Goal: Task Accomplishment & Management: Manage account settings

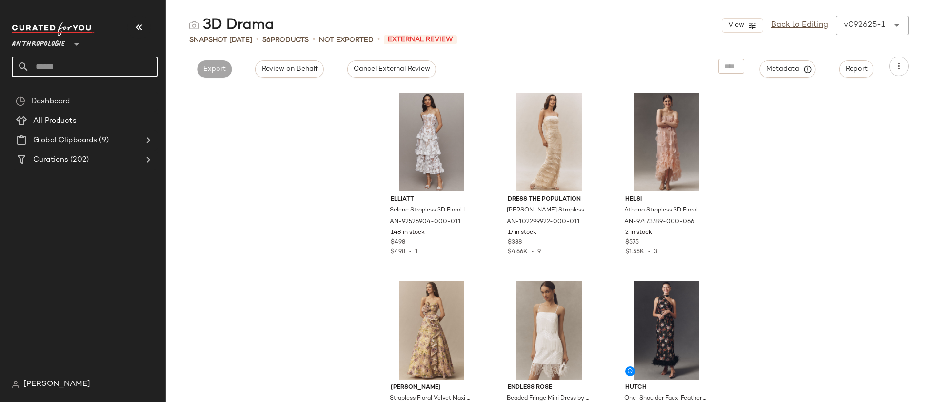
click at [53, 68] on input "text" at bounding box center [93, 67] width 128 height 20
type input "****"
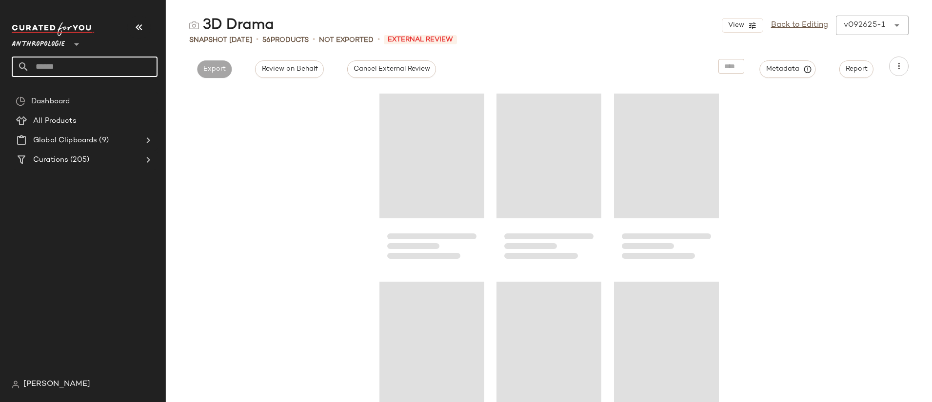
click at [107, 74] on input "text" at bounding box center [93, 67] width 128 height 20
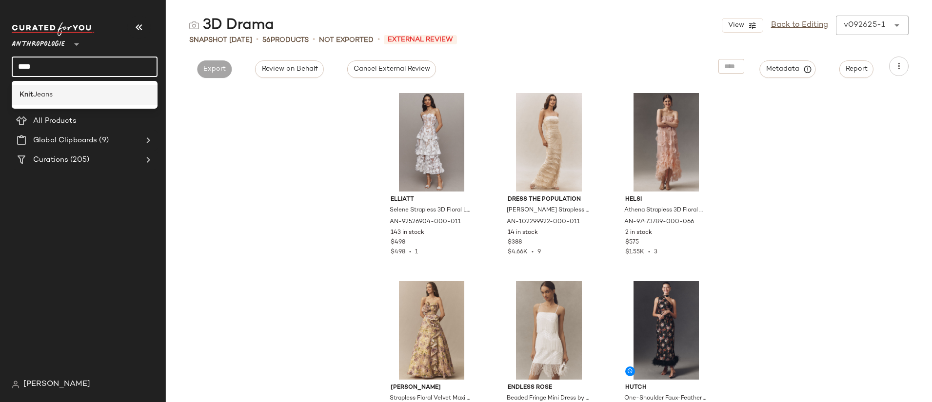
type input "****"
click at [103, 92] on div "Knit Jeans" at bounding box center [84, 95] width 130 height 10
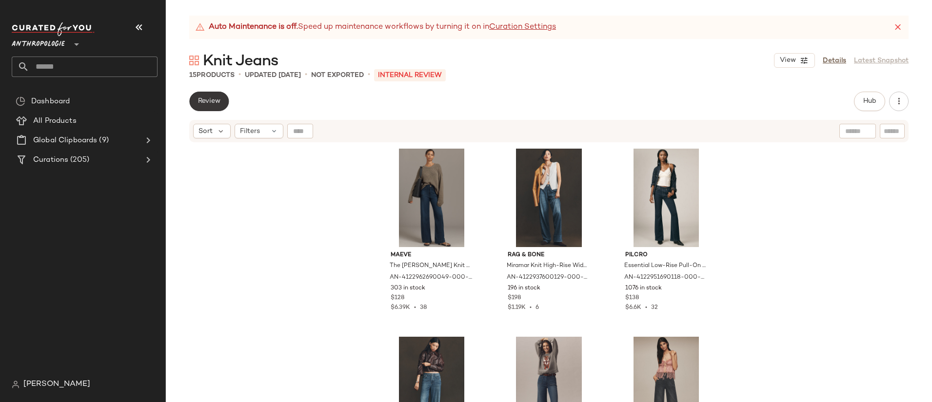
click at [196, 102] on button "Review" at bounding box center [208, 101] width 39 height 19
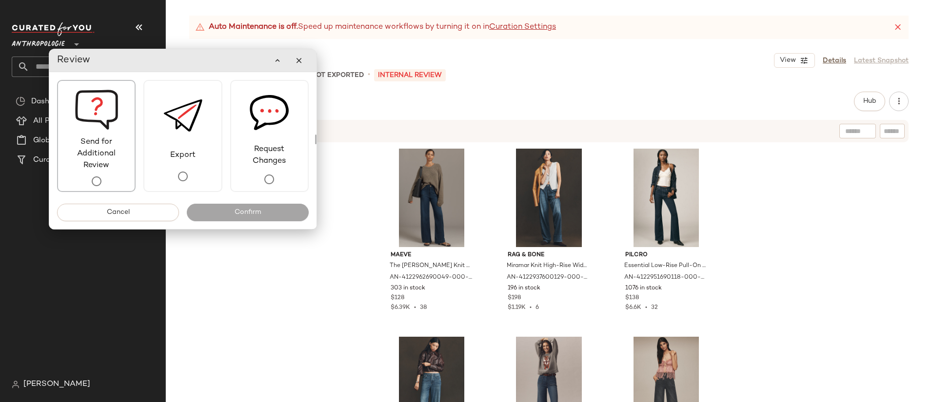
click at [94, 168] on span "Send for Additional Review" at bounding box center [96, 153] width 77 height 35
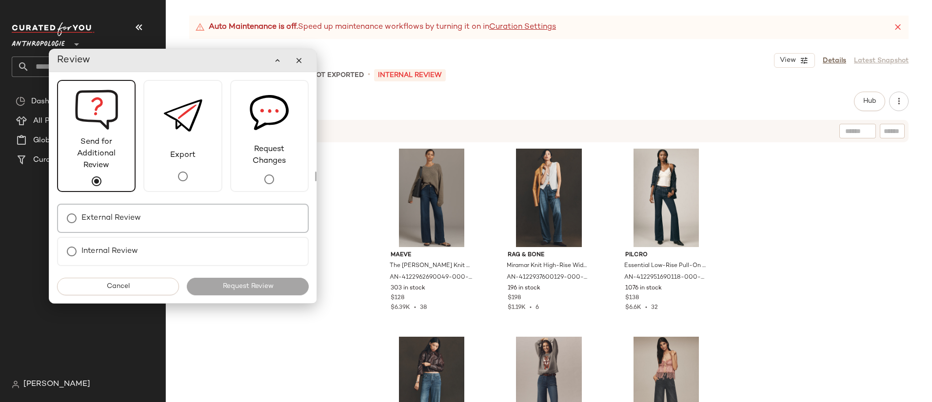
click at [179, 220] on div "External Review" at bounding box center [183, 218] width 252 height 29
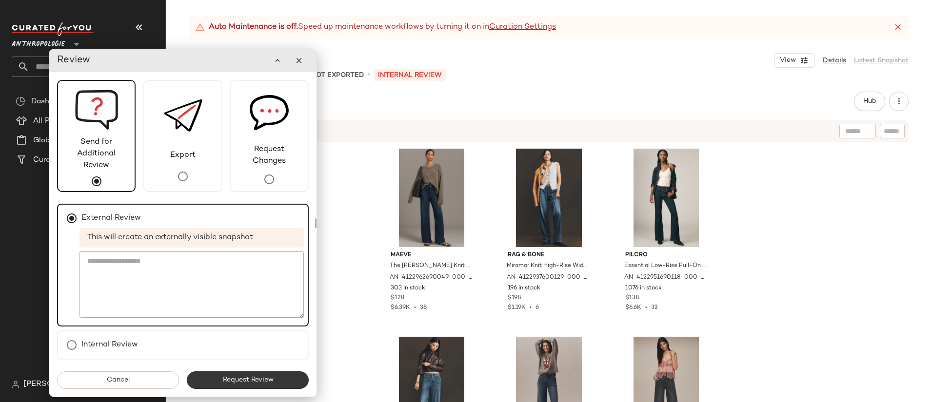
click at [286, 387] on button "Request Review" at bounding box center [248, 380] width 122 height 18
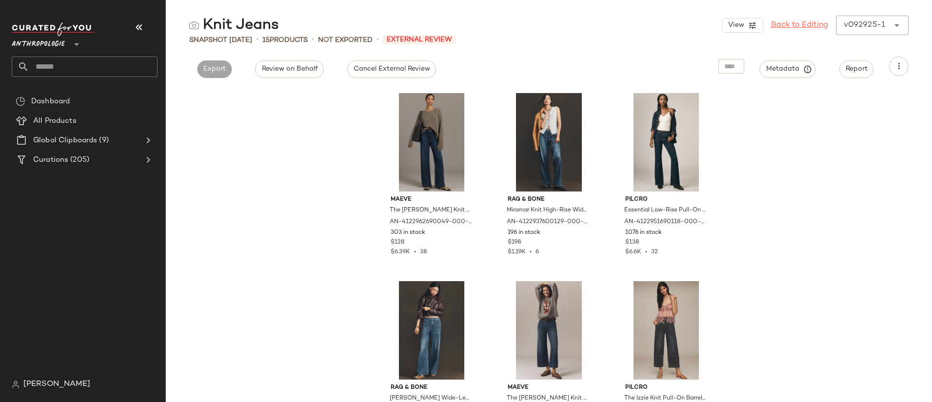
click at [784, 28] on link "Back to Editing" at bounding box center [799, 25] width 57 height 12
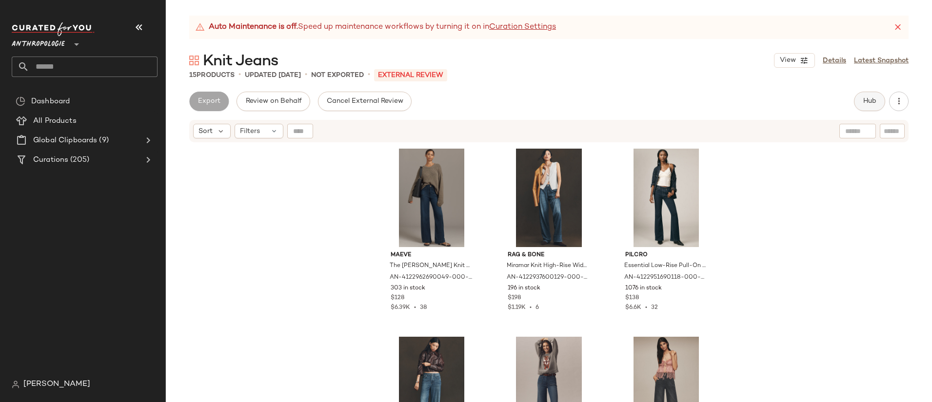
click at [869, 100] on span "Hub" at bounding box center [869, 101] width 14 height 8
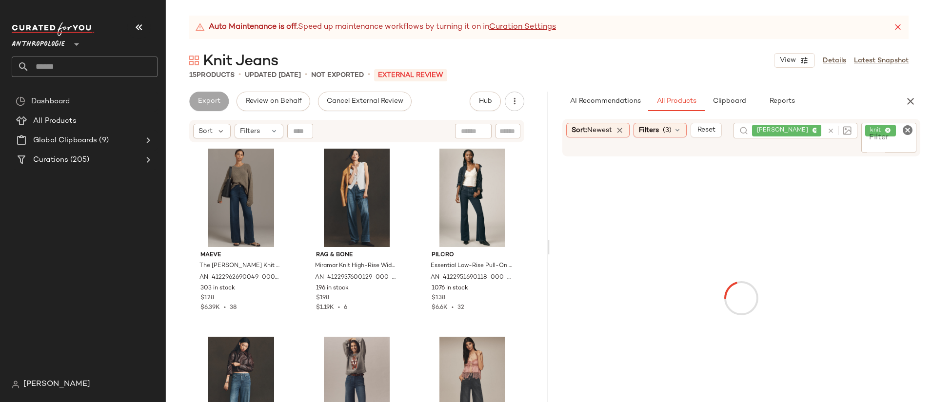
click at [902, 130] on div "Filter knit Filter" at bounding box center [888, 138] width 55 height 30
click at [909, 128] on icon "Clear Filter" at bounding box center [907, 130] width 12 height 12
click at [707, 131] on span "Reset" at bounding box center [706, 130] width 19 height 8
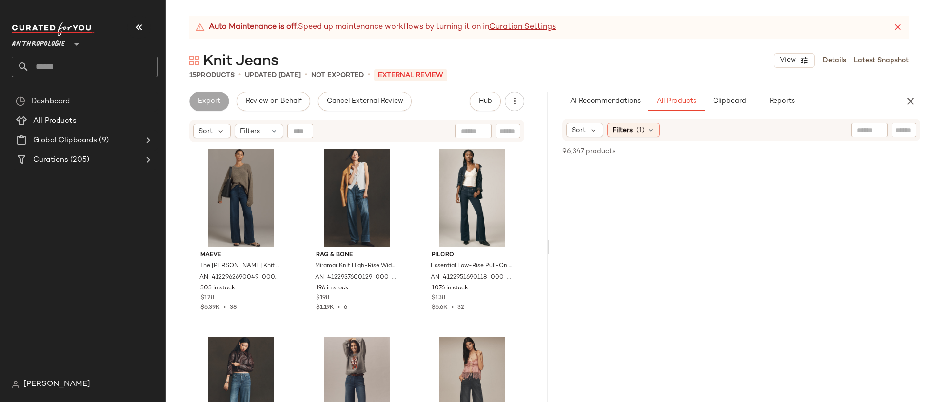
click at [901, 130] on input "text" at bounding box center [903, 130] width 17 height 10
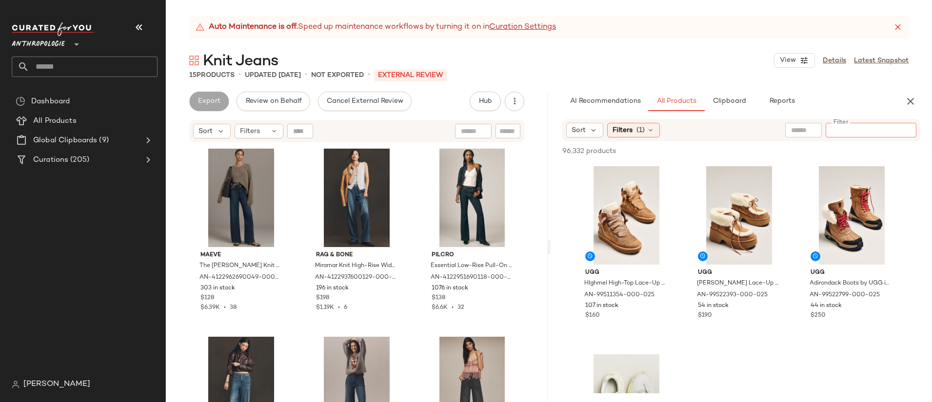
paste input "**********"
click at [829, 129] on input "**********" at bounding box center [870, 130] width 83 height 10
type input "**********"
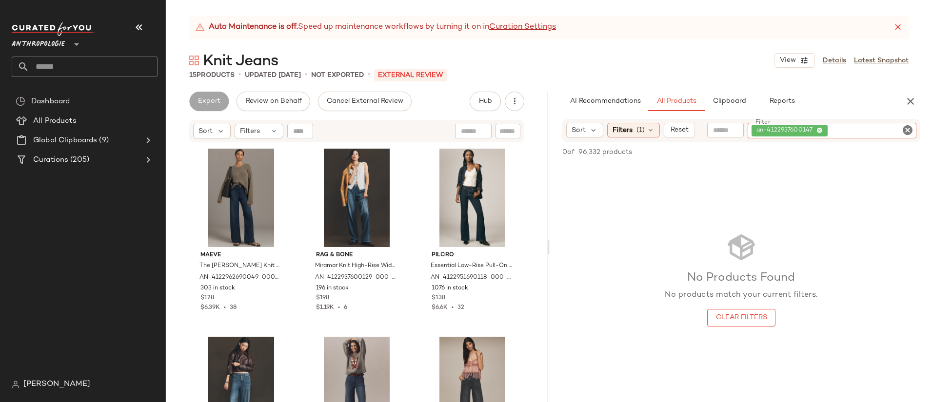
click at [909, 132] on icon "Clear Filter" at bounding box center [907, 130] width 12 height 12
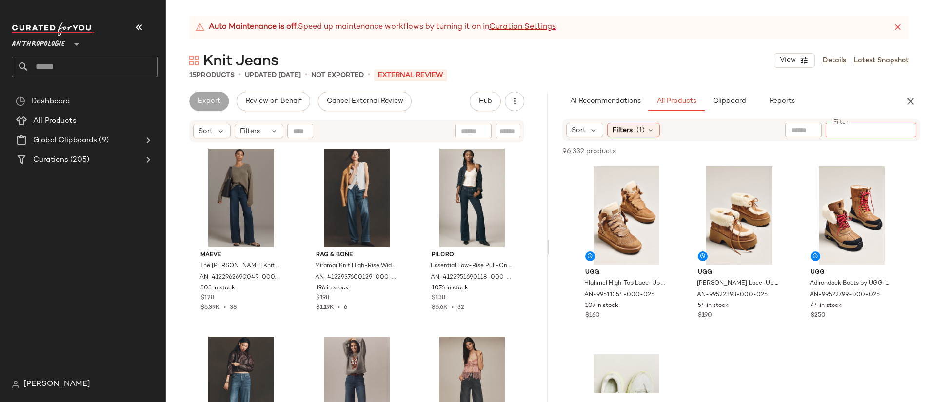
click at [71, 43] on div at bounding box center [76, 38] width 14 height 24
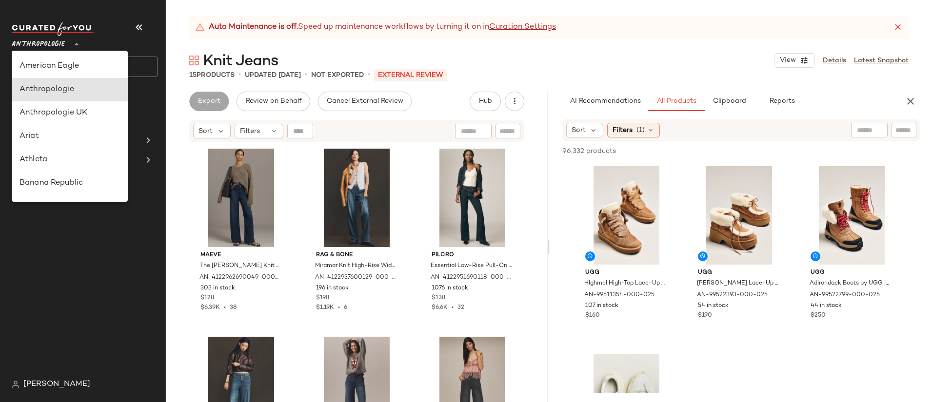
scroll to position [23, 0]
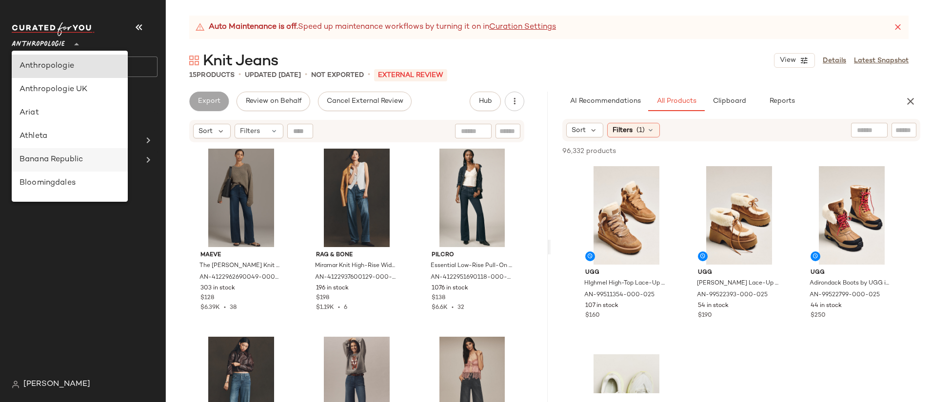
click at [65, 166] on div "Banana Republic" at bounding box center [70, 159] width 116 height 23
type input "**"
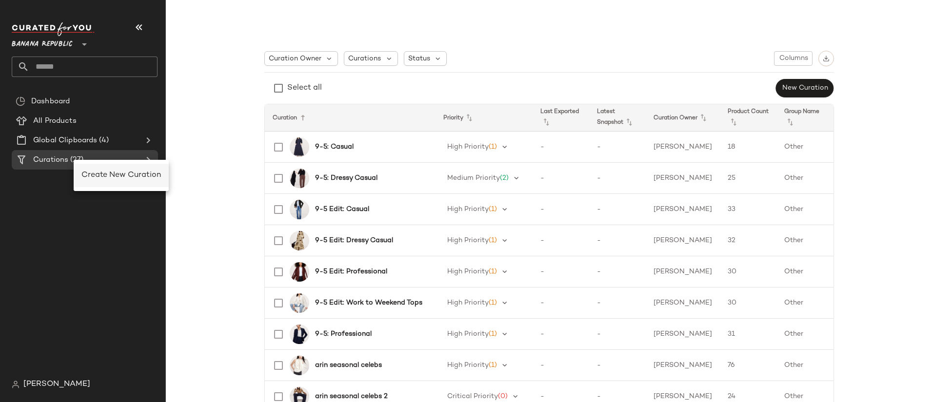
click at [95, 173] on span "Create New Curation" at bounding box center [120, 175] width 79 height 8
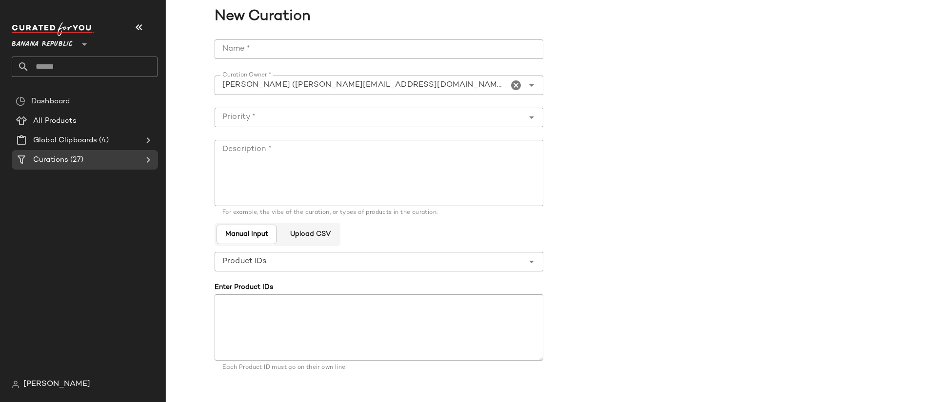
click at [291, 51] on input "Name *" at bounding box center [378, 48] width 329 height 19
type input "**********"
click at [343, 172] on textarea "Description *" at bounding box center [378, 173] width 329 height 66
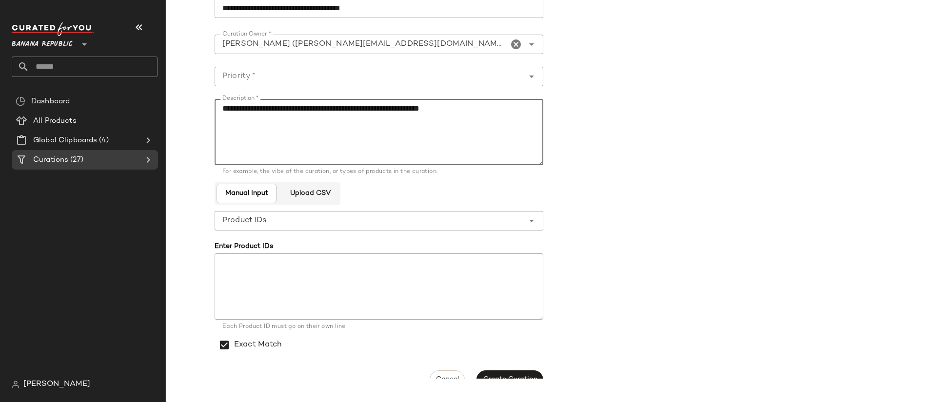
scroll to position [57, 0]
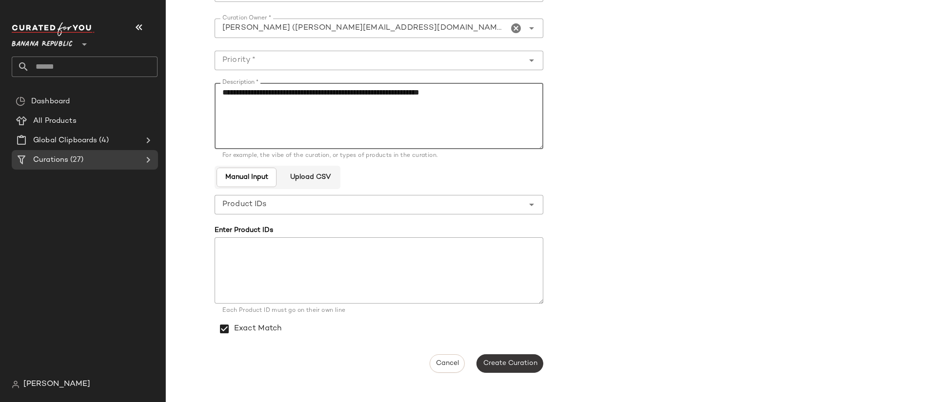
type textarea "**********"
click at [515, 361] on span "Create Curation" at bounding box center [509, 364] width 55 height 8
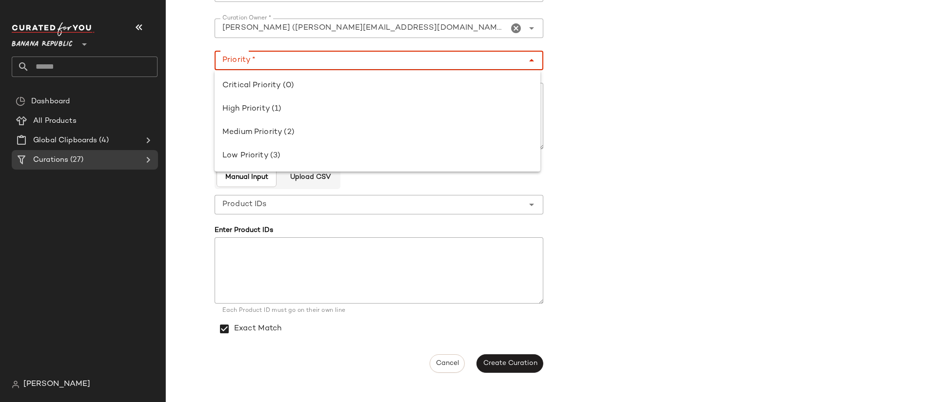
click at [329, 60] on input "Priority *" at bounding box center [368, 61] width 309 height 12
click at [331, 152] on div "Low Priority (3)" at bounding box center [377, 156] width 310 height 12
type input "**********"
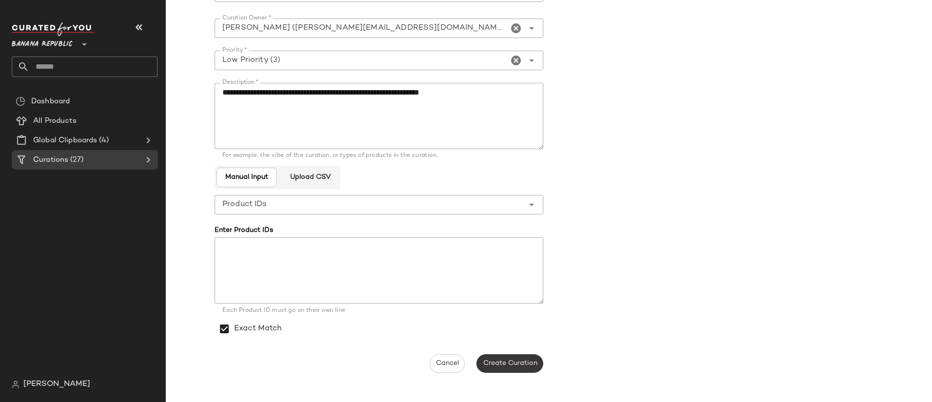
click at [509, 361] on span "Create Curation" at bounding box center [509, 364] width 55 height 8
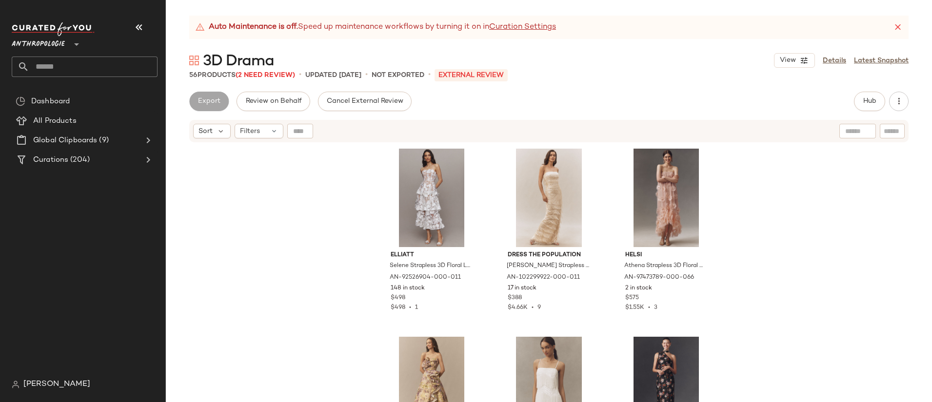
click at [48, 46] on span "Anthropologie" at bounding box center [38, 42] width 53 height 18
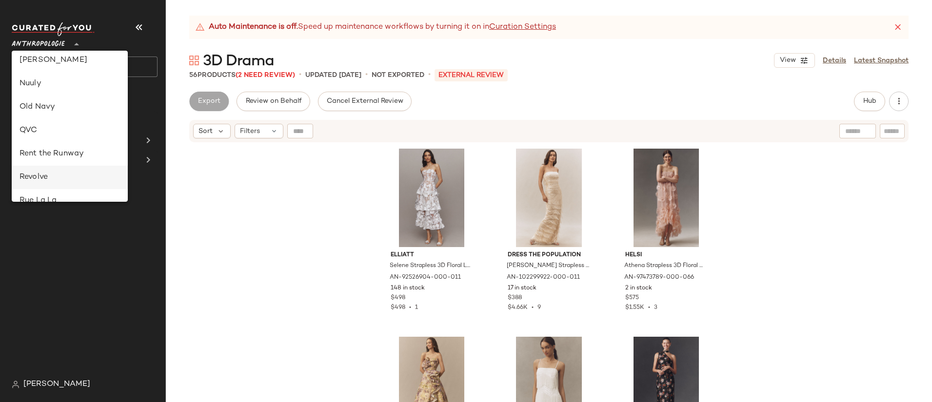
scroll to position [364, 0]
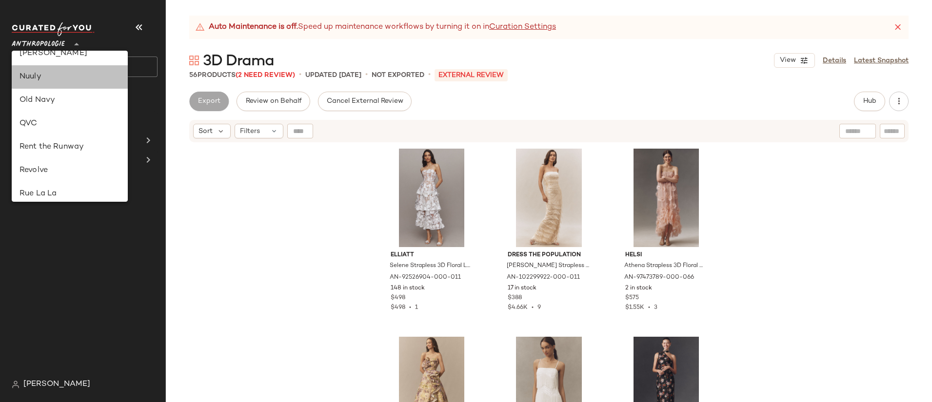
click at [55, 75] on div "Nuuly" at bounding box center [69, 77] width 100 height 12
type input "**"
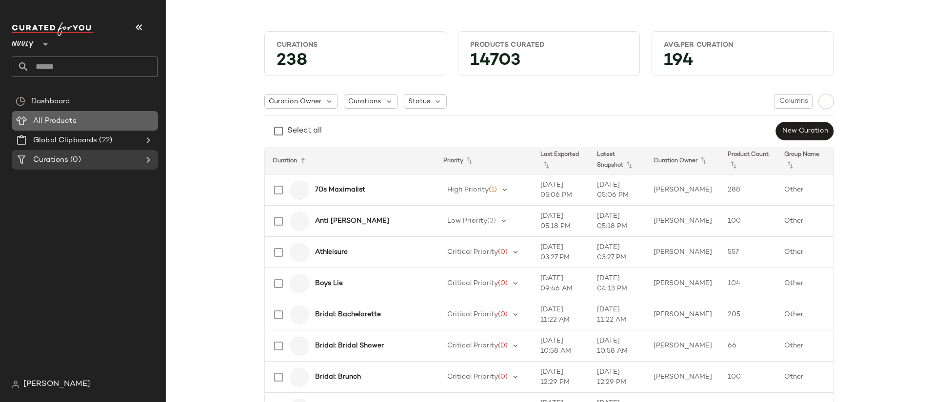
click at [70, 121] on span "All Products" at bounding box center [54, 121] width 43 height 11
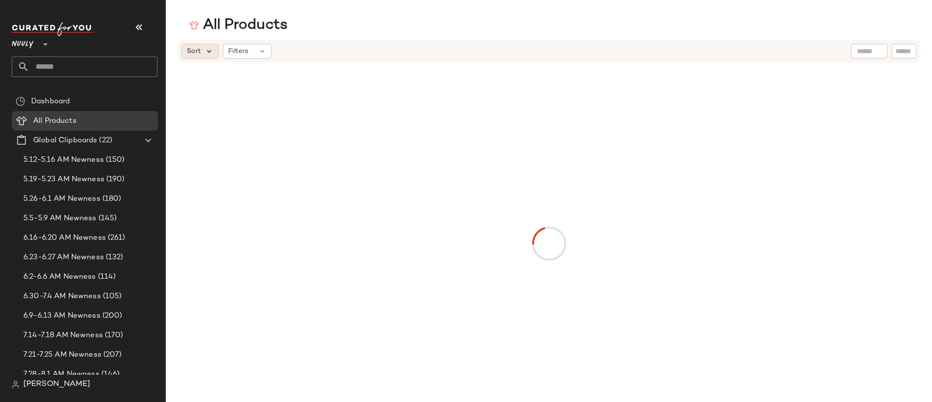
click at [212, 53] on icon at bounding box center [209, 51] width 9 height 9
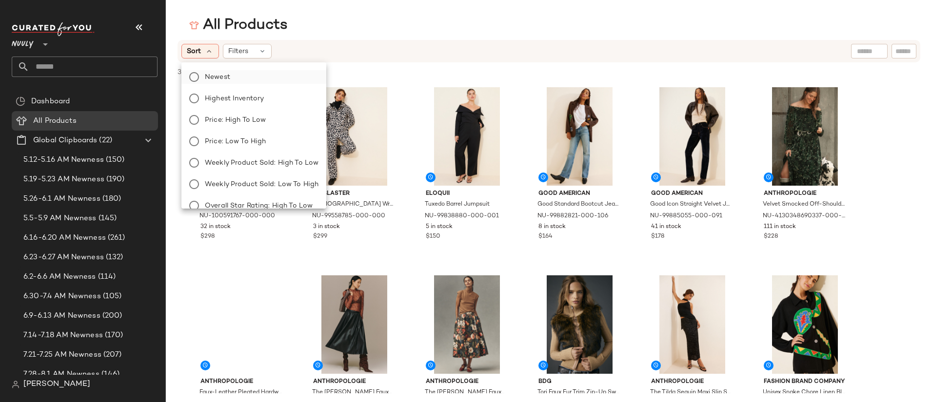
click at [218, 78] on span "Newest" at bounding box center [217, 77] width 25 height 10
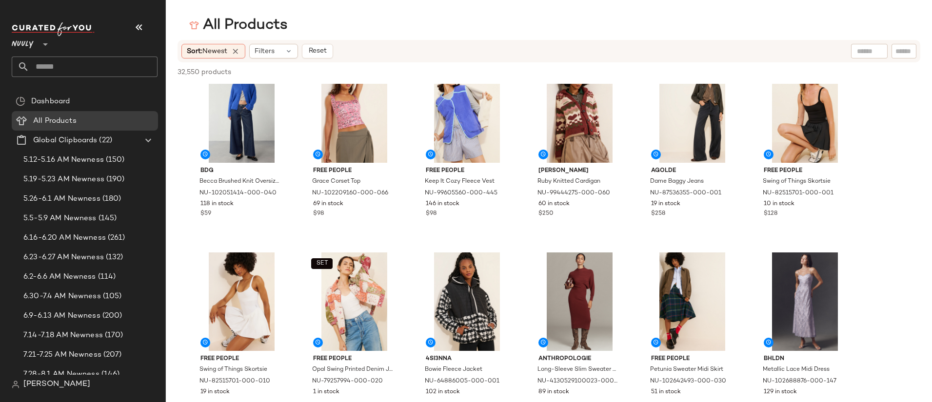
scroll to position [3440, 0]
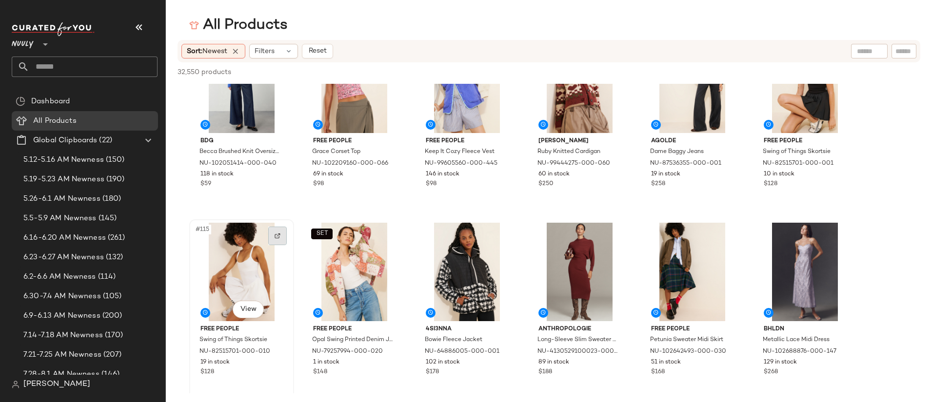
click at [274, 233] on img at bounding box center [277, 236] width 6 height 6
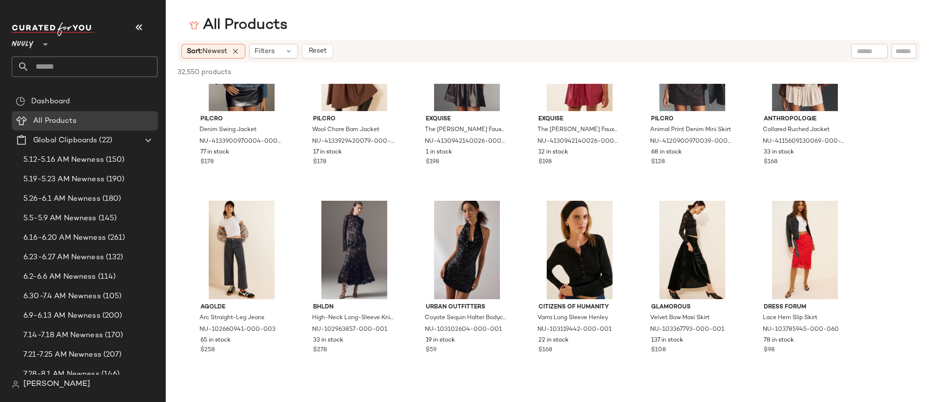
scroll to position [8565, 0]
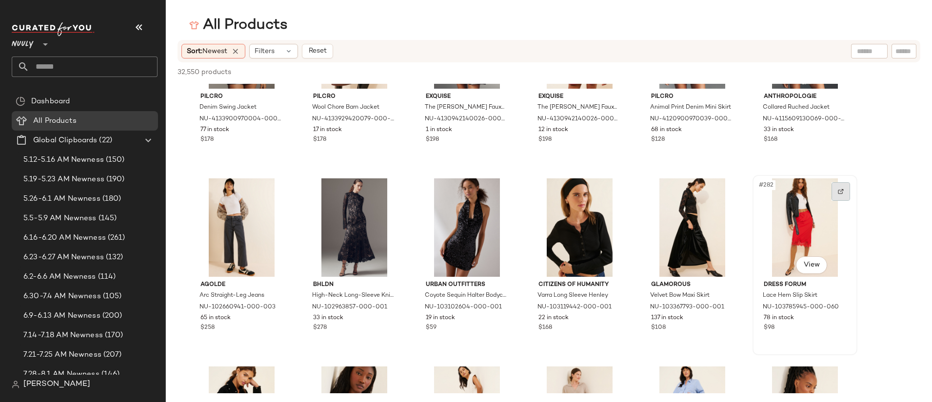
click at [837, 192] on div at bounding box center [840, 191] width 19 height 19
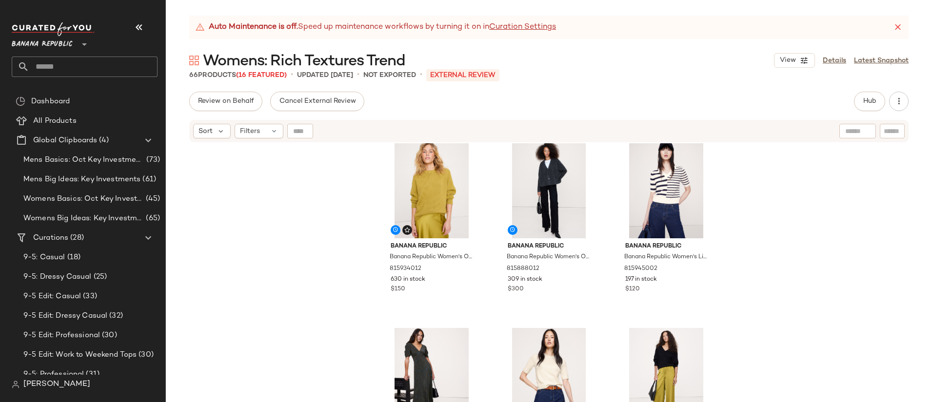
scroll to position [3217, 0]
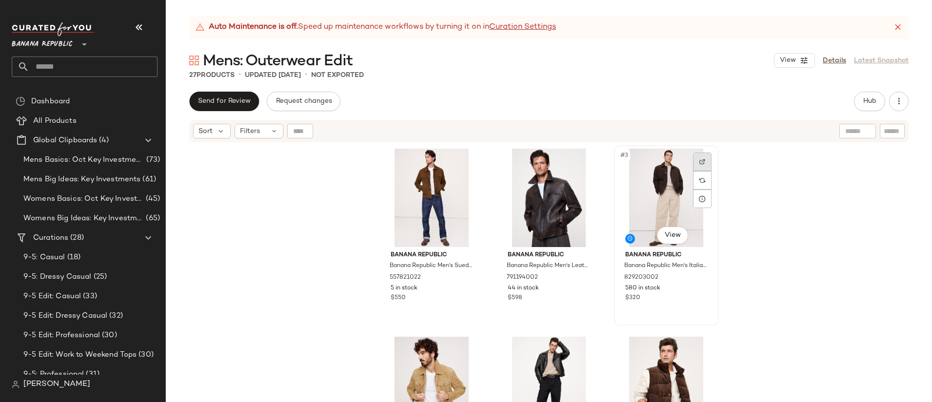
click at [697, 166] on div at bounding box center [702, 162] width 19 height 19
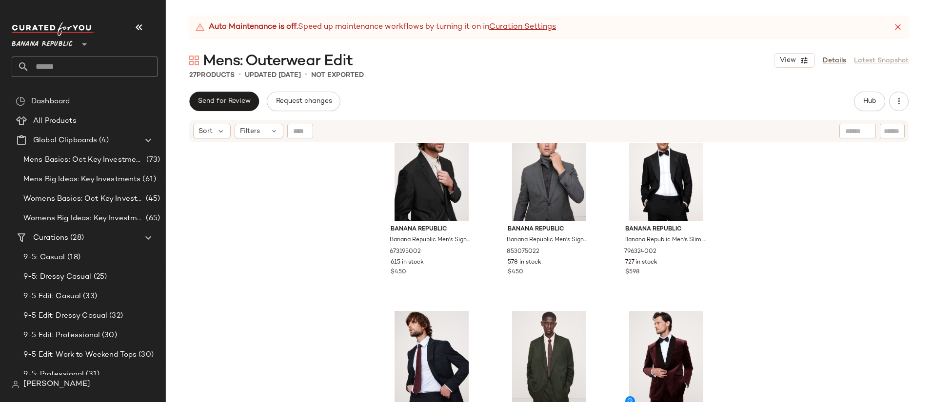
scroll to position [1412, 0]
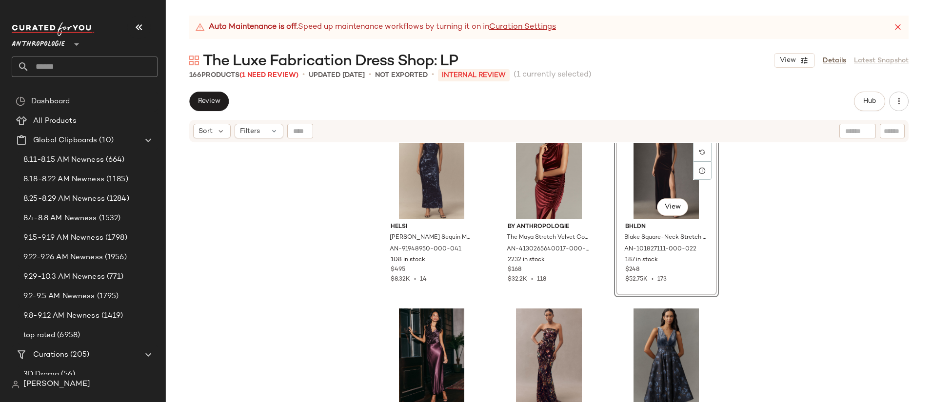
scroll to position [28, 0]
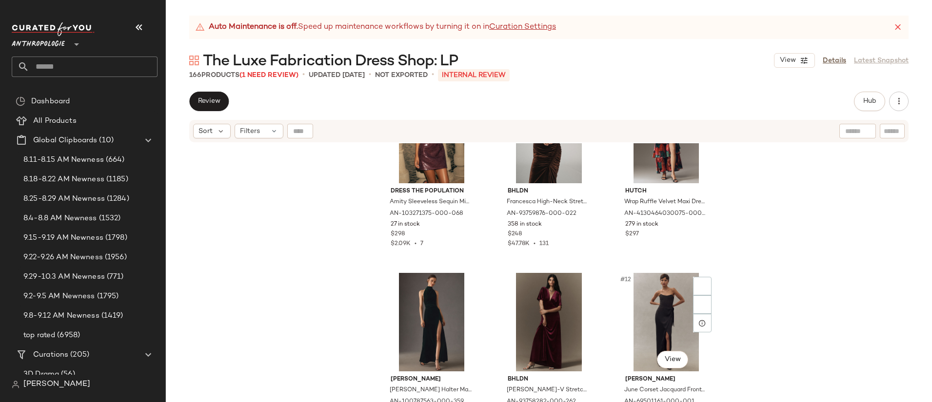
scroll to position [581, 0]
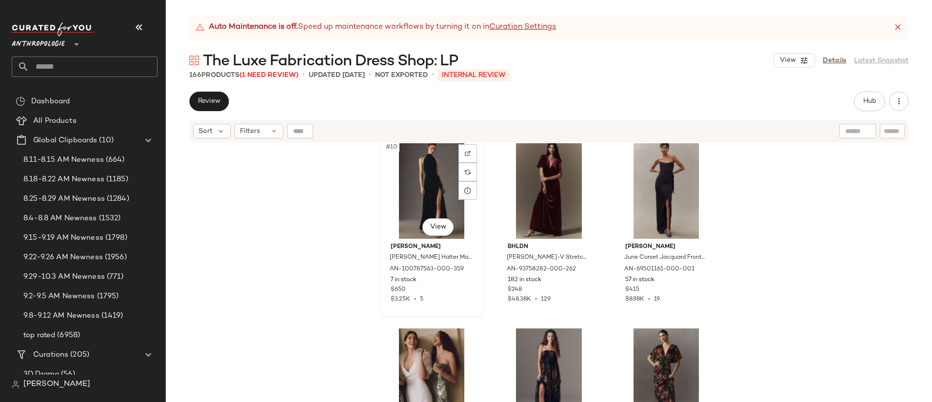
click at [430, 194] on div "#10 View" at bounding box center [432, 189] width 98 height 98
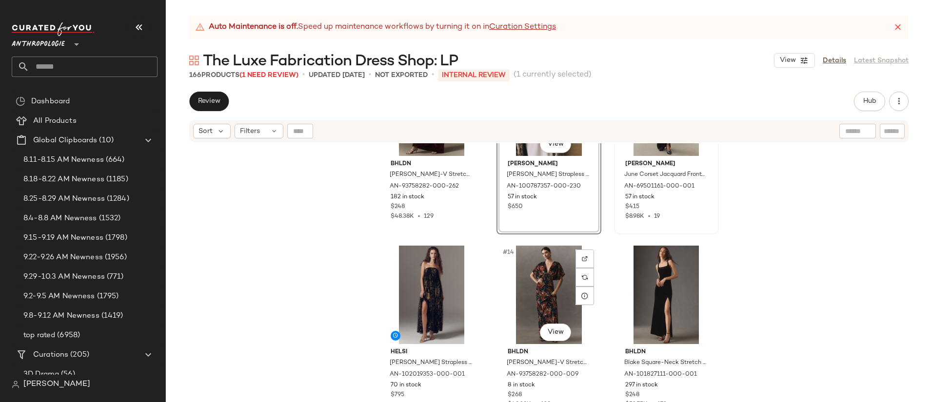
scroll to position [730, 0]
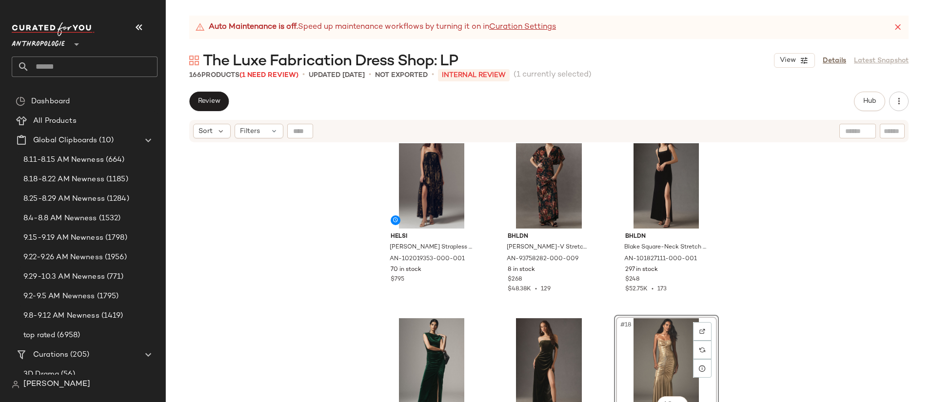
scroll to position [779, 0]
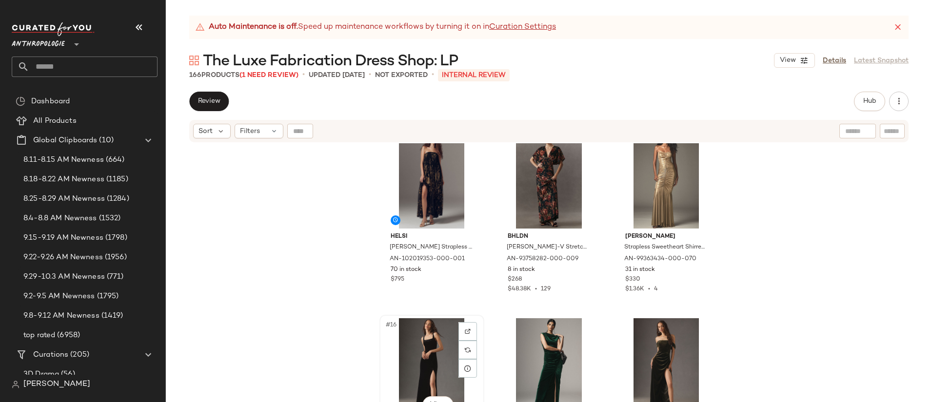
click at [432, 364] on div "#16 View" at bounding box center [432, 367] width 98 height 98
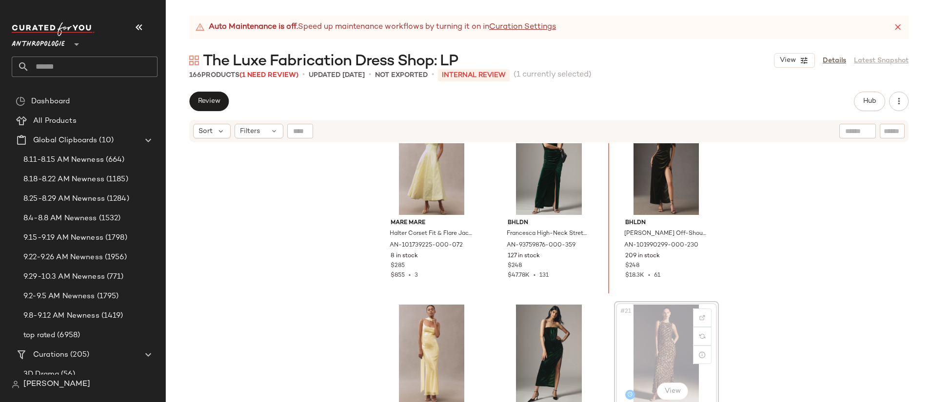
scroll to position [979, 0]
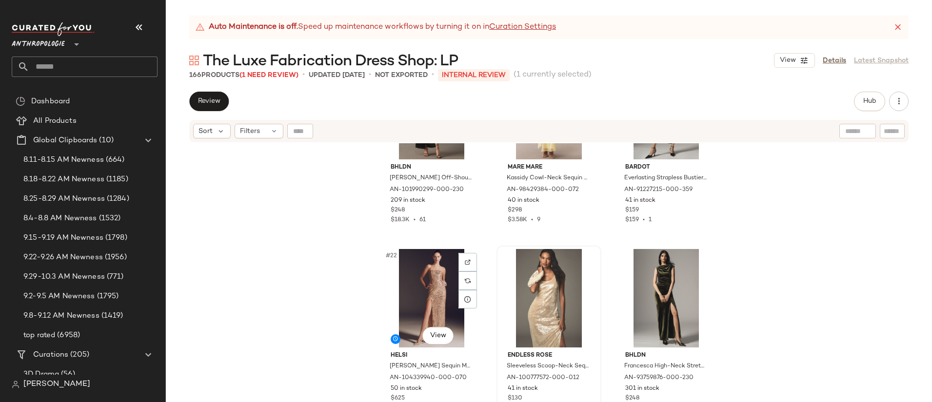
scroll to position [1223, 0]
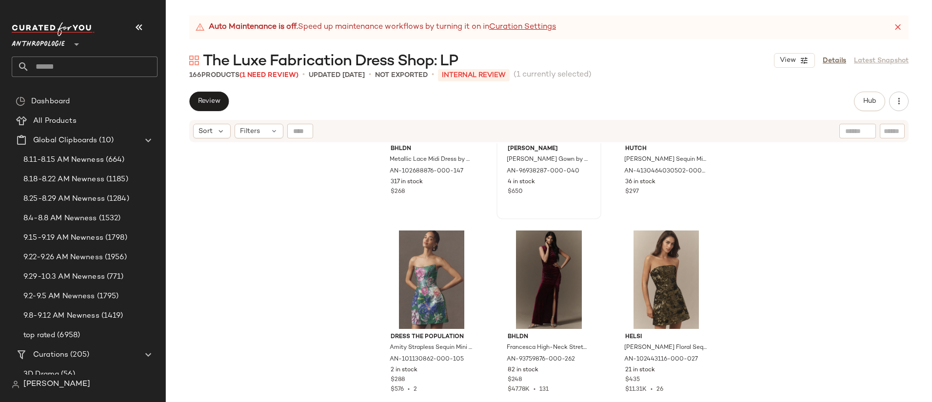
scroll to position [2564, 0]
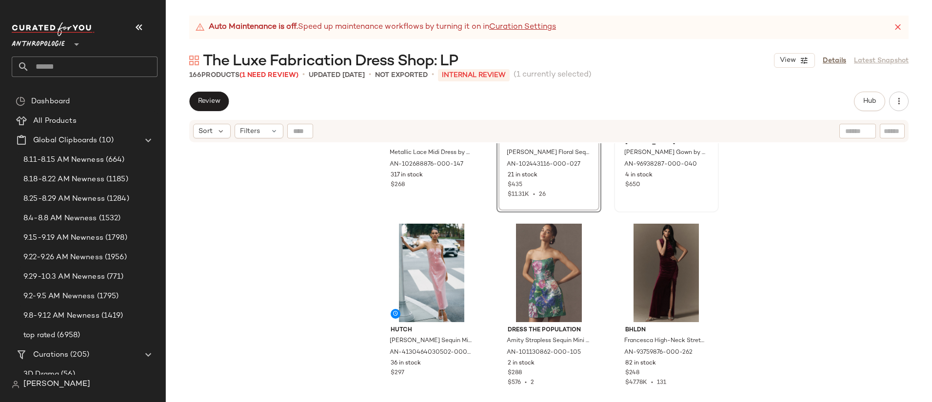
scroll to position [2619, 0]
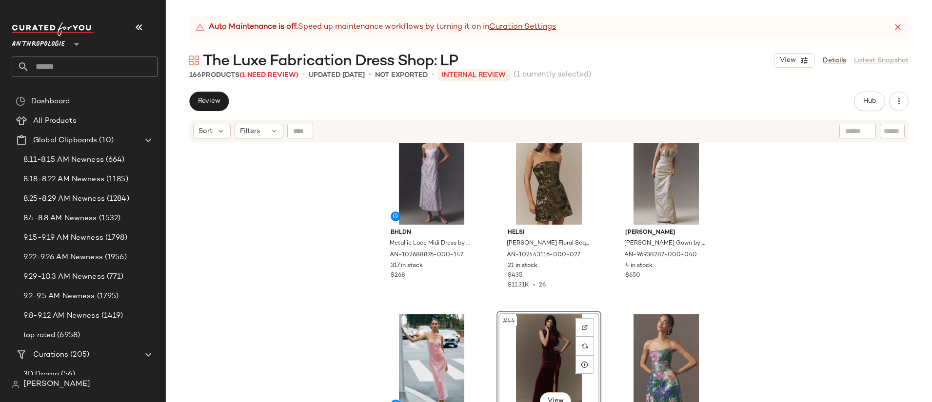
scroll to position [2618, 0]
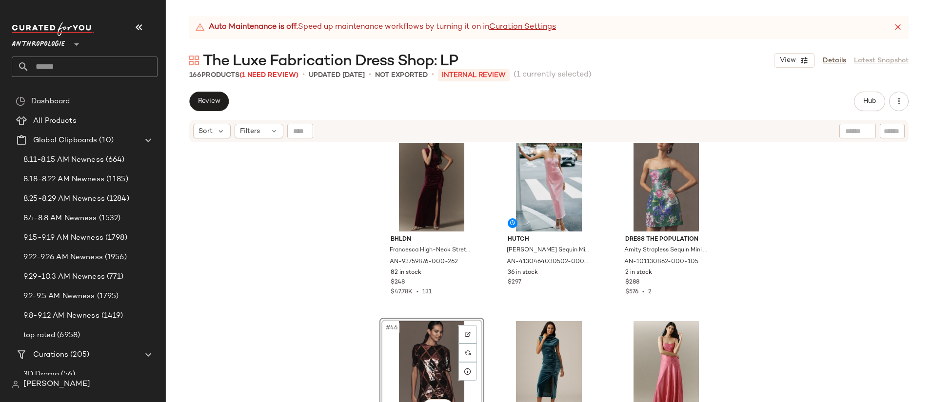
scroll to position [2652, 0]
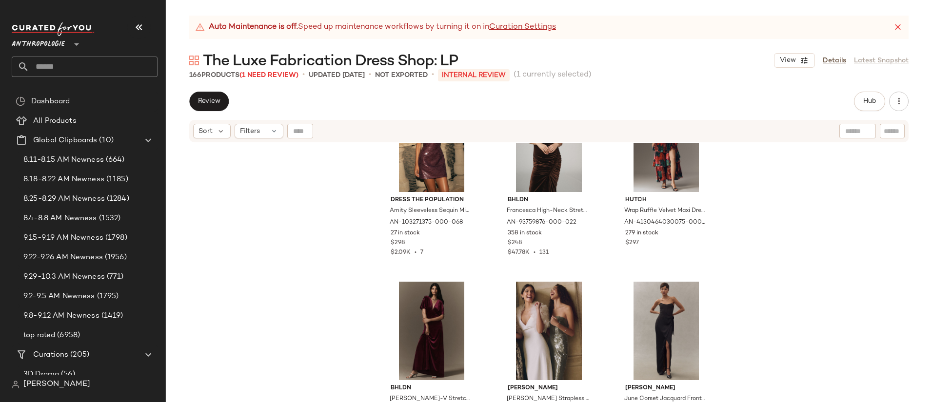
scroll to position [578, 0]
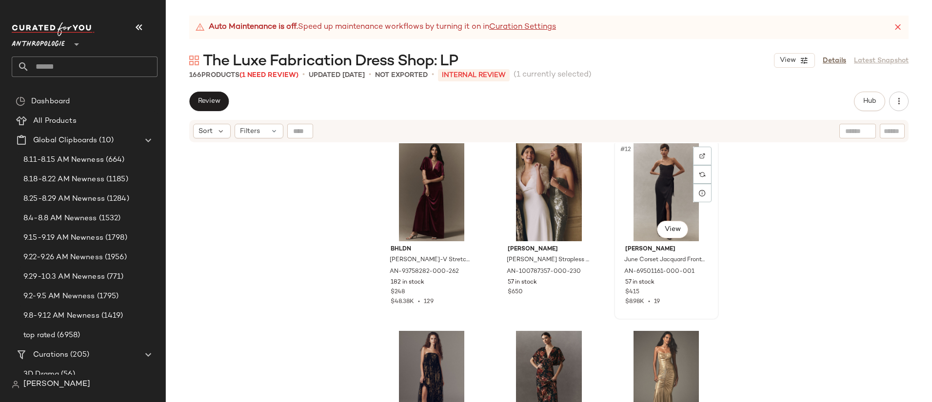
click at [668, 195] on div "#12 View" at bounding box center [666, 192] width 98 height 98
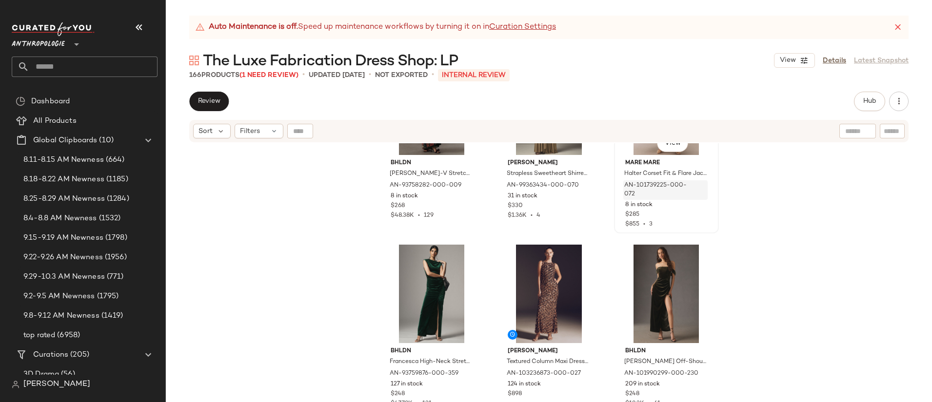
scroll to position [767, 0]
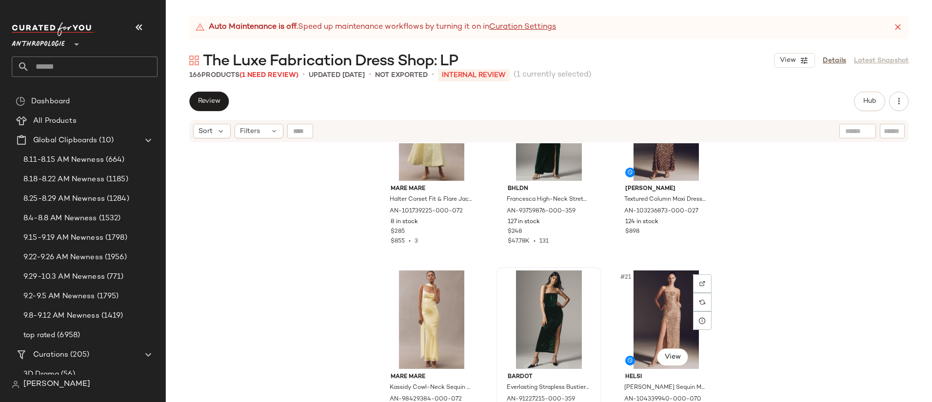
scroll to position [1019, 0]
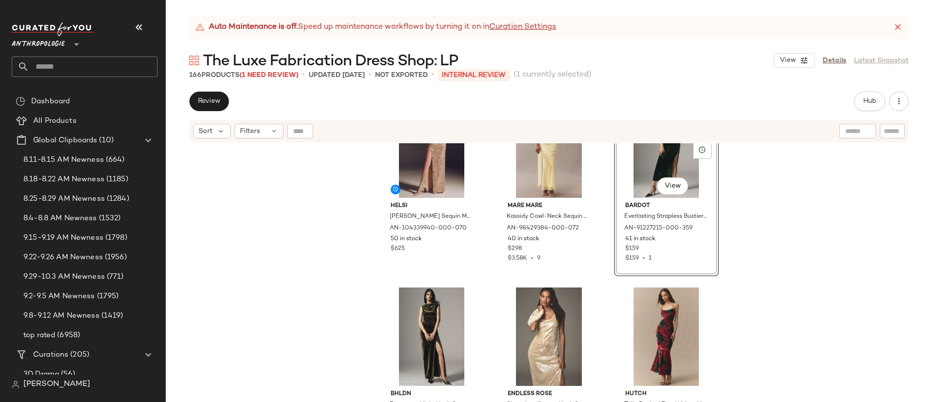
scroll to position [1190, 0]
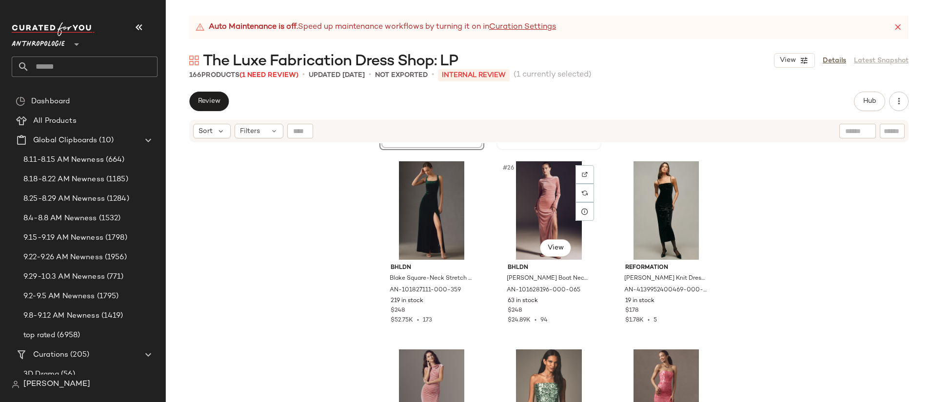
scroll to position [1515, 0]
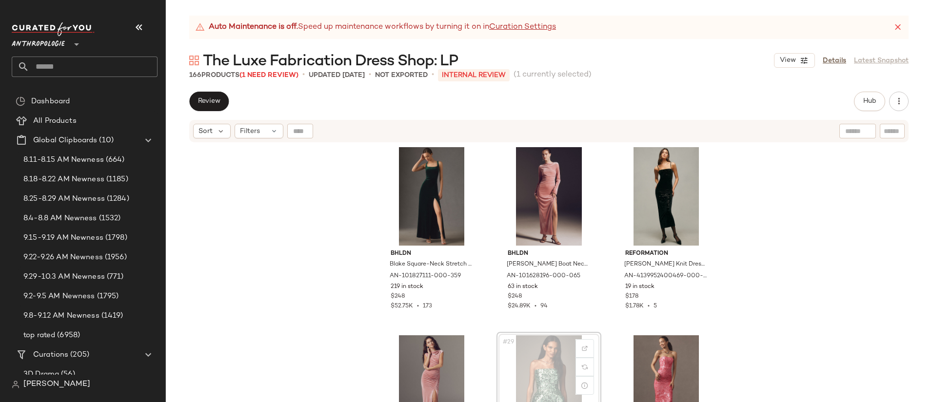
scroll to position [1517, 0]
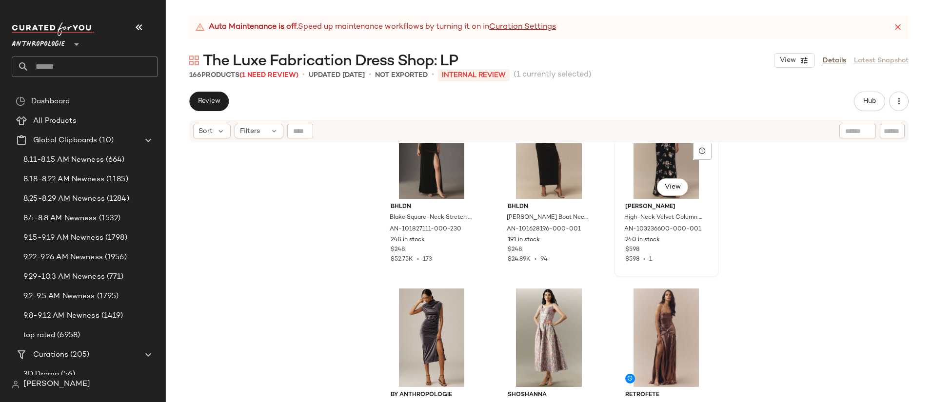
scroll to position [1949, 0]
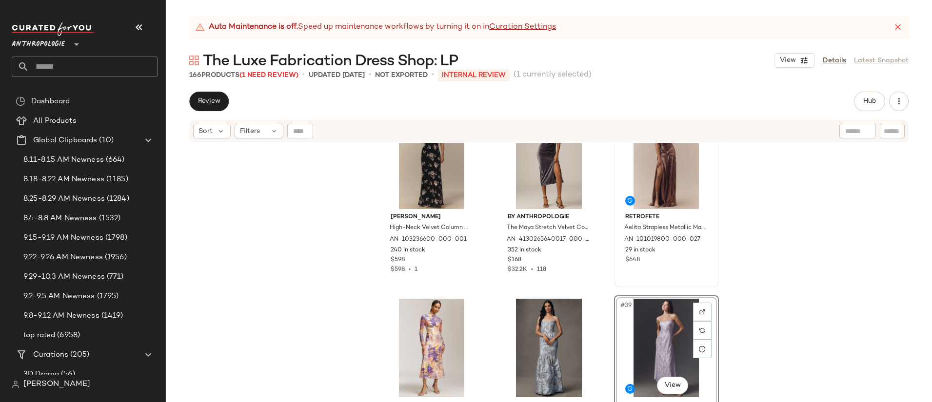
scroll to position [2114, 0]
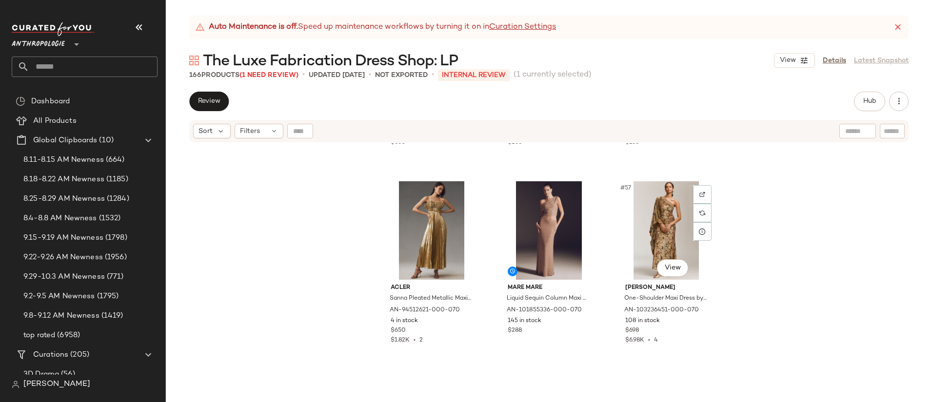
scroll to position [3421, 0]
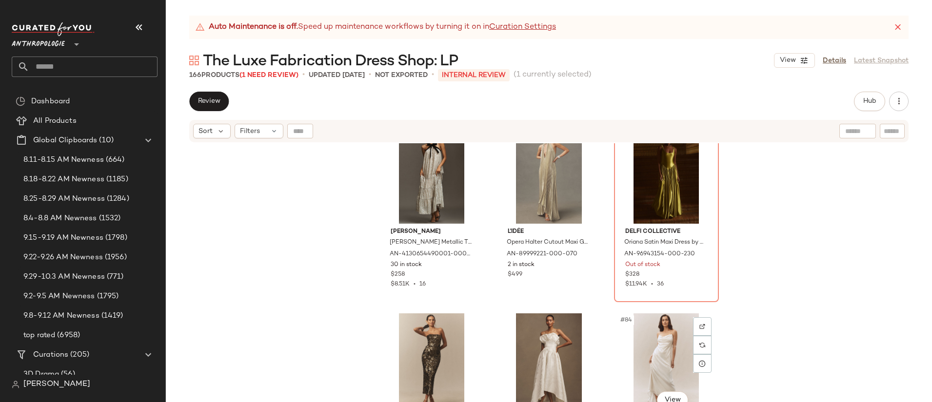
scroll to position [4969, 0]
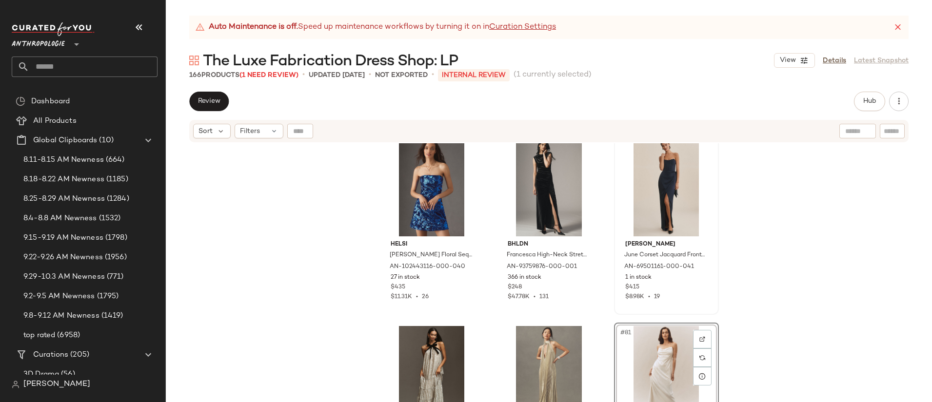
scroll to position [4754, 0]
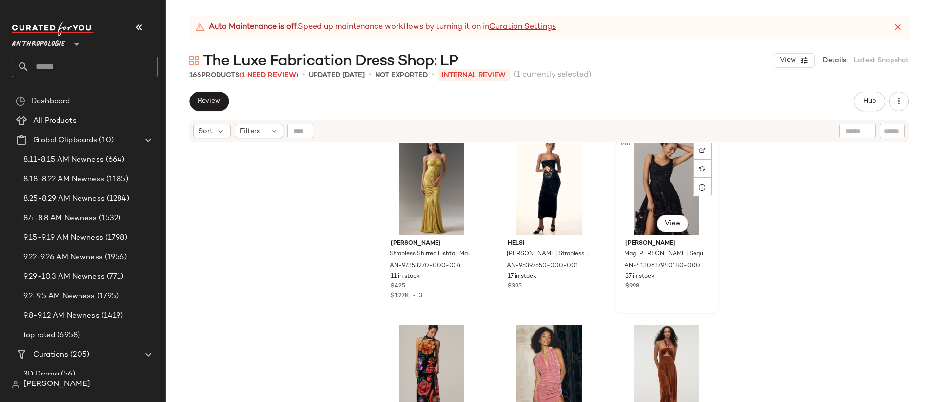
scroll to position [5303, 0]
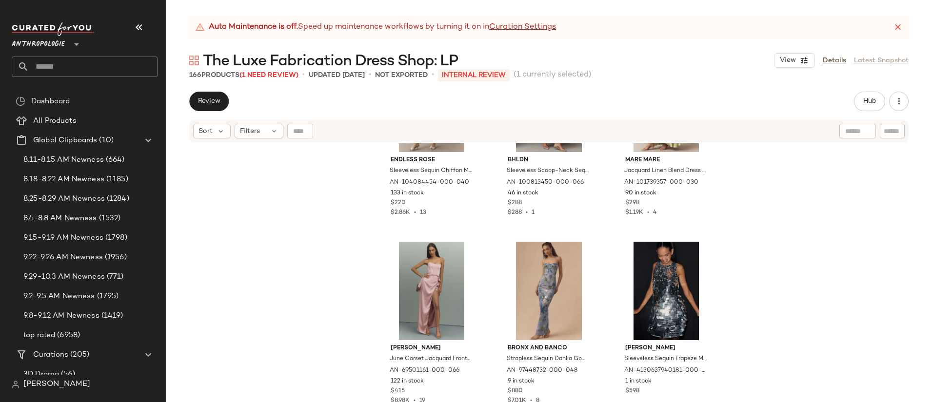
scroll to position [6316, 0]
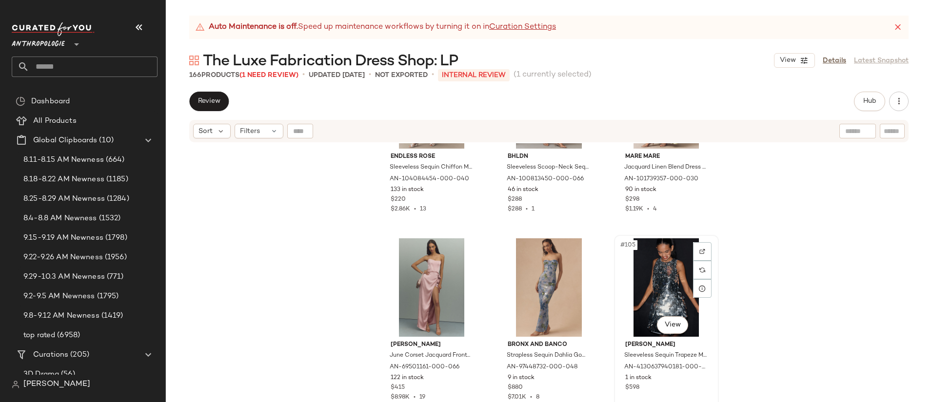
click at [648, 285] on div "#105 View" at bounding box center [666, 287] width 98 height 98
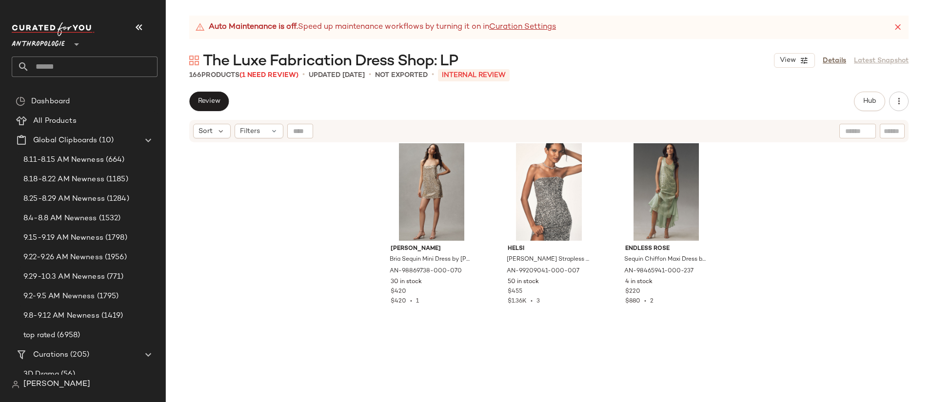
scroll to position [6981, 0]
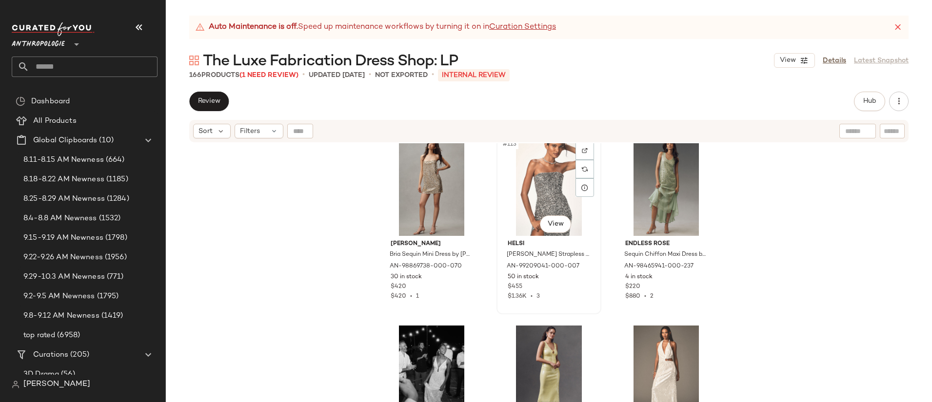
click at [547, 204] on div "#113 View" at bounding box center [549, 186] width 98 height 98
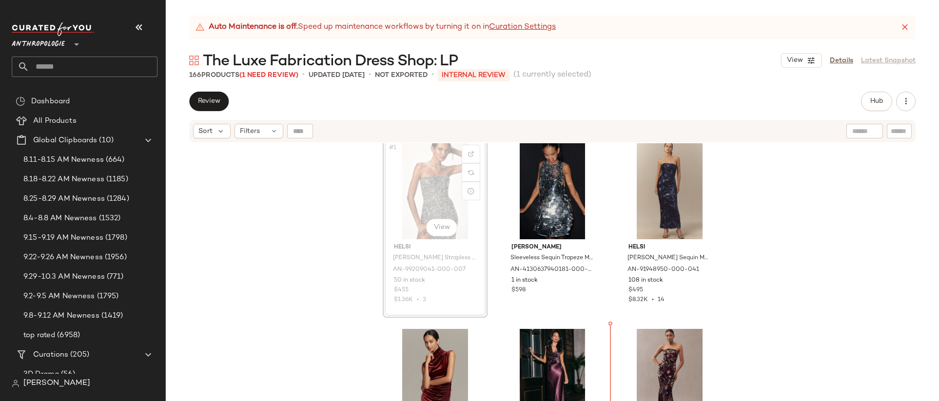
scroll to position [17, 0]
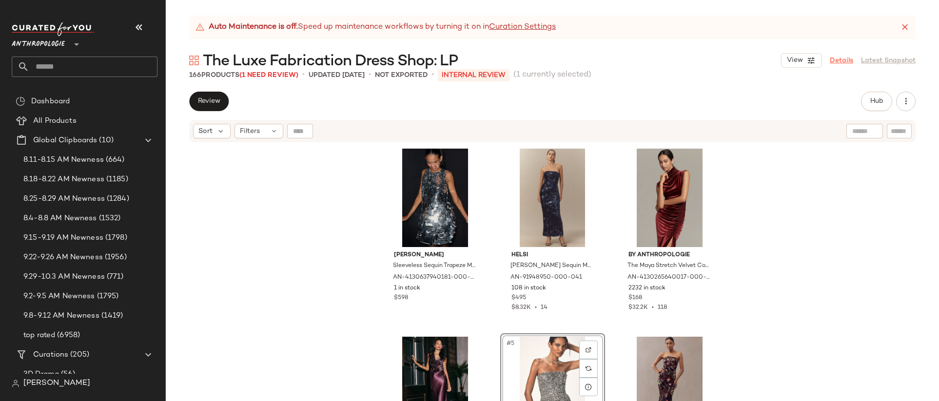
click at [837, 62] on link "Details" at bounding box center [841, 61] width 23 height 10
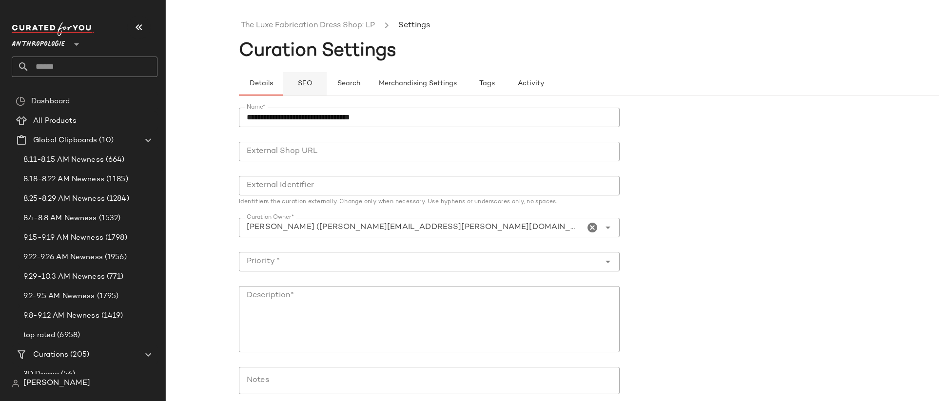
click at [300, 84] on span "SEO" at bounding box center [304, 84] width 15 height 8
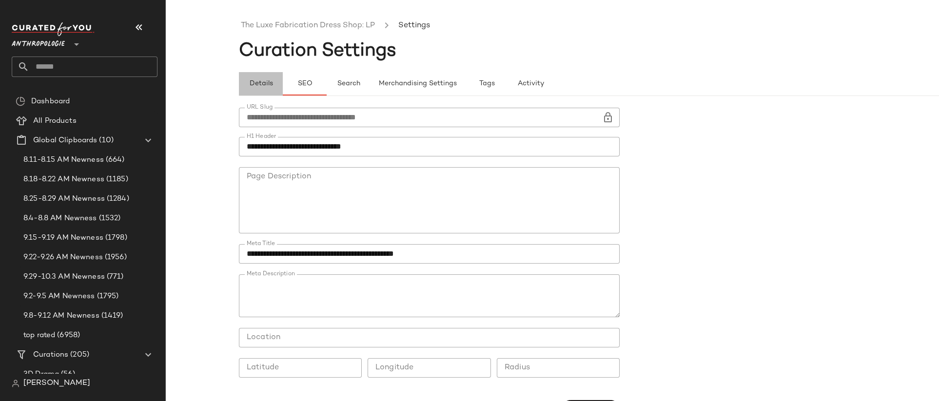
click at [264, 86] on span "Details" at bounding box center [261, 84] width 24 height 8
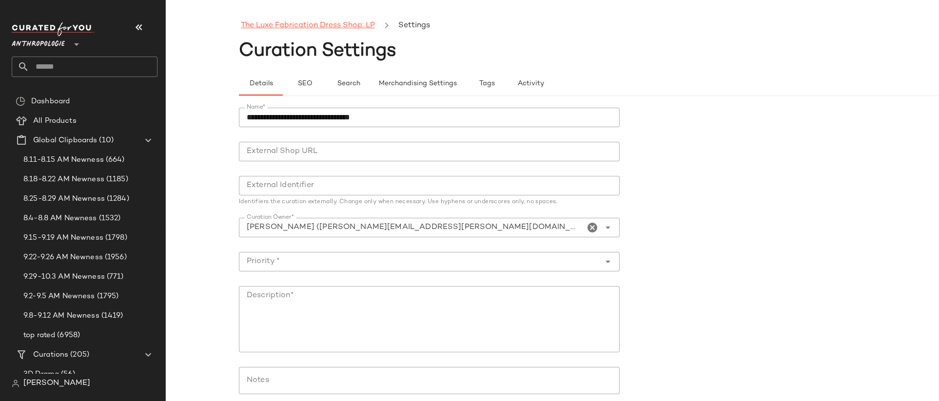
click at [296, 23] on link "The Luxe Fabrication Dress Shop: LP" at bounding box center [308, 25] width 134 height 13
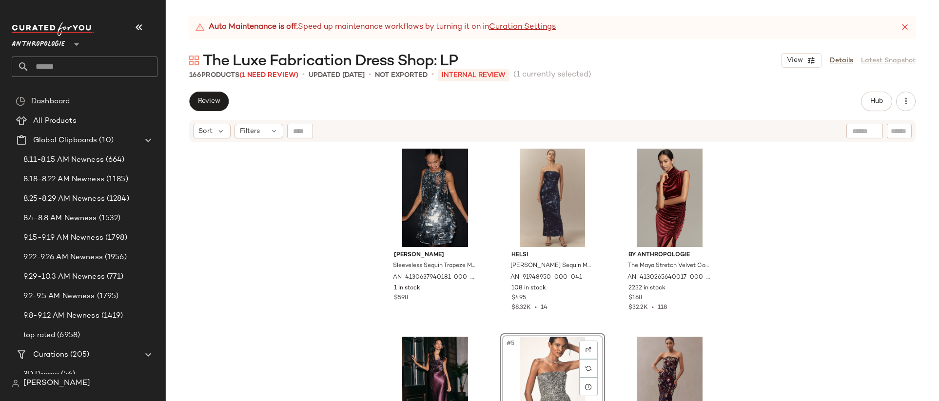
click at [229, 105] on div "Review" at bounding box center [208, 101] width 39 height 19
click at [221, 104] on button "Review" at bounding box center [208, 101] width 39 height 19
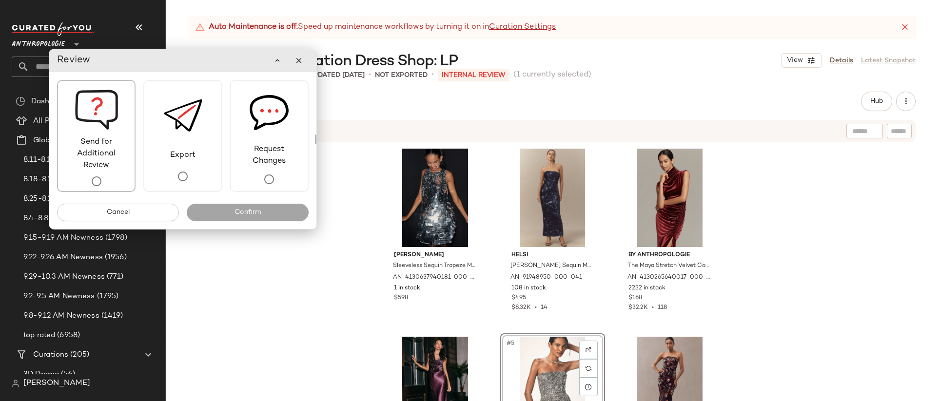
click at [124, 164] on span "Send for Additional Review" at bounding box center [96, 153] width 77 height 35
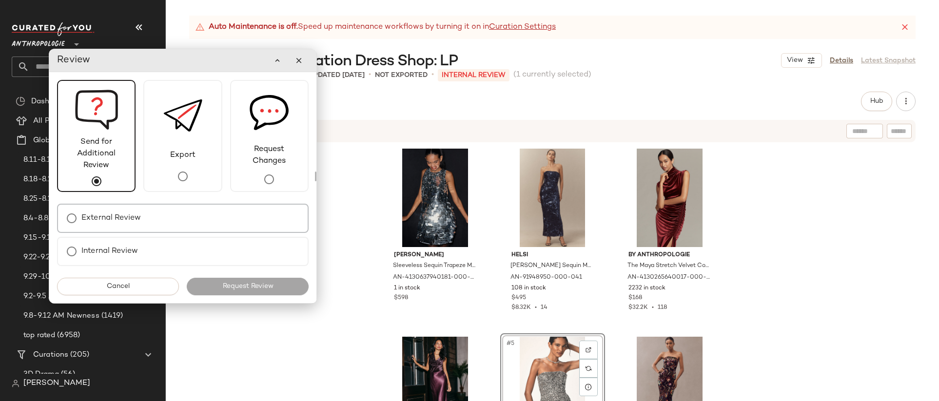
click at [164, 210] on div "External Review" at bounding box center [183, 218] width 252 height 29
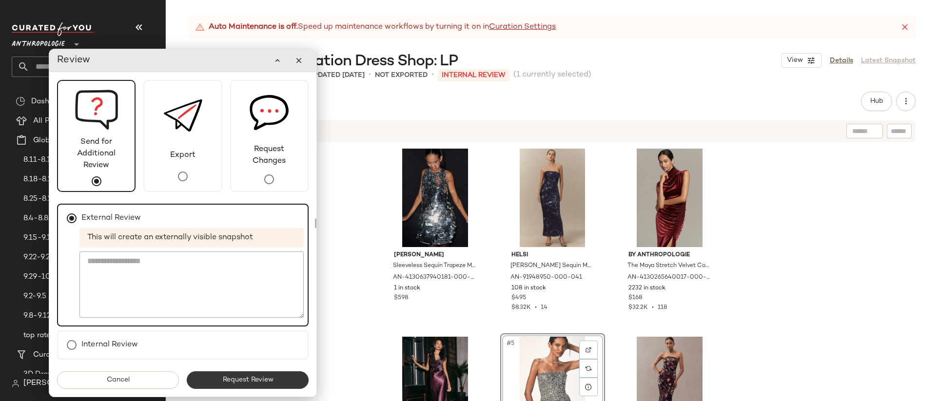
click at [256, 380] on span "Request Review" at bounding box center [247, 380] width 51 height 8
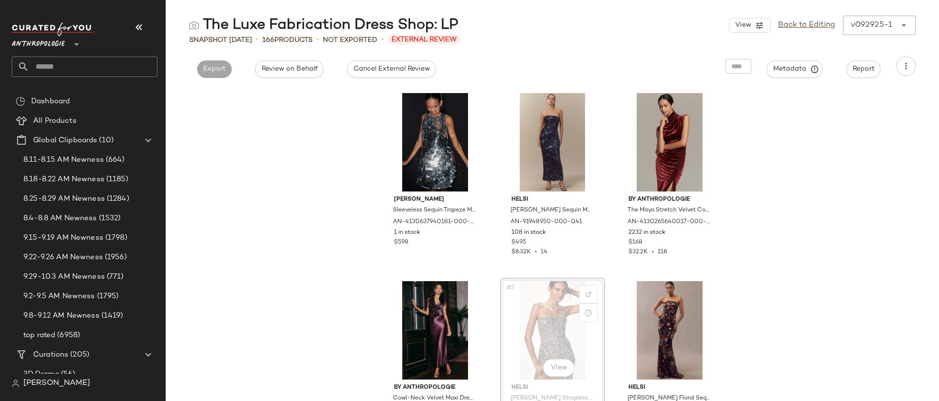
scroll to position [0, 0]
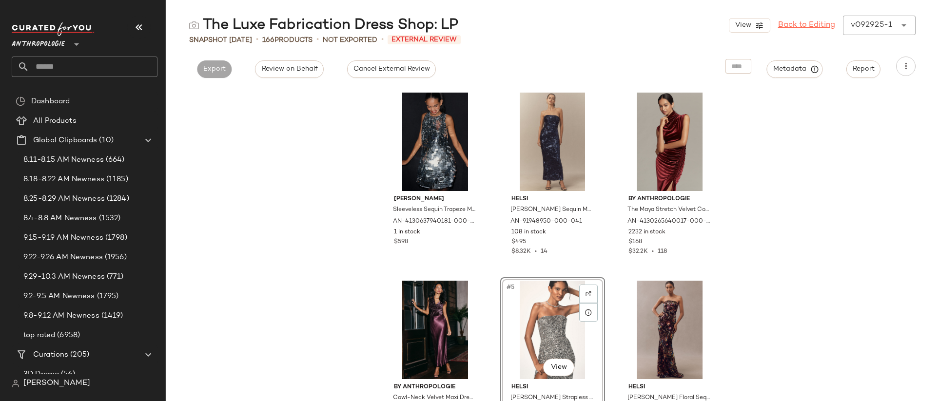
click at [803, 21] on link "Back to Editing" at bounding box center [806, 25] width 57 height 12
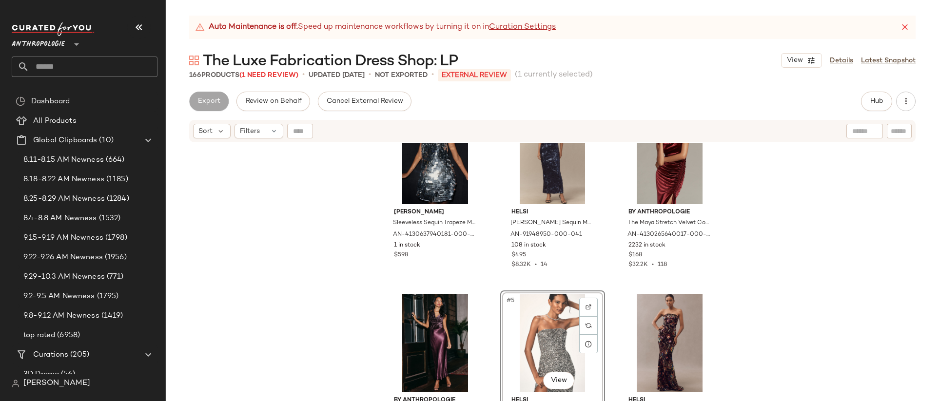
scroll to position [51, 0]
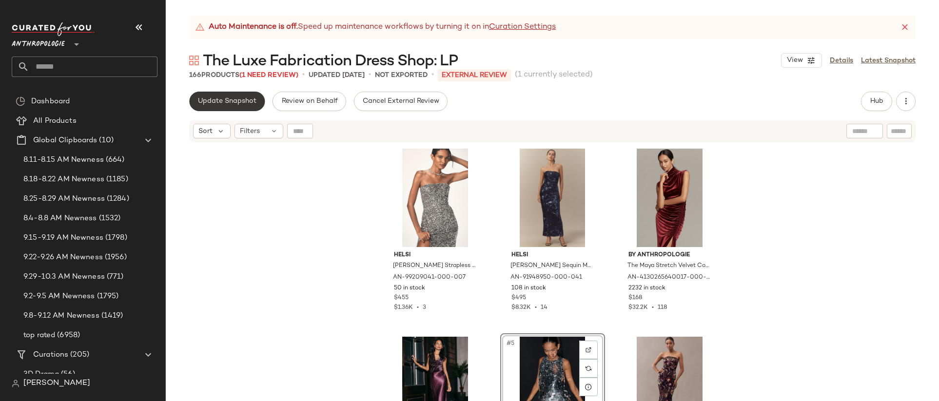
click at [238, 107] on button "Update Snapshot" at bounding box center [227, 101] width 76 height 19
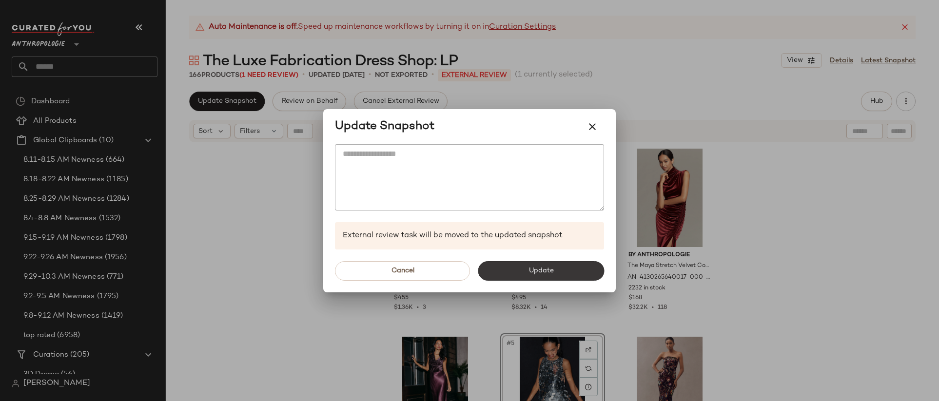
click at [496, 268] on button "Update" at bounding box center [541, 270] width 126 height 19
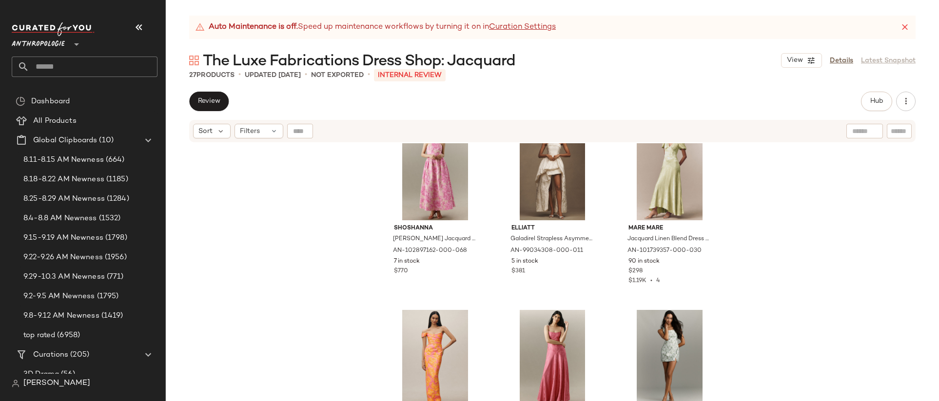
scroll to position [1178, 0]
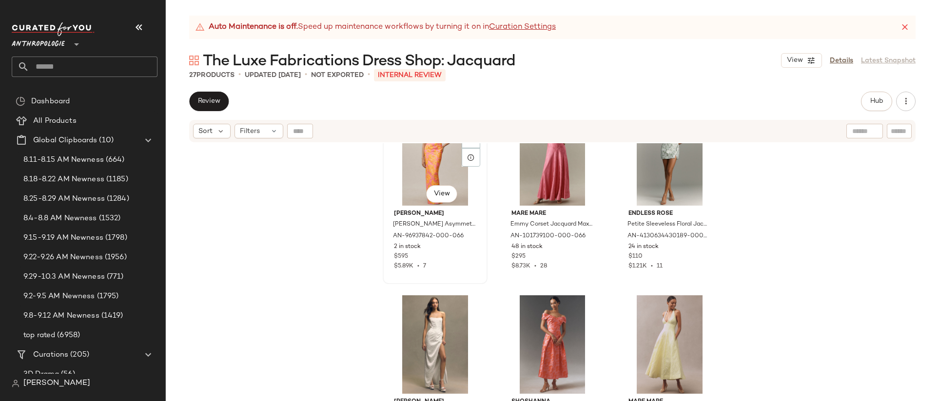
click at [426, 174] on div "#19 View" at bounding box center [435, 156] width 98 height 98
click at [881, 106] on button "Hub" at bounding box center [876, 101] width 31 height 19
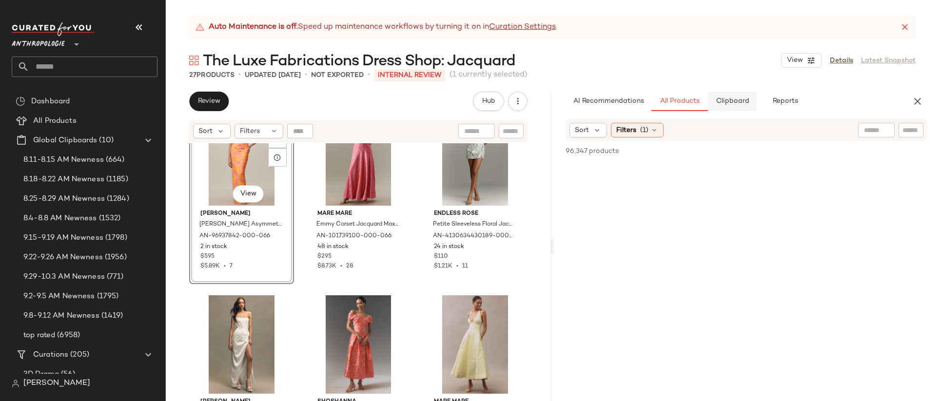
click at [738, 105] on span "Clipboard" at bounding box center [732, 101] width 34 height 8
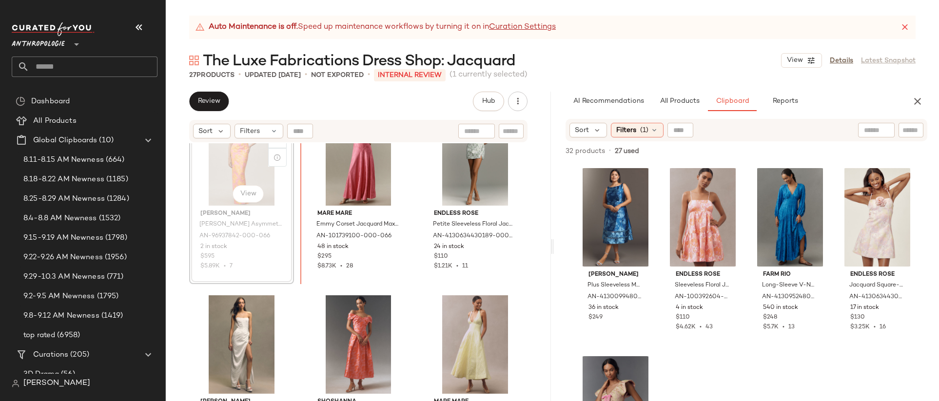
scroll to position [1178, 0]
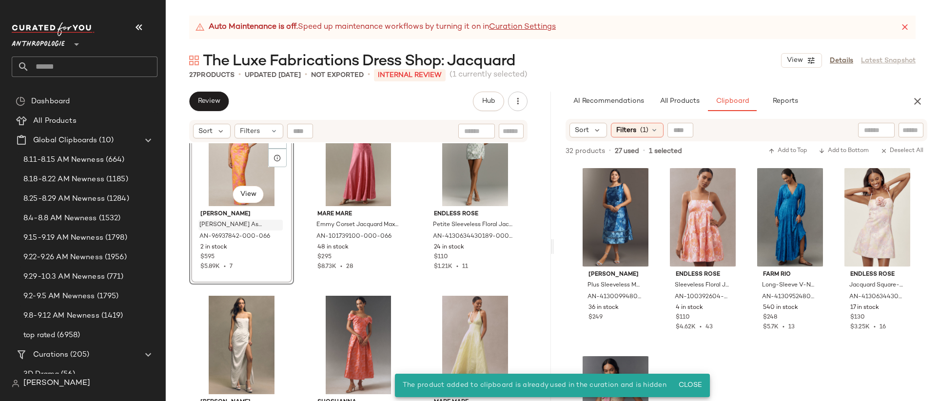
click at [299, 225] on div "#19 View [PERSON_NAME] Asymmetric Gown by [PERSON_NAME] in Pink, Women's, Size:…" at bounding box center [358, 284] width 385 height 282
click at [216, 199] on div "#19 View" at bounding box center [242, 157] width 98 height 98
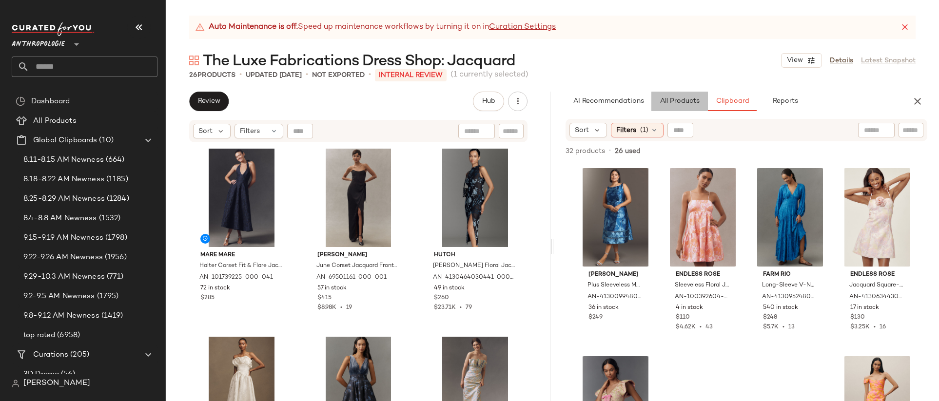
click at [654, 101] on button "All Products" at bounding box center [679, 101] width 57 height 19
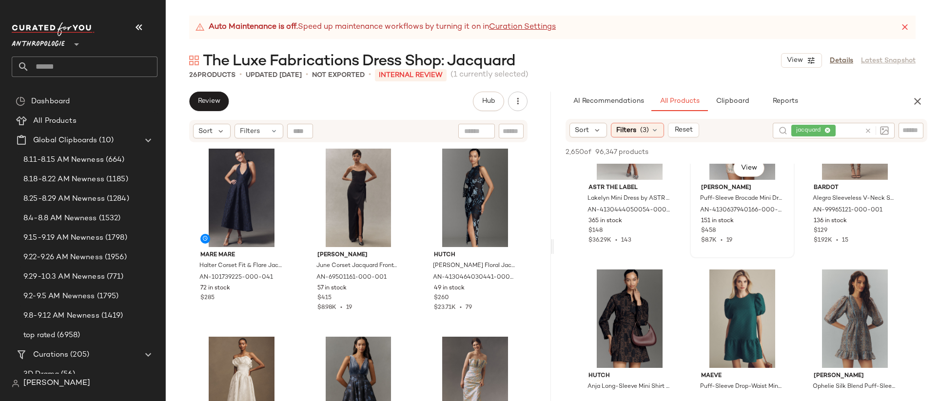
scroll to position [152, 0]
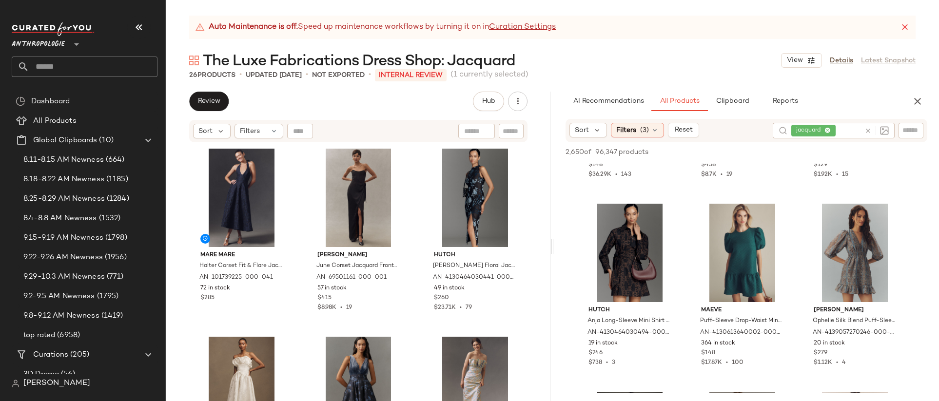
click at [867, 131] on icon at bounding box center [867, 130] width 7 height 7
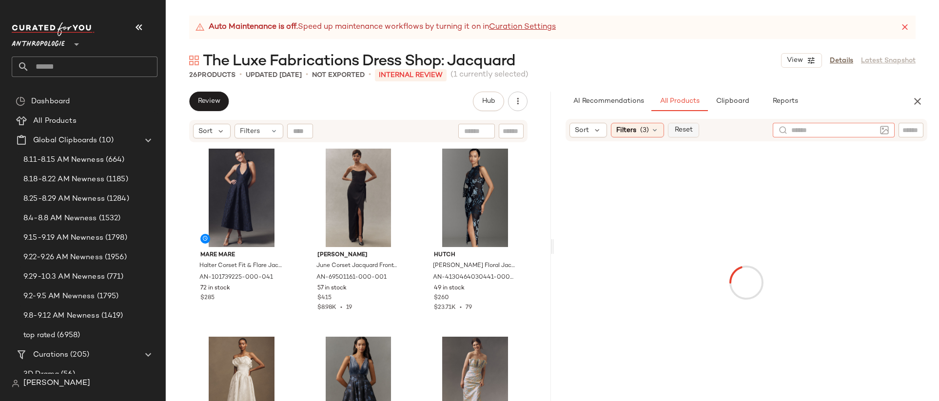
click at [692, 134] on button "Reset" at bounding box center [683, 130] width 31 height 15
click at [915, 128] on input "text" at bounding box center [910, 130] width 17 height 10
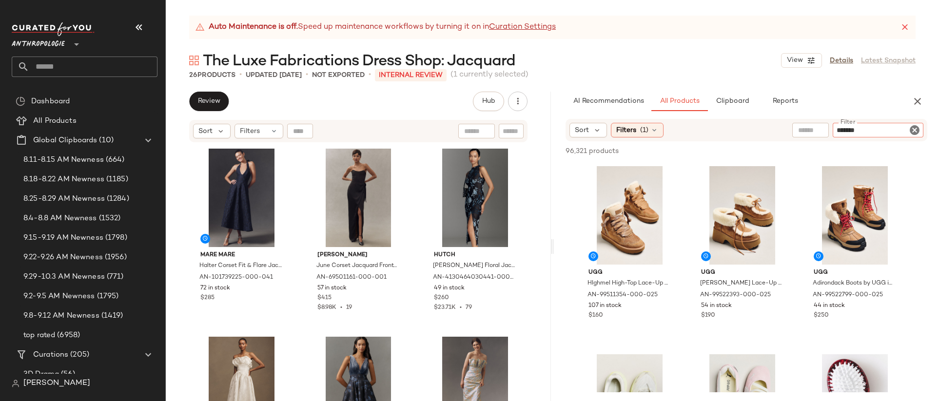
type input "********"
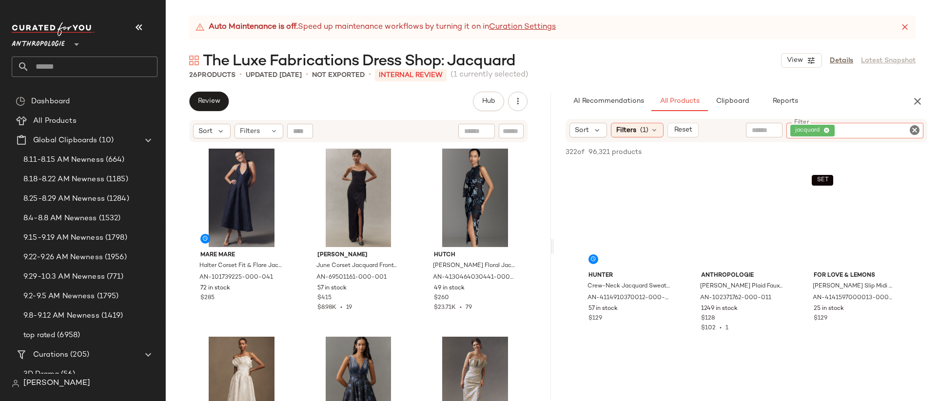
scroll to position [448, 0]
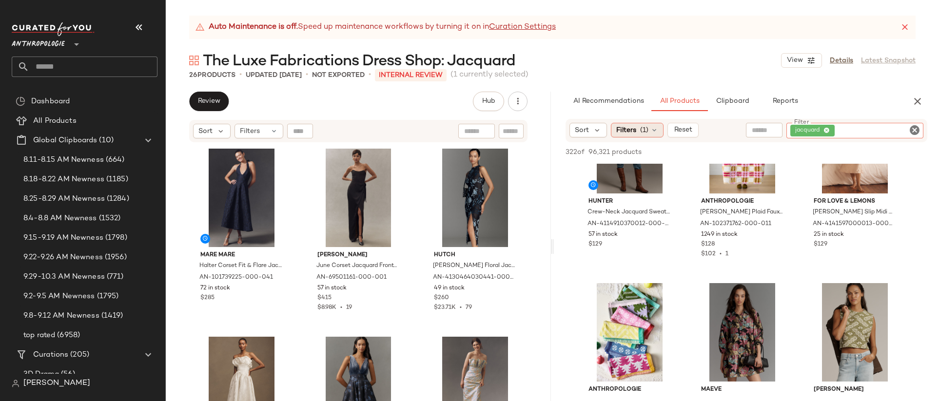
click at [631, 134] on span "Filters" at bounding box center [626, 130] width 20 height 10
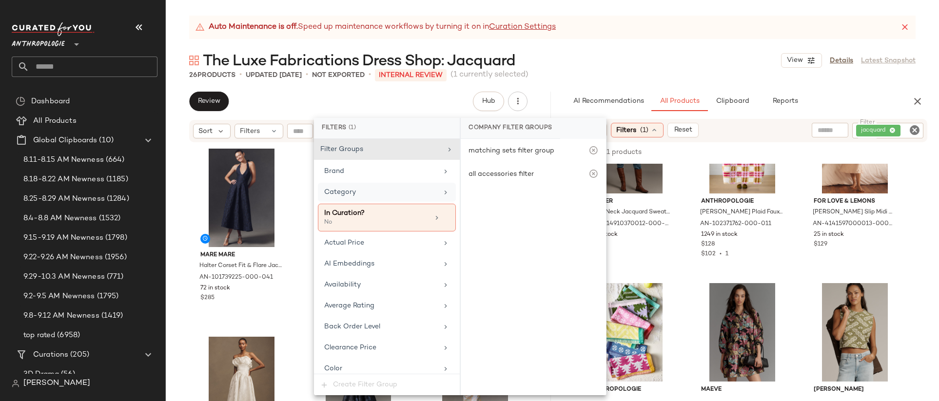
click at [367, 191] on div "Category" at bounding box center [381, 192] width 114 height 10
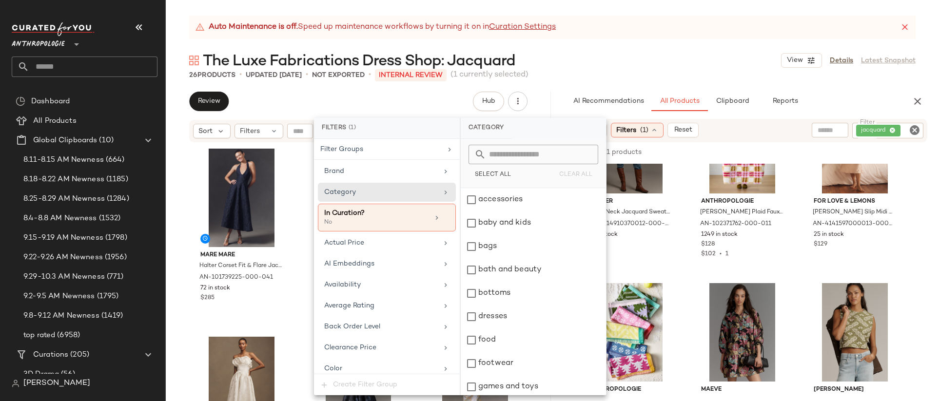
click at [521, 157] on input "text" at bounding box center [539, 154] width 106 height 19
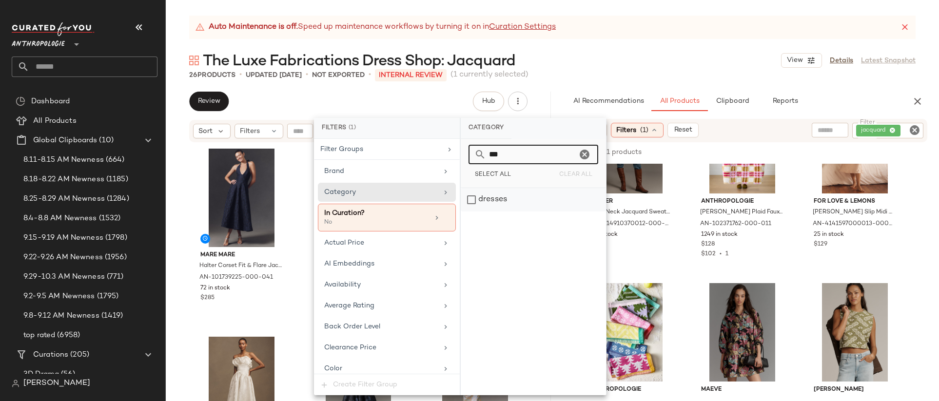
type input "***"
click at [522, 199] on div "dresses" at bounding box center [533, 199] width 145 height 23
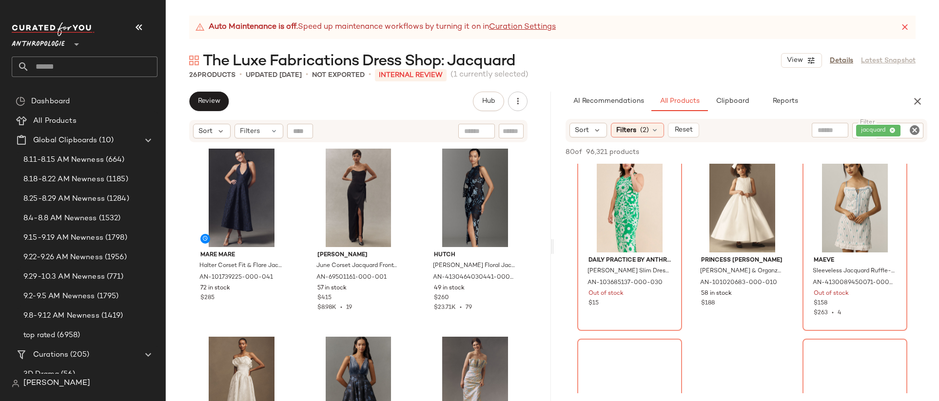
scroll to position [926, 0]
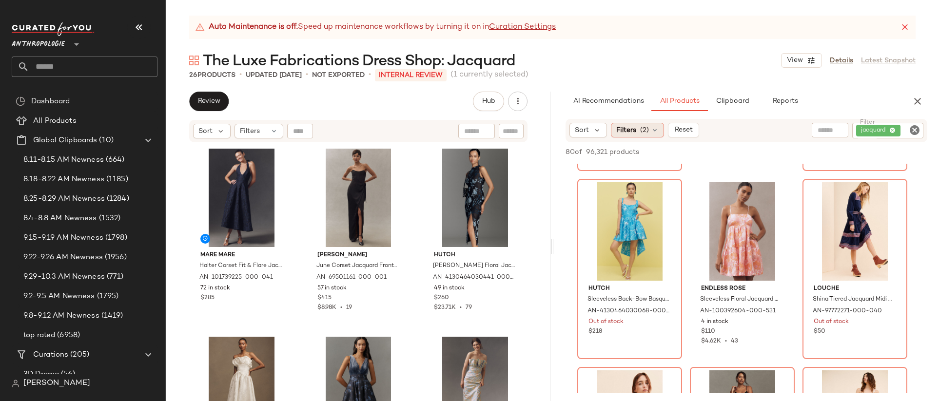
click at [625, 125] on span "Filters" at bounding box center [626, 130] width 20 height 10
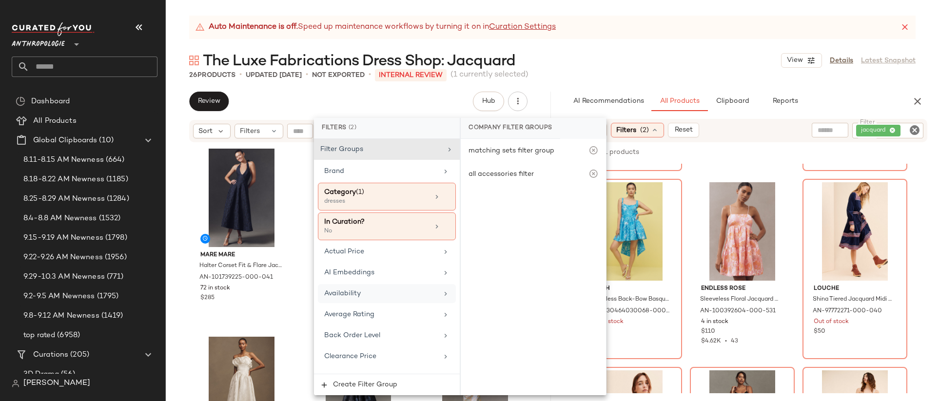
click at [383, 298] on div "Availability" at bounding box center [381, 294] width 114 height 10
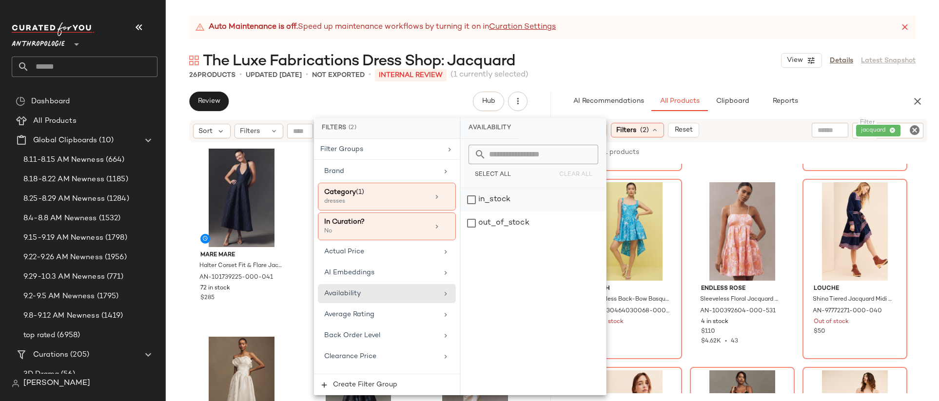
click at [501, 197] on div "in_stock" at bounding box center [533, 199] width 145 height 23
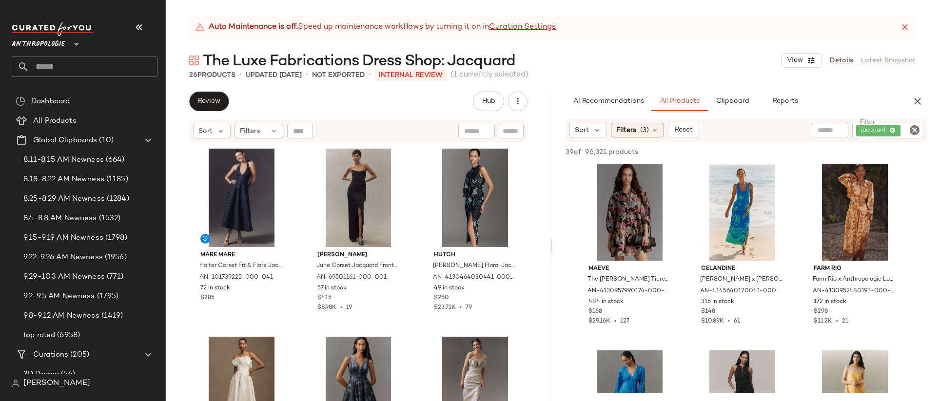
scroll to position [0, 0]
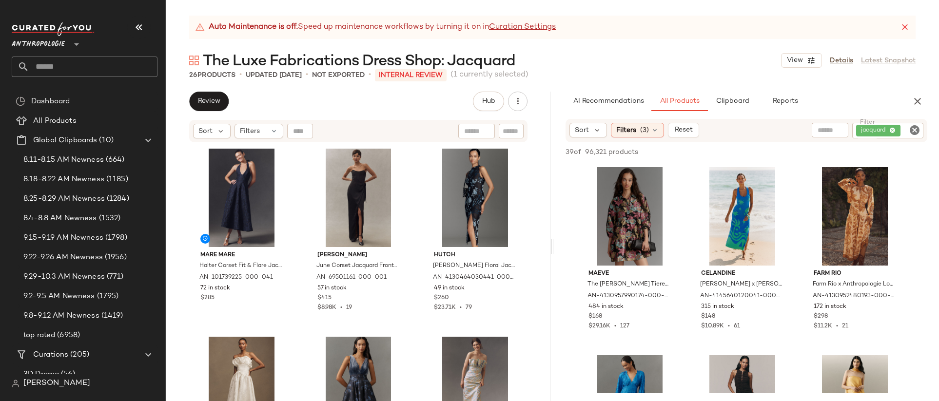
click at [911, 128] on icon "Clear Filter" at bounding box center [915, 130] width 12 height 12
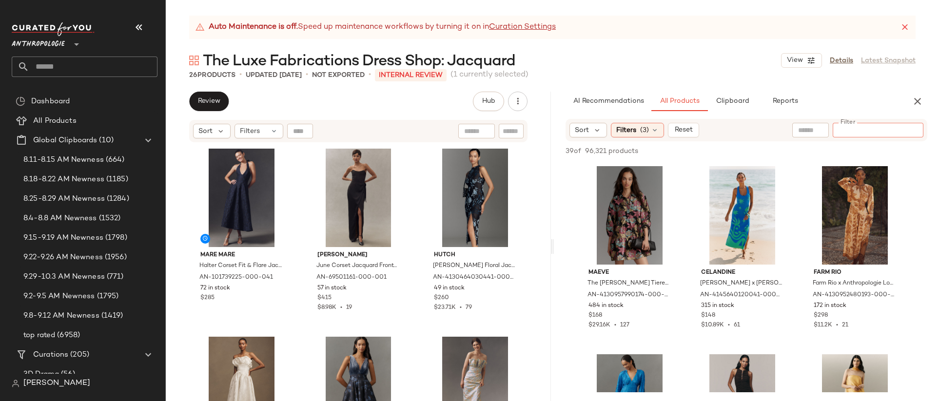
click at [817, 128] on input "text" at bounding box center [810, 130] width 25 height 10
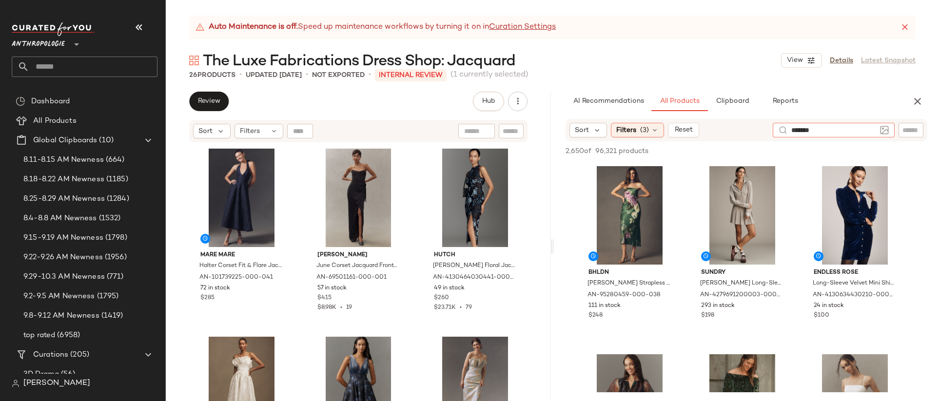
type input "********"
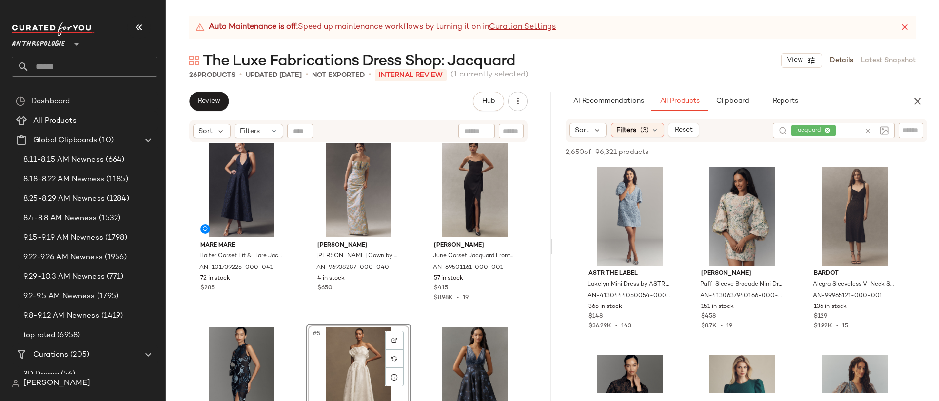
scroll to position [10, 0]
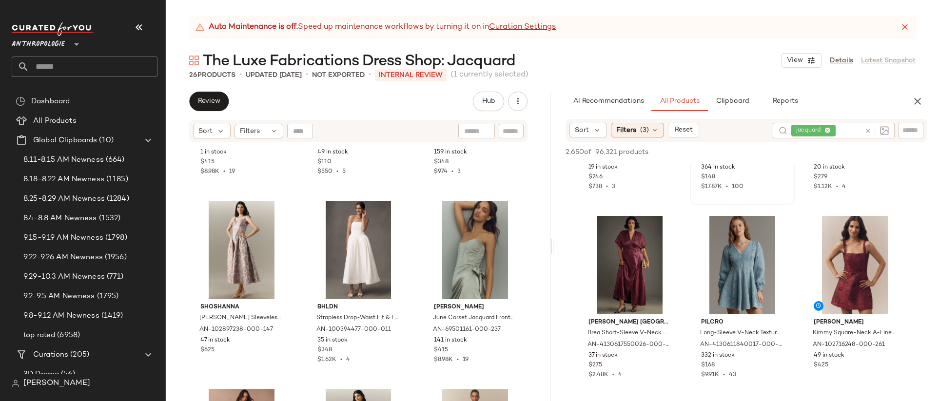
scroll to position [330, 0]
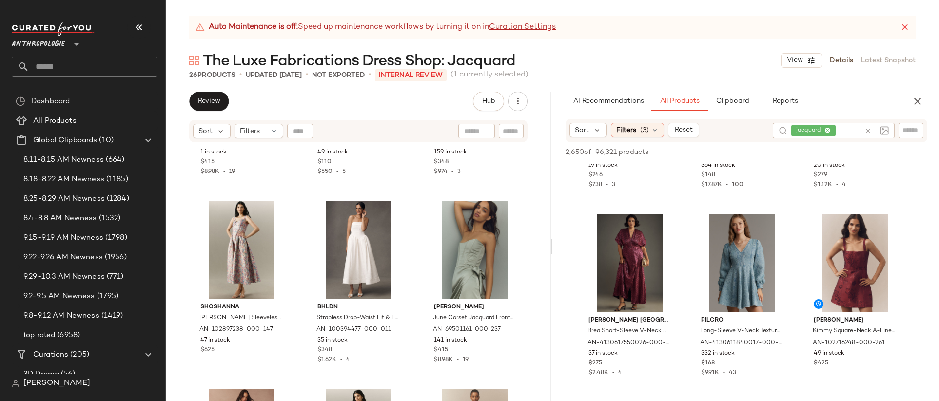
drag, startPoint x: 342, startPoint y: 367, endPoint x: 849, endPoint y: 1, distance: 624.7
click at [666, 230] on div at bounding box center [665, 227] width 19 height 19
click at [628, 125] on span "Filters" at bounding box center [626, 130] width 20 height 10
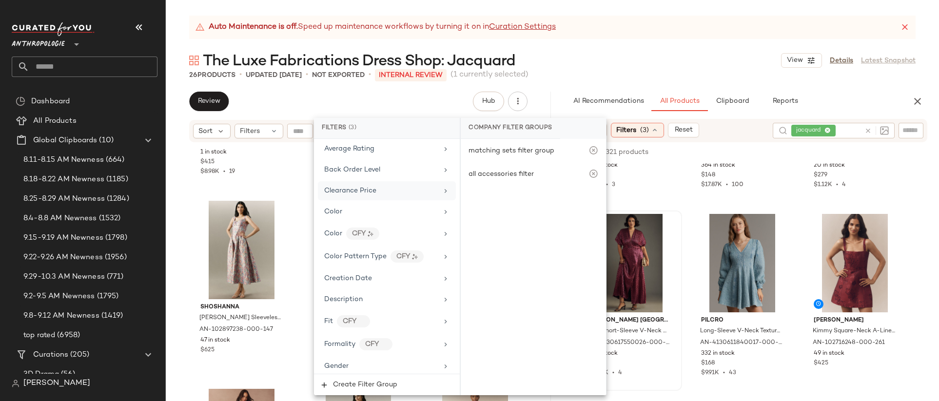
scroll to position [237, 0]
click at [369, 194] on span "Color Pattern Type" at bounding box center [355, 193] width 62 height 7
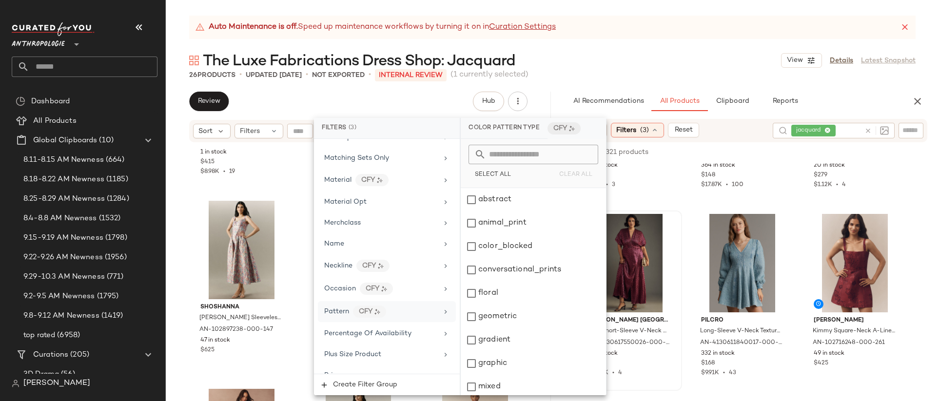
scroll to position [561, 0]
click at [405, 305] on div "Pattern CFY" at bounding box center [381, 309] width 114 height 12
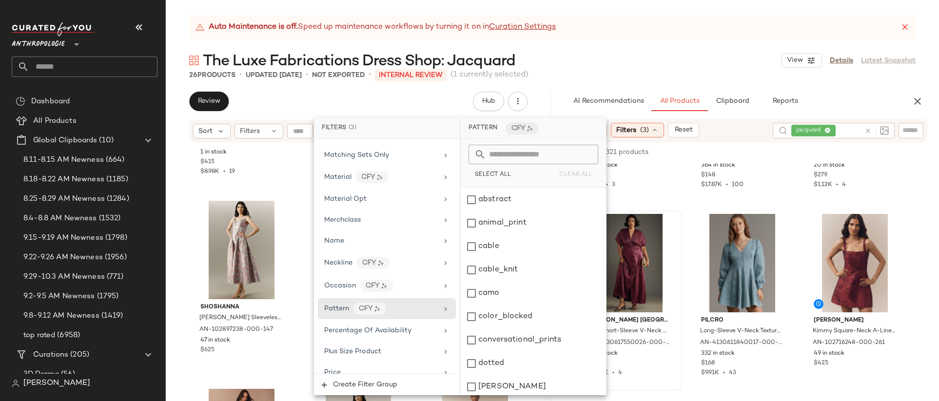
click at [529, 156] on input "text" at bounding box center [539, 154] width 106 height 19
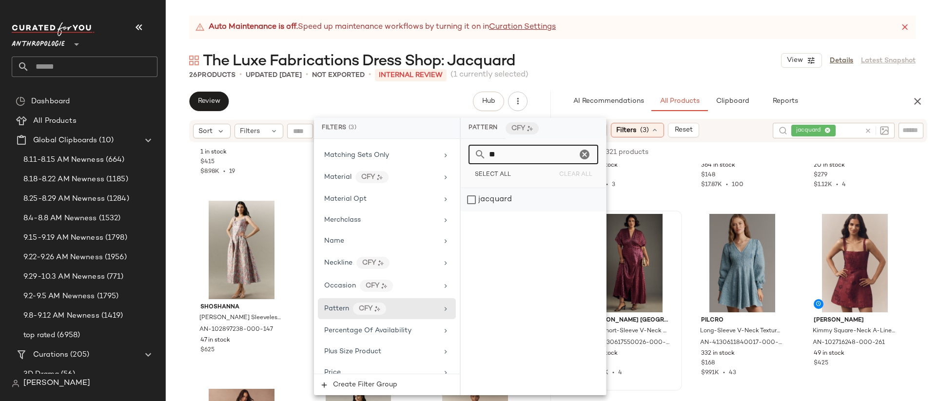
type input "**"
click at [536, 204] on div "jacquard" at bounding box center [533, 199] width 145 height 23
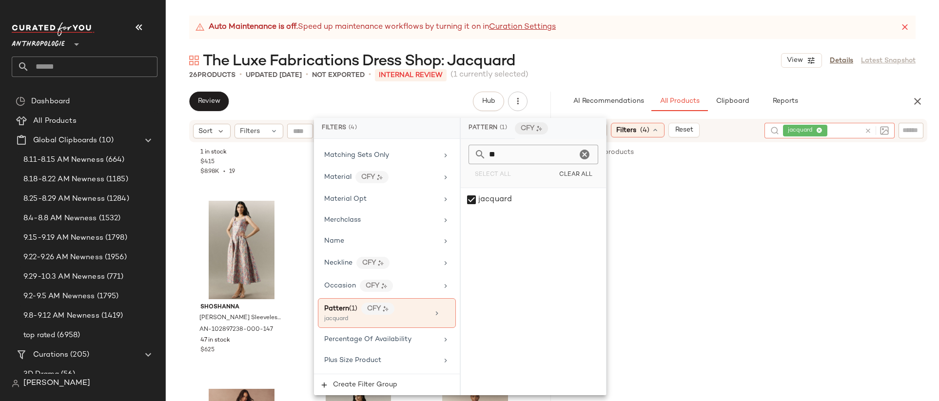
click at [868, 129] on icon at bounding box center [867, 130] width 7 height 7
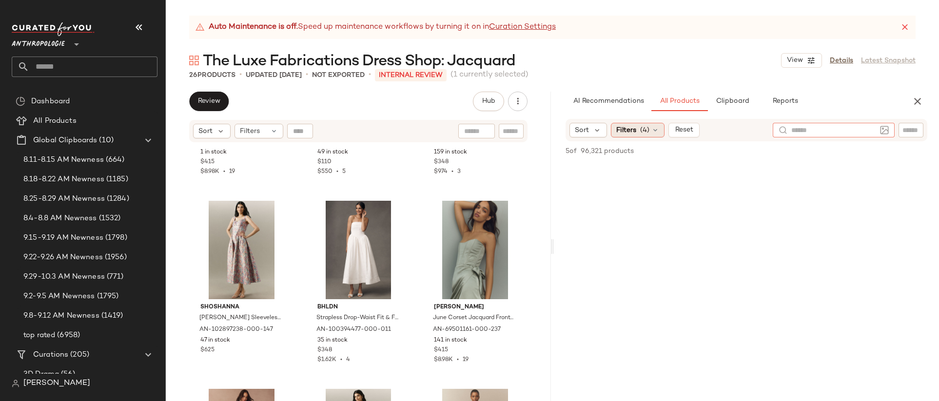
click at [647, 129] on span "(4)" at bounding box center [644, 130] width 9 height 10
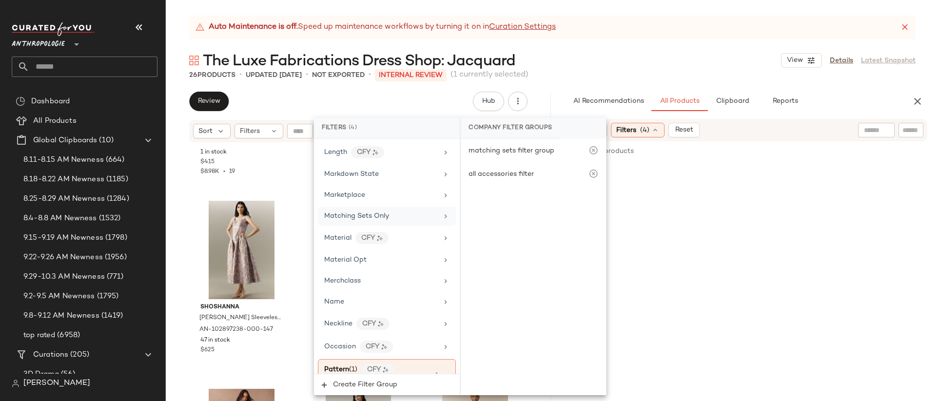
scroll to position [652, 0]
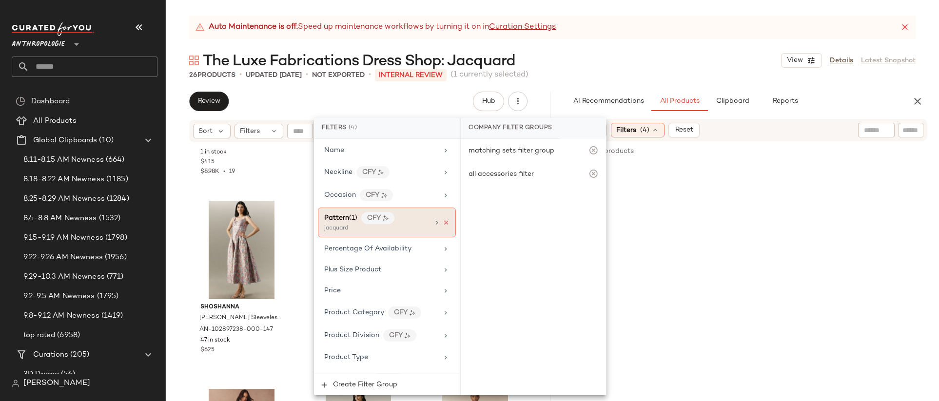
click at [443, 223] on icon at bounding box center [446, 222] width 7 height 7
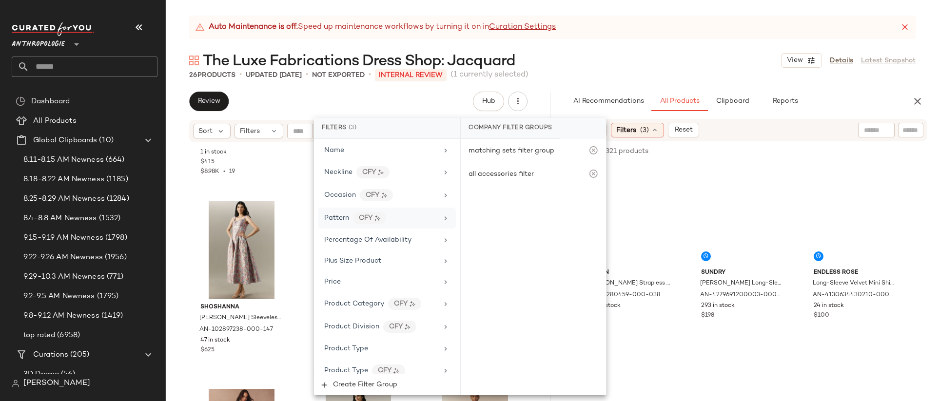
click at [787, 143] on div "2,650 of 96,321 products • 0 selected Add to Top Add to Bottom Deselect All" at bounding box center [746, 151] width 385 height 21
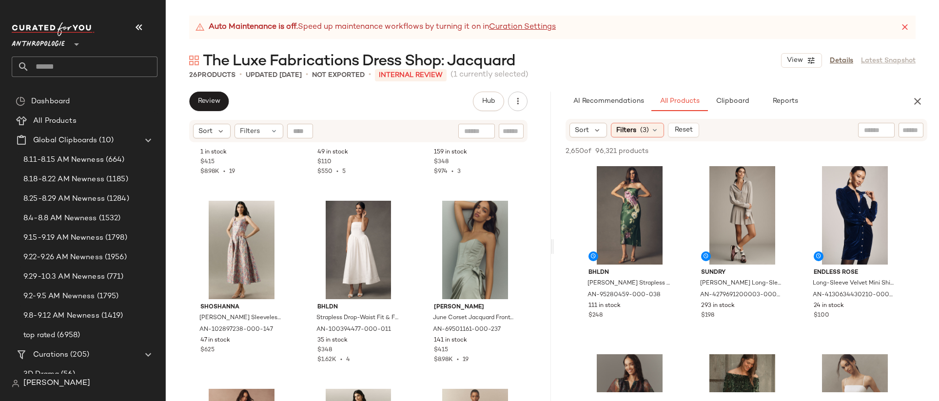
click at [873, 130] on input "text" at bounding box center [876, 130] width 25 height 10
type input "********"
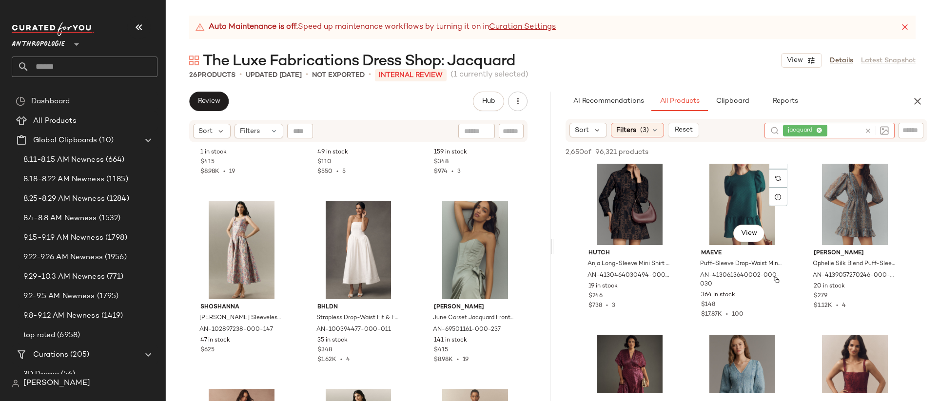
scroll to position [346, 0]
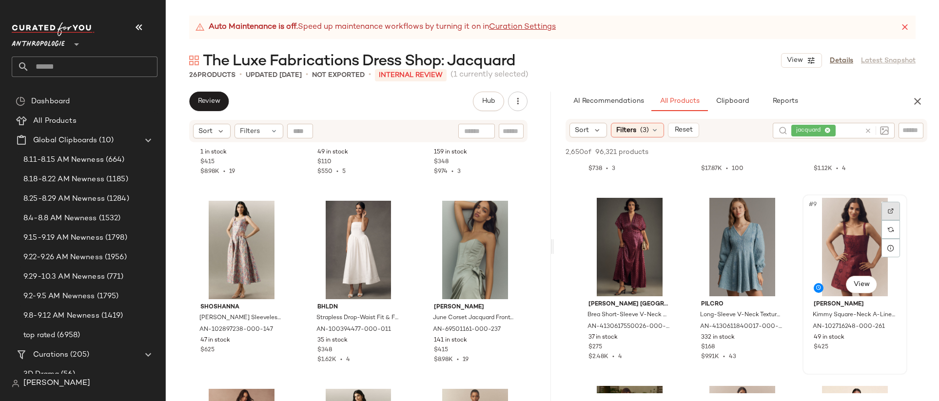
click at [886, 211] on div at bounding box center [890, 211] width 19 height 19
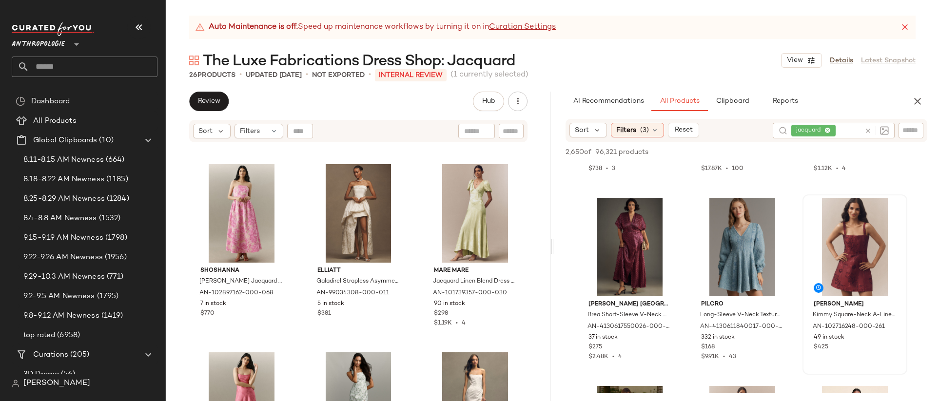
scroll to position [1038, 0]
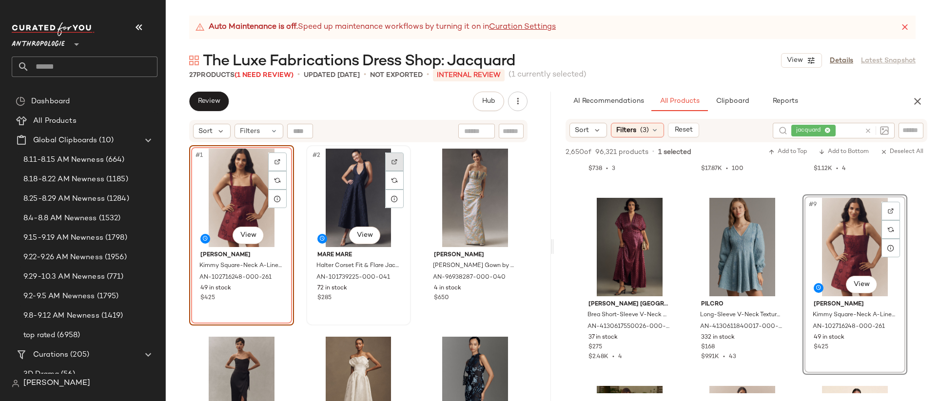
click at [392, 156] on div at bounding box center [394, 162] width 19 height 19
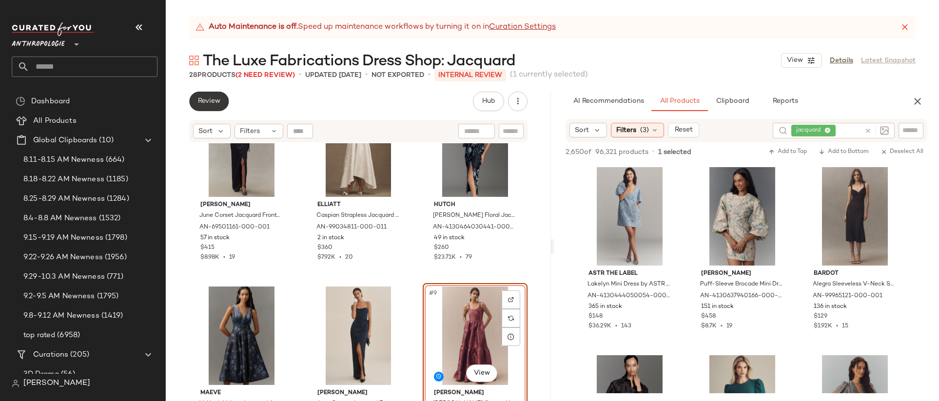
click at [202, 101] on span "Review" at bounding box center [208, 101] width 23 height 8
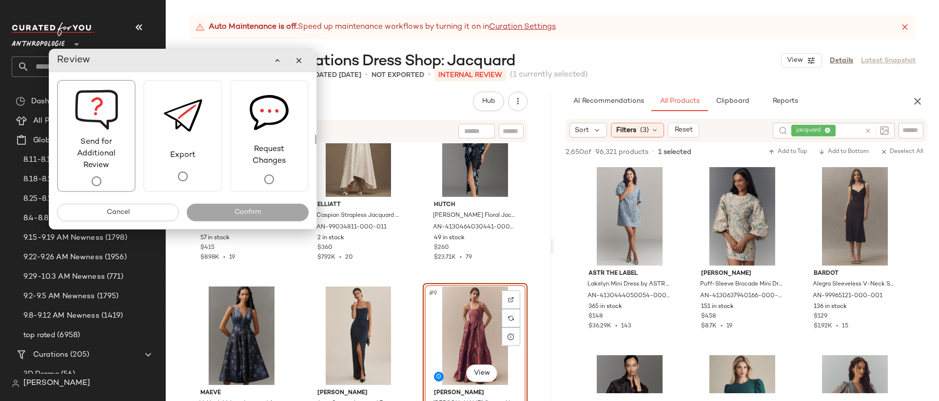
click at [118, 157] on span "Send for Additional Review" at bounding box center [96, 153] width 77 height 35
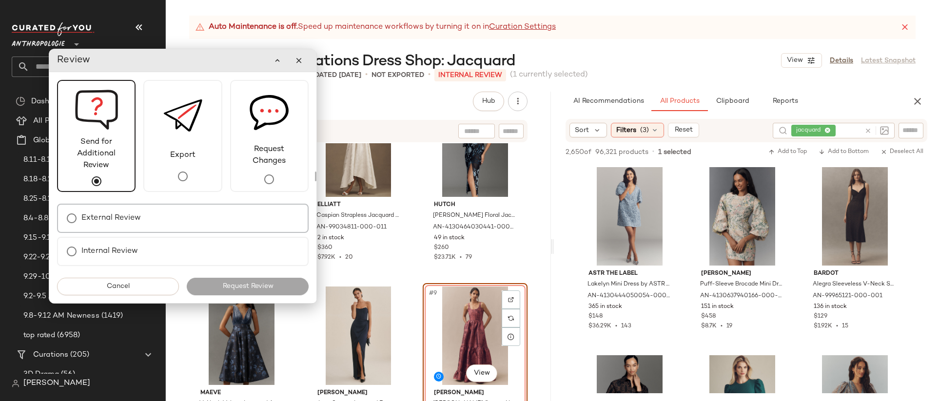
click at [183, 212] on div "External Review" at bounding box center [183, 218] width 252 height 29
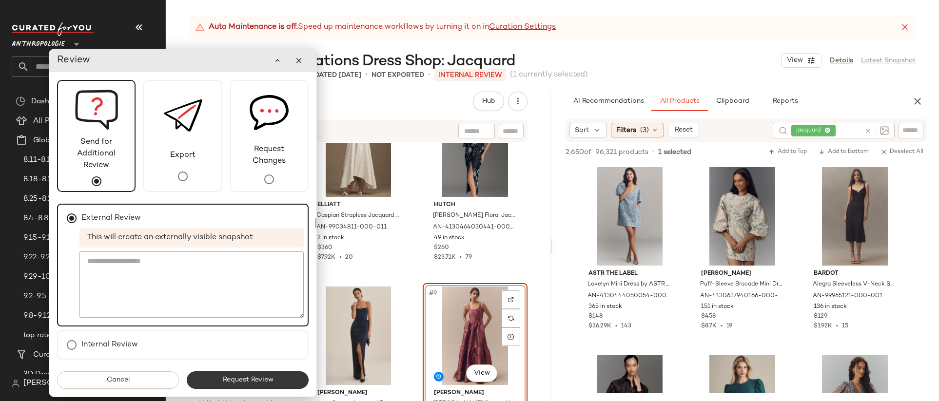
click at [261, 379] on span "Request Review" at bounding box center [247, 380] width 51 height 8
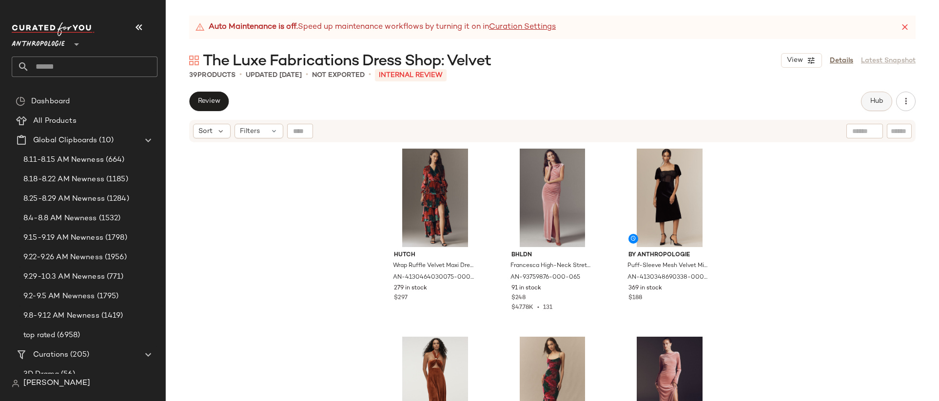
click at [870, 103] on span "Hub" at bounding box center [877, 101] width 14 height 8
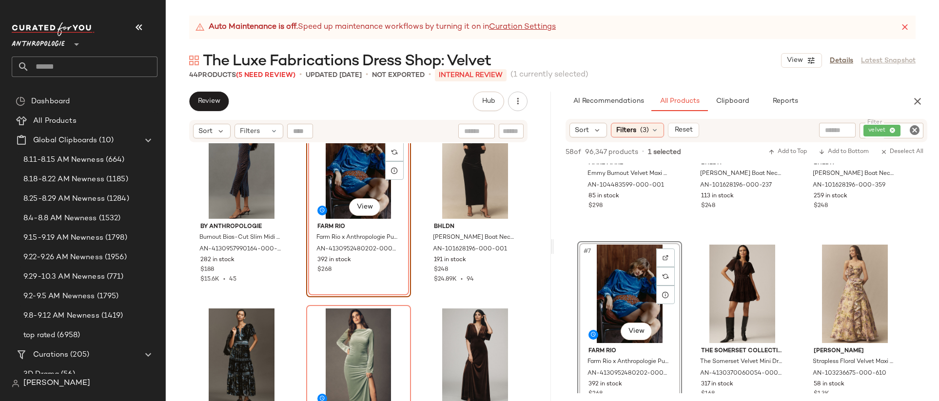
scroll to position [1452, 0]
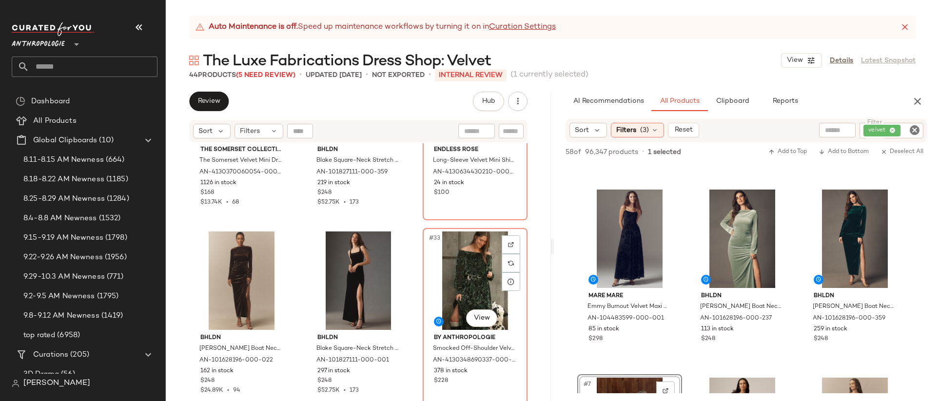
scroll to position [1813, 0]
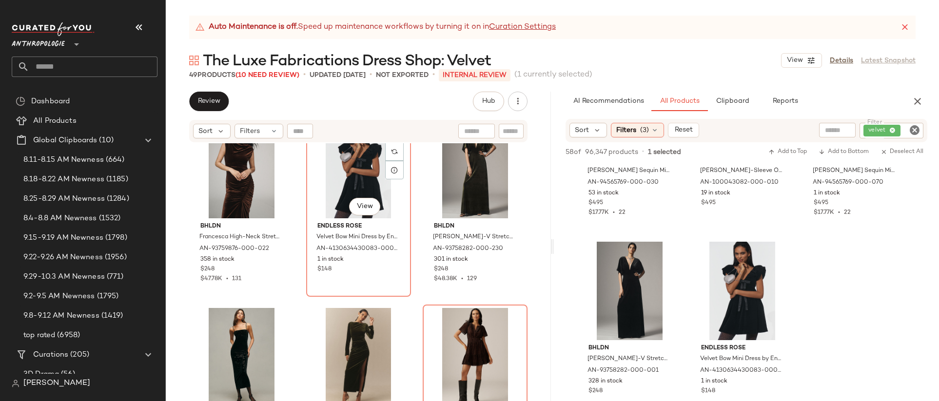
scroll to position [2202, 0]
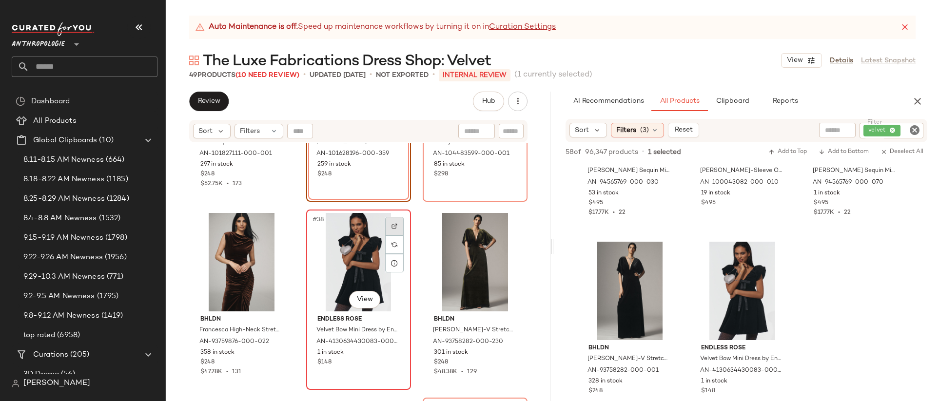
click at [394, 223] on img at bounding box center [394, 226] width 6 height 6
click at [353, 254] on div "#38 View" at bounding box center [359, 262] width 98 height 98
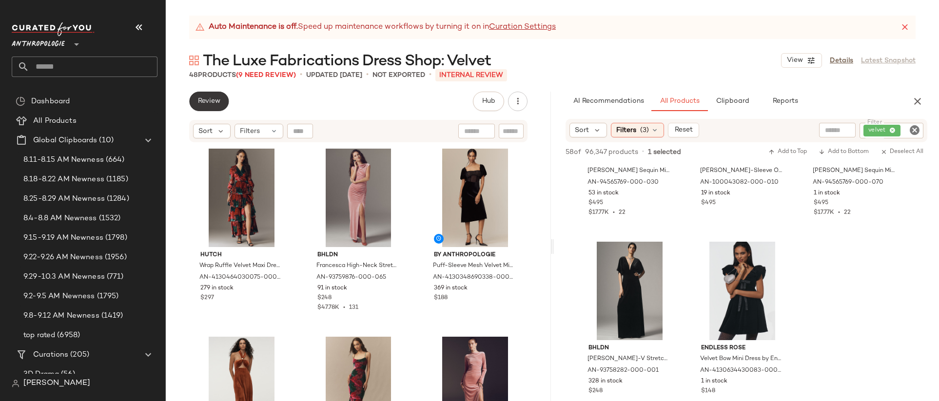
click at [208, 97] on span "Review" at bounding box center [208, 101] width 23 height 8
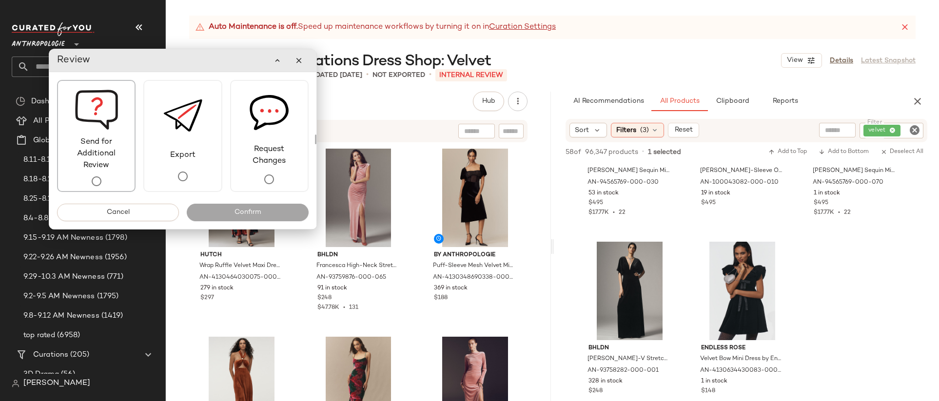
click at [126, 154] on span "Send for Additional Review" at bounding box center [96, 153] width 77 height 35
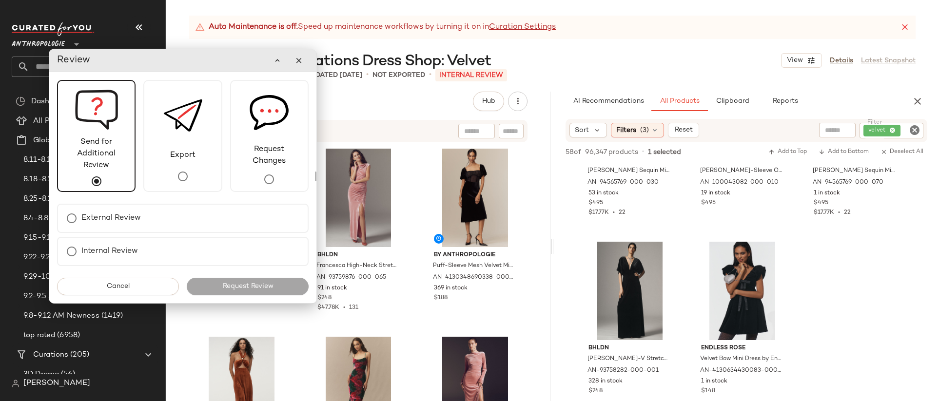
click at [108, 161] on span "Send for Additional Review" at bounding box center [96, 153] width 77 height 35
click at [119, 216] on label "External Review" at bounding box center [110, 218] width 59 height 19
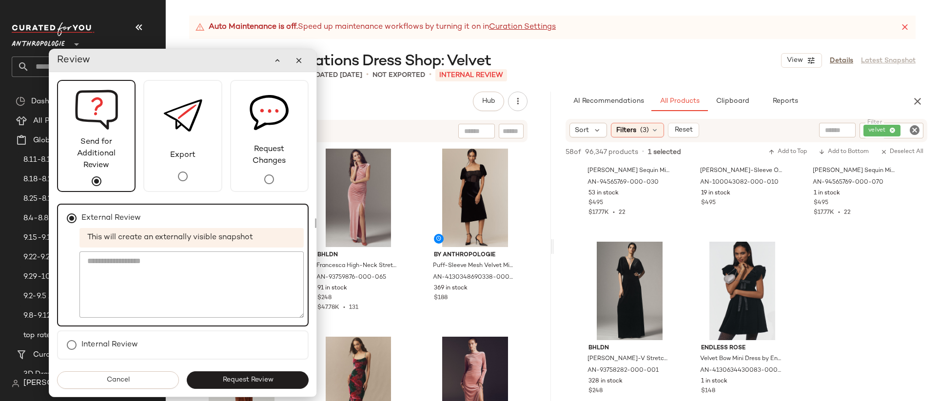
click at [252, 382] on span "Request Review" at bounding box center [247, 380] width 51 height 8
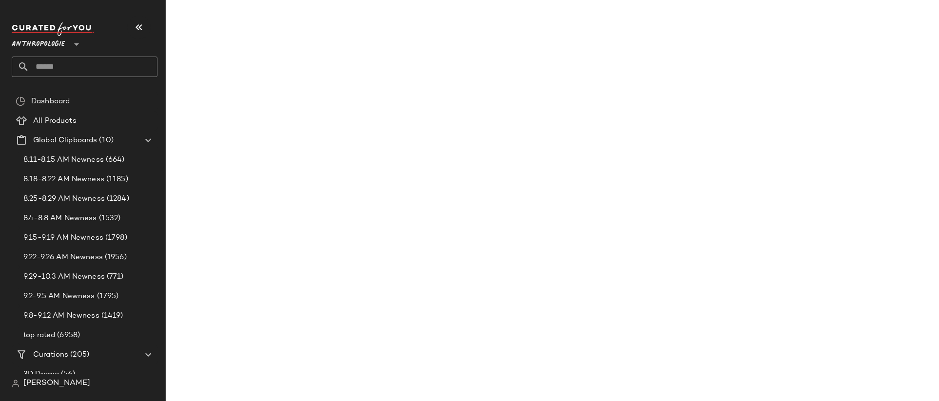
scroll to position [1431, 0]
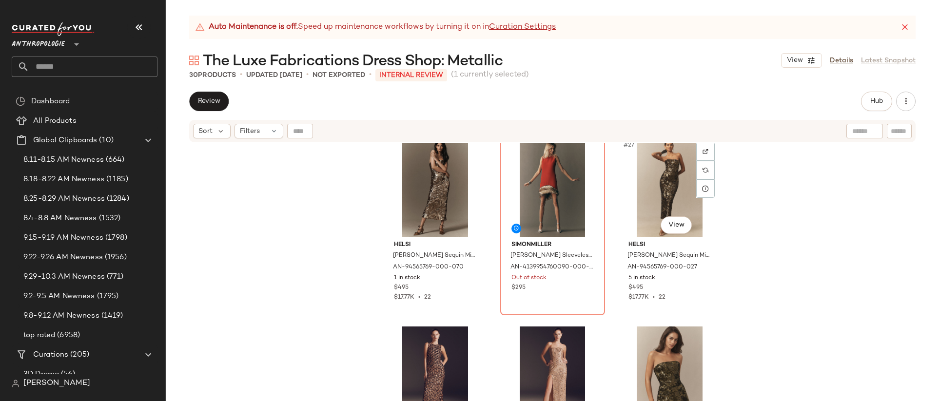
scroll to position [1601, 0]
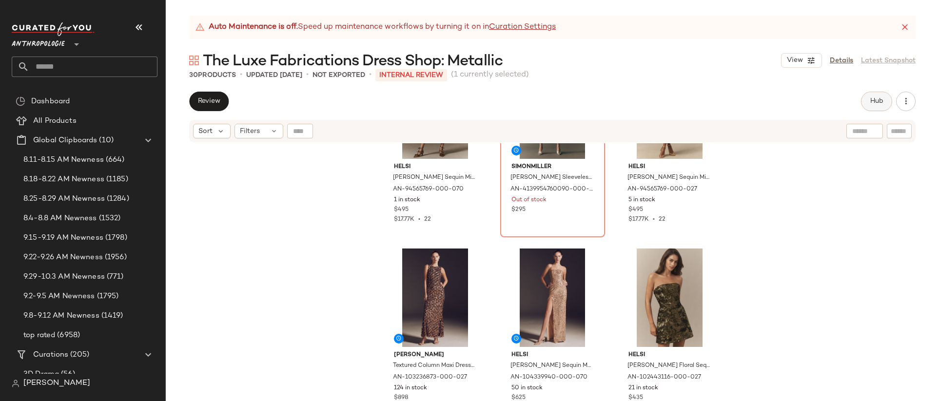
click at [873, 105] on span "Hub" at bounding box center [877, 101] width 14 height 8
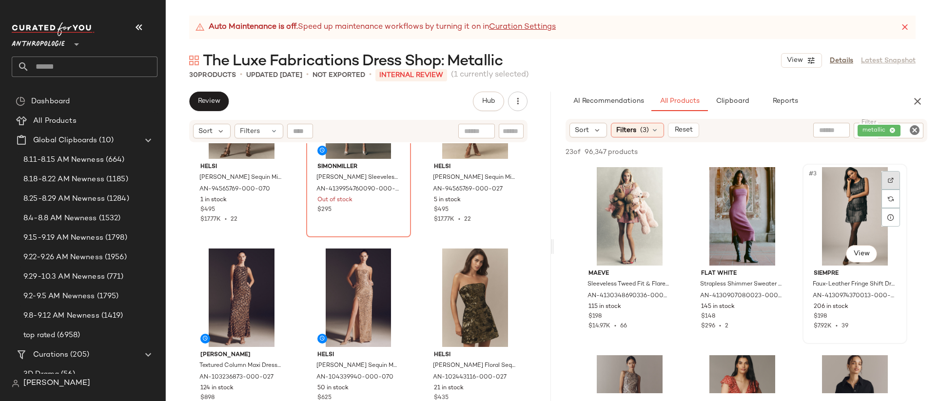
click at [895, 178] on div at bounding box center [890, 180] width 19 height 19
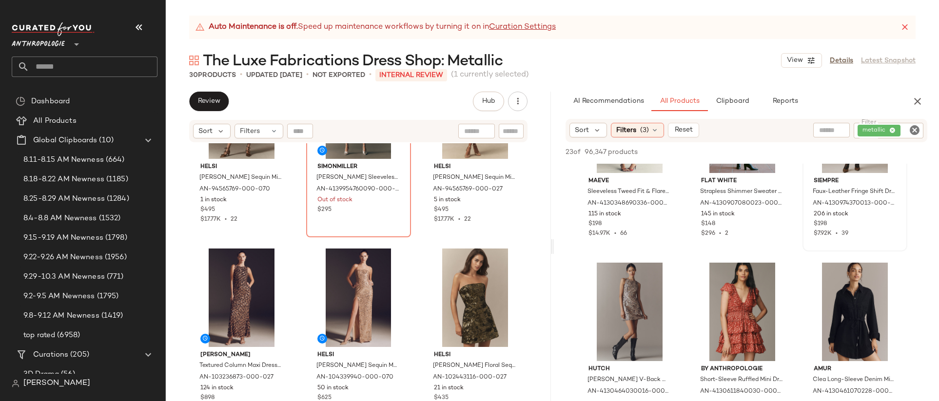
scroll to position [110, 0]
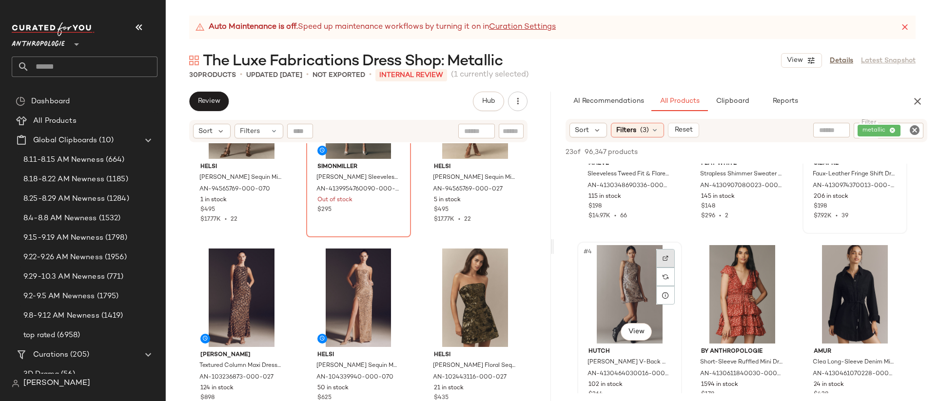
click at [666, 255] on img at bounding box center [666, 258] width 6 height 6
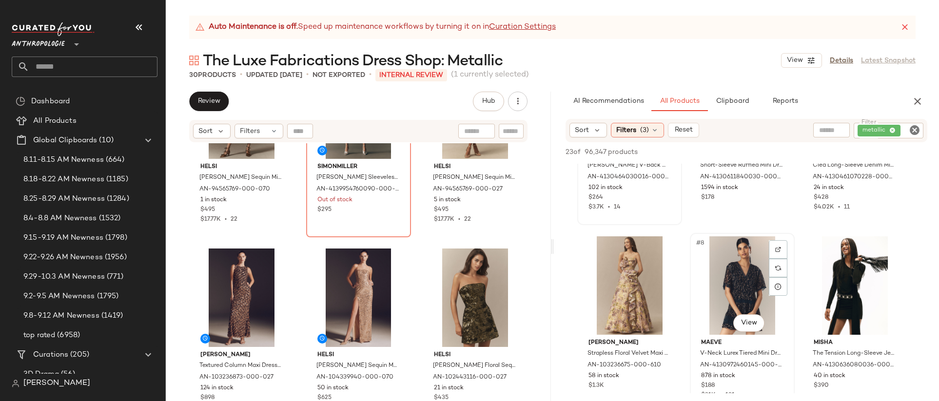
scroll to position [341, 0]
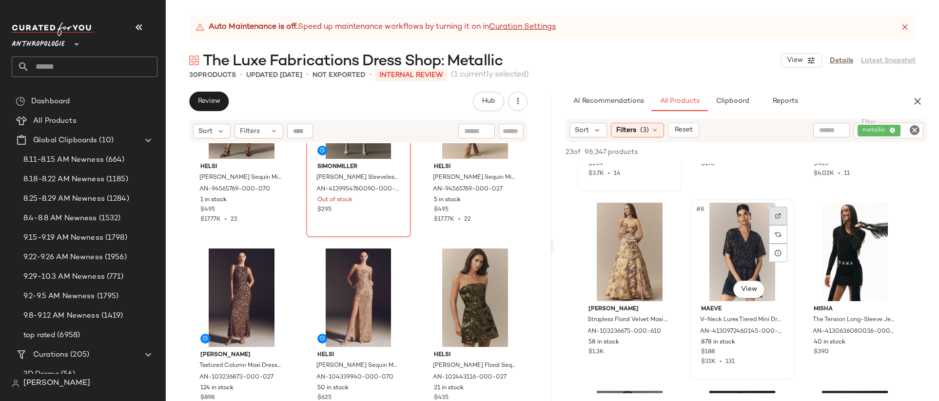
click at [776, 208] on div at bounding box center [778, 216] width 19 height 19
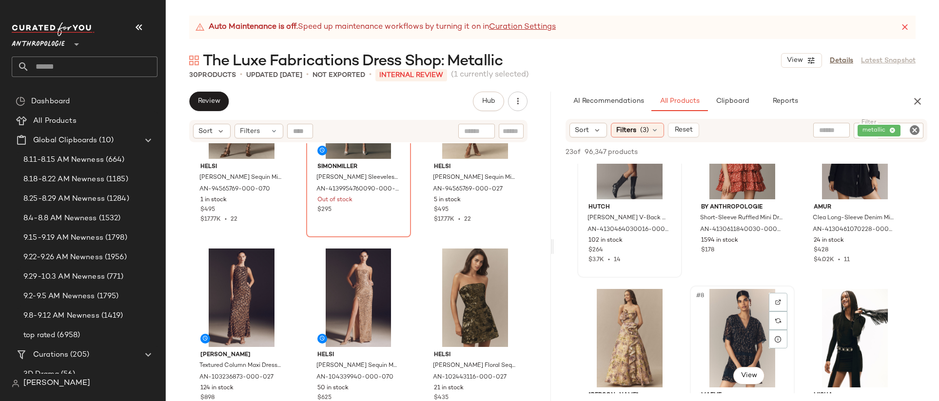
scroll to position [0, 0]
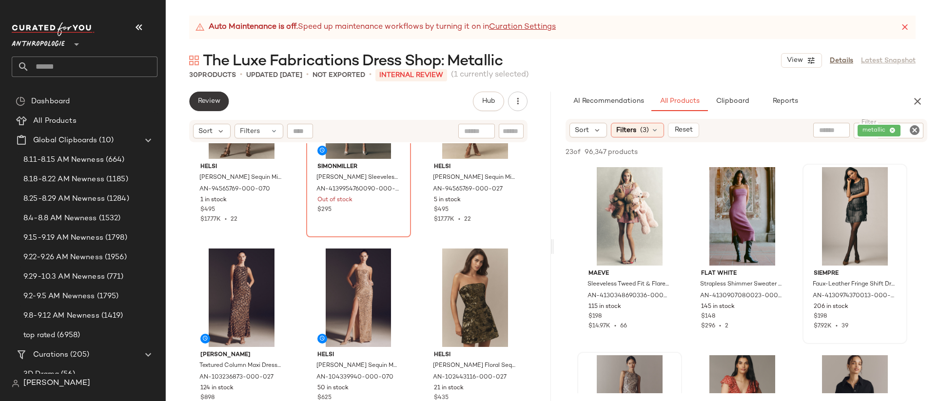
click at [220, 100] on span "Review" at bounding box center [208, 101] width 23 height 8
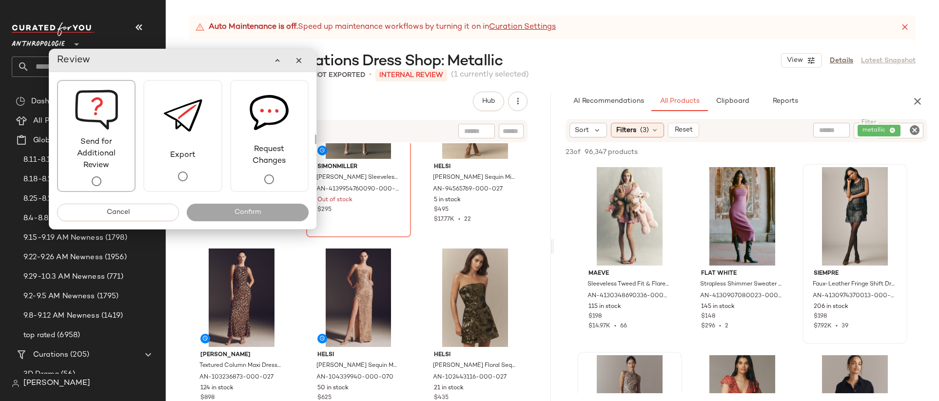
click at [89, 141] on span "Send for Additional Review" at bounding box center [96, 153] width 77 height 35
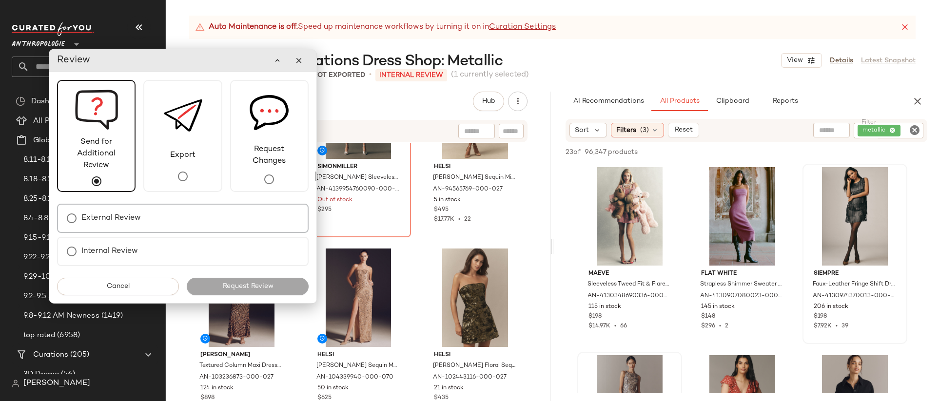
click at [141, 211] on div "External Review" at bounding box center [183, 218] width 252 height 29
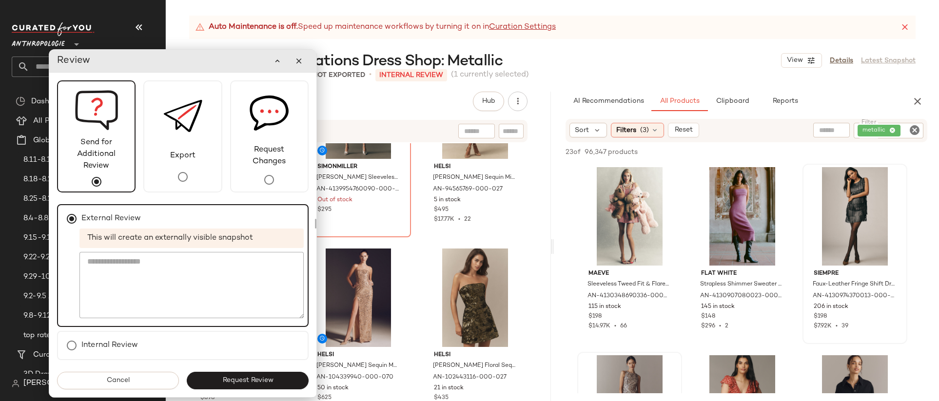
click at [273, 380] on span "Request Review" at bounding box center [247, 381] width 51 height 8
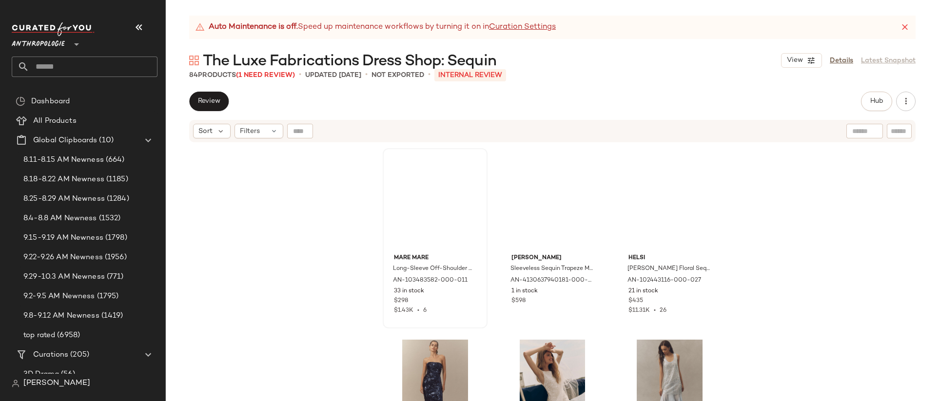
scroll to position [513, 0]
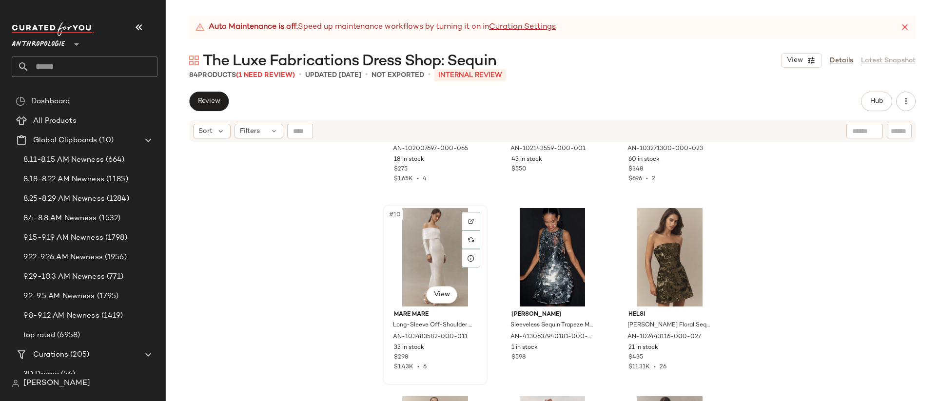
click at [434, 253] on div "#10 View" at bounding box center [435, 257] width 98 height 98
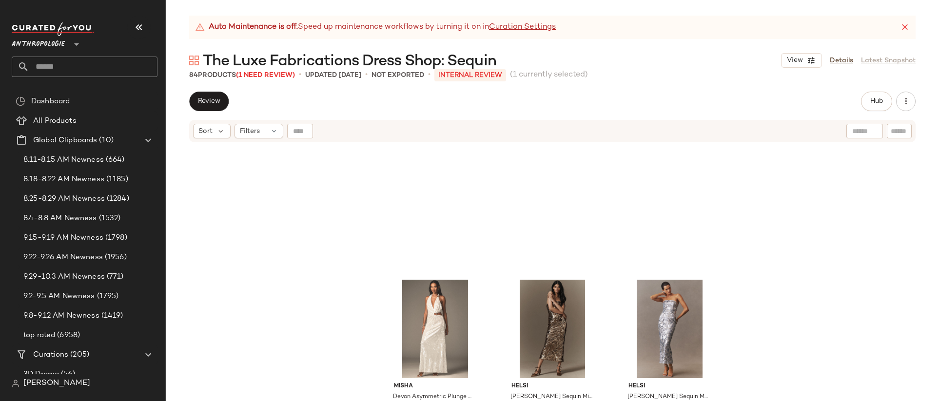
scroll to position [4989, 0]
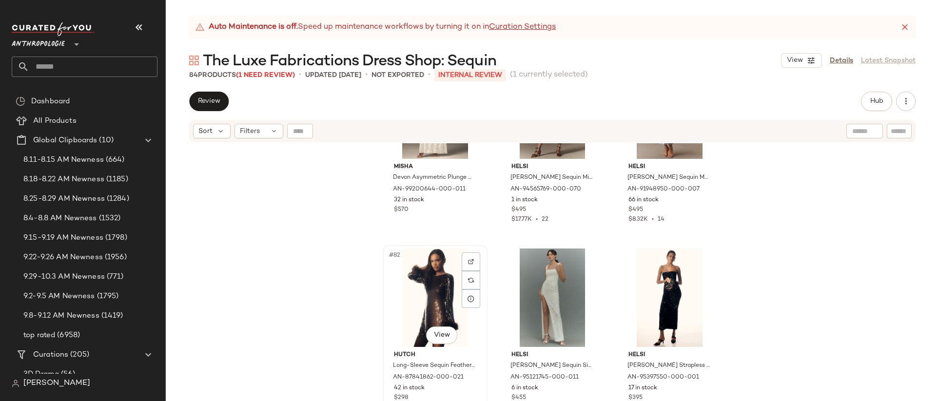
click at [432, 304] on div "#82 View" at bounding box center [435, 298] width 98 height 98
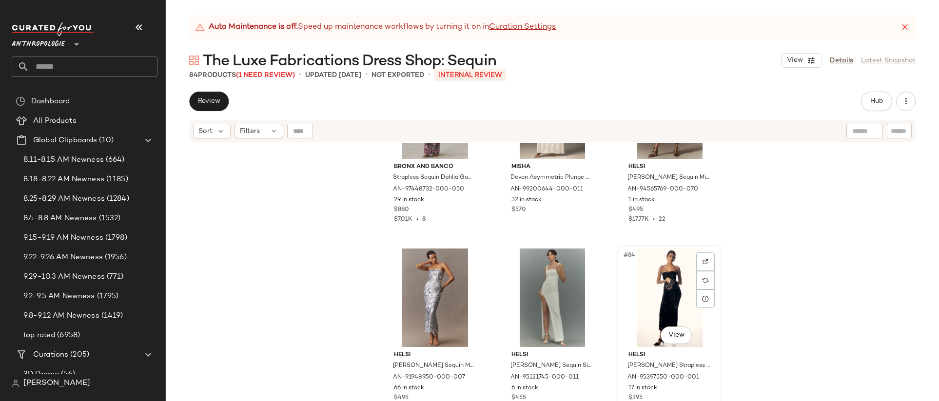
click at [644, 312] on div "#84 View" at bounding box center [670, 298] width 98 height 98
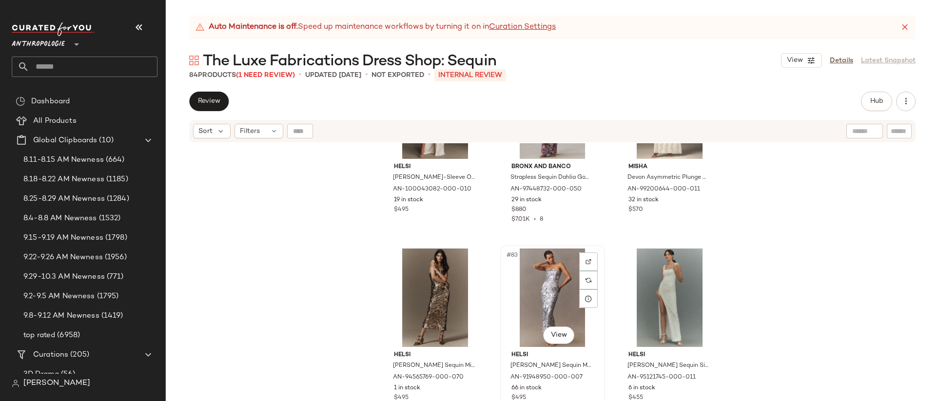
click at [546, 312] on div "#83 View" at bounding box center [553, 298] width 98 height 98
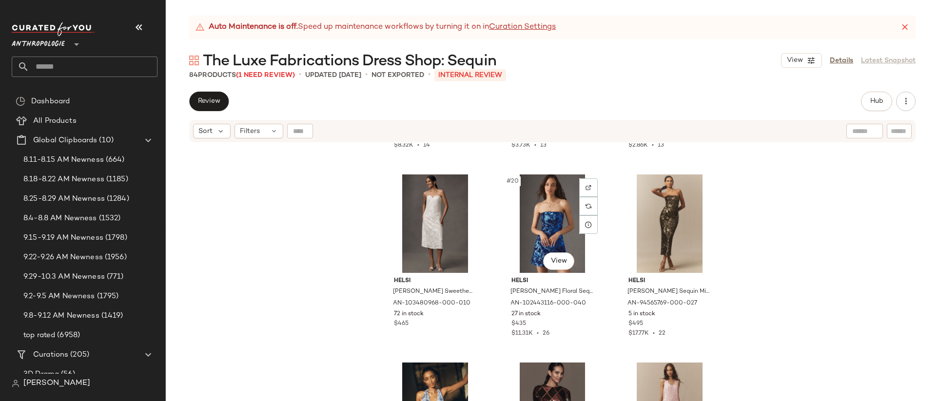
scroll to position [1111, 0]
click at [429, 199] on div "#19 View" at bounding box center [435, 224] width 98 height 98
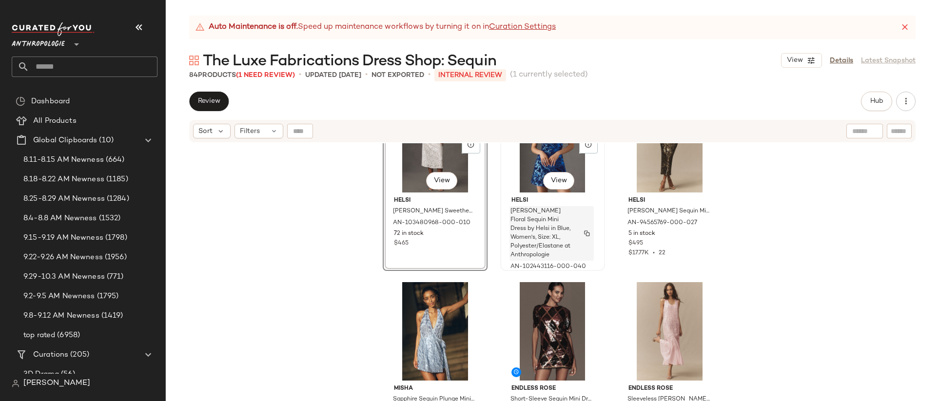
scroll to position [1251, 0]
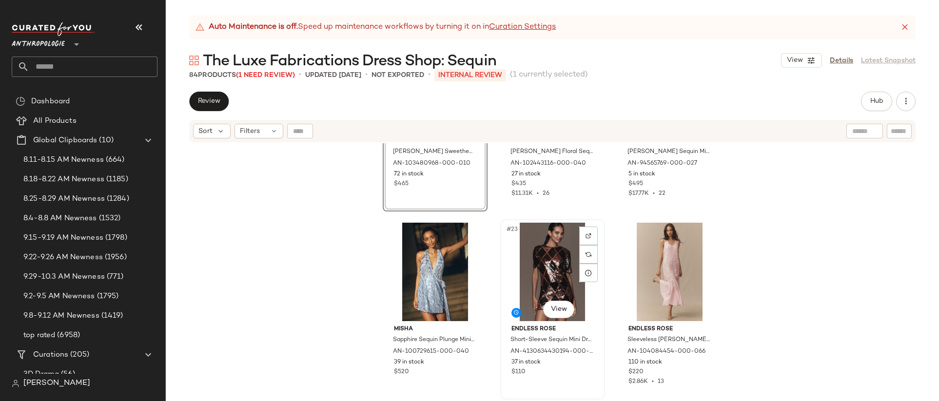
click at [560, 281] on div "#23 View" at bounding box center [553, 272] width 98 height 98
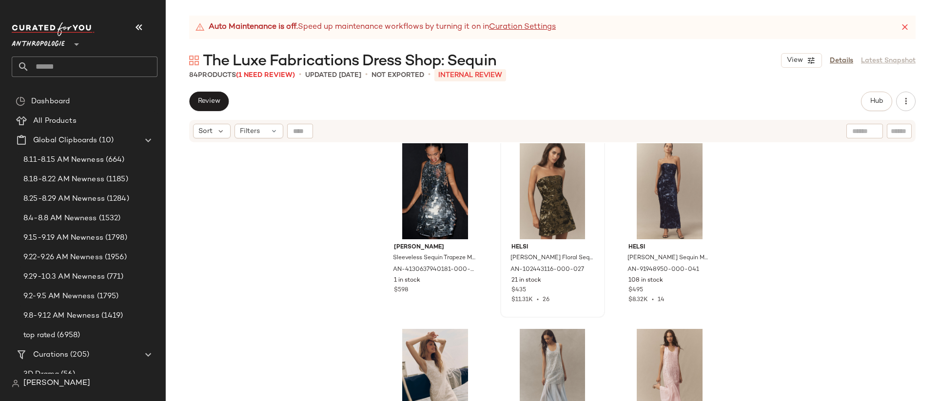
scroll to position [983, 0]
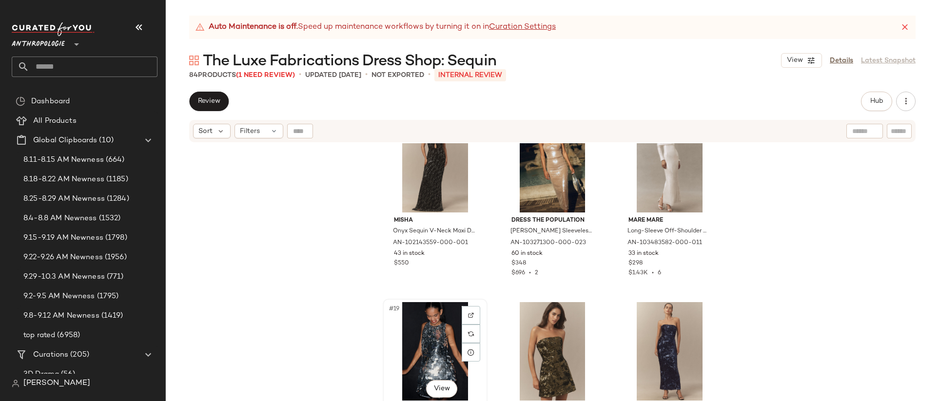
click at [442, 350] on div "#19 View" at bounding box center [435, 351] width 98 height 98
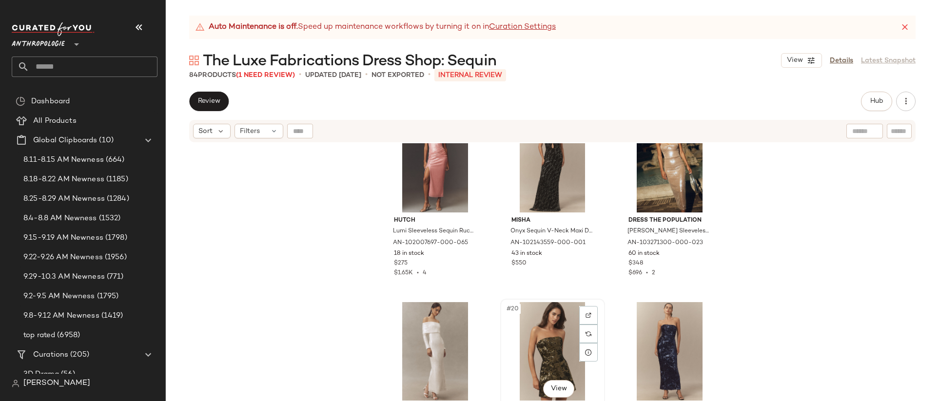
click at [540, 346] on div "#20 View" at bounding box center [553, 351] width 98 height 98
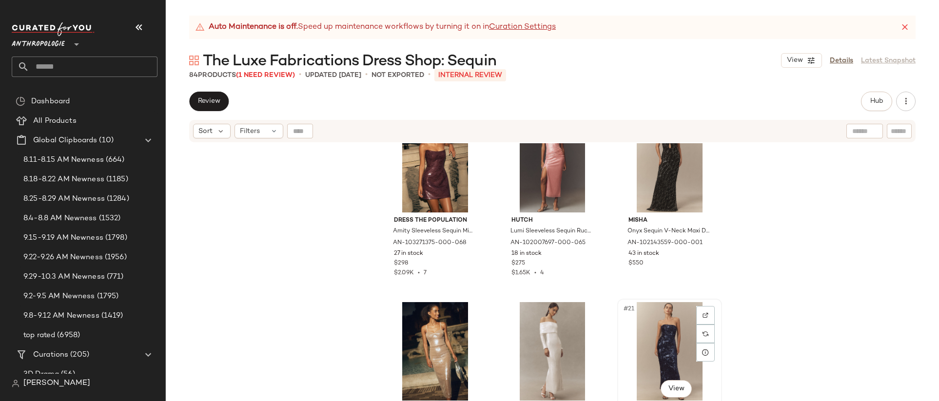
click at [670, 343] on div "#21 View" at bounding box center [670, 351] width 98 height 98
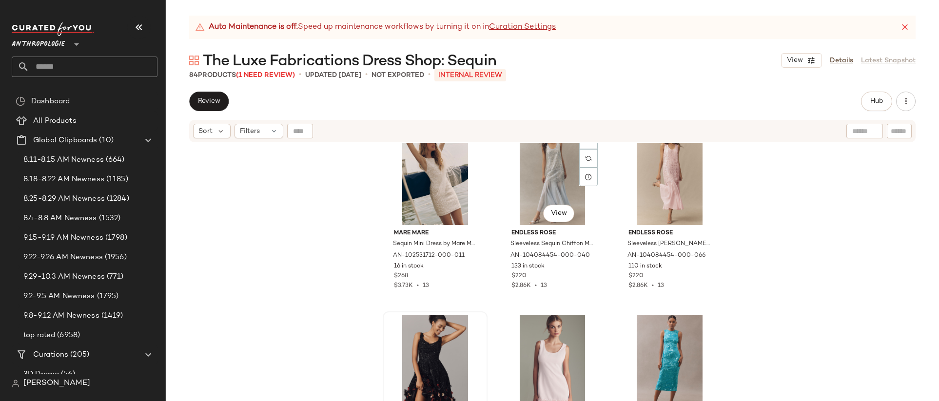
scroll to position [1411, 0]
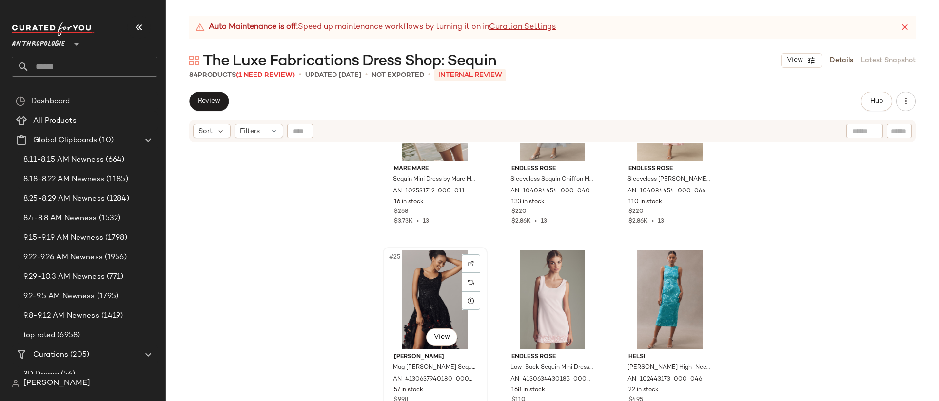
click at [414, 301] on div "#25 View" at bounding box center [435, 300] width 98 height 98
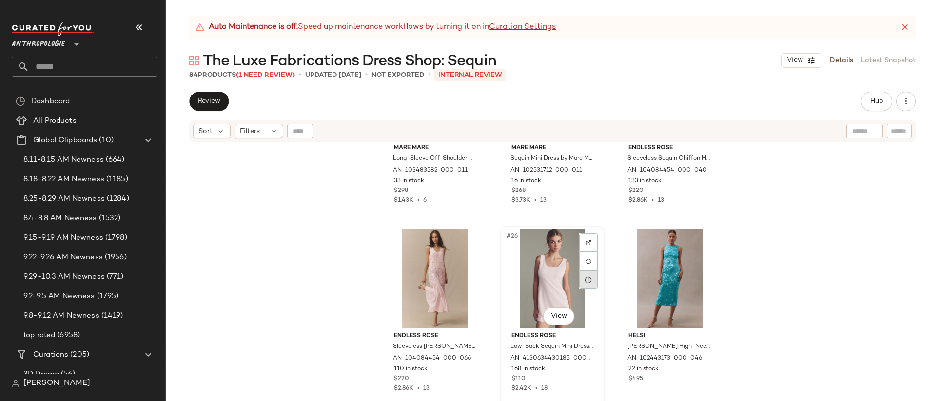
scroll to position [1388, 0]
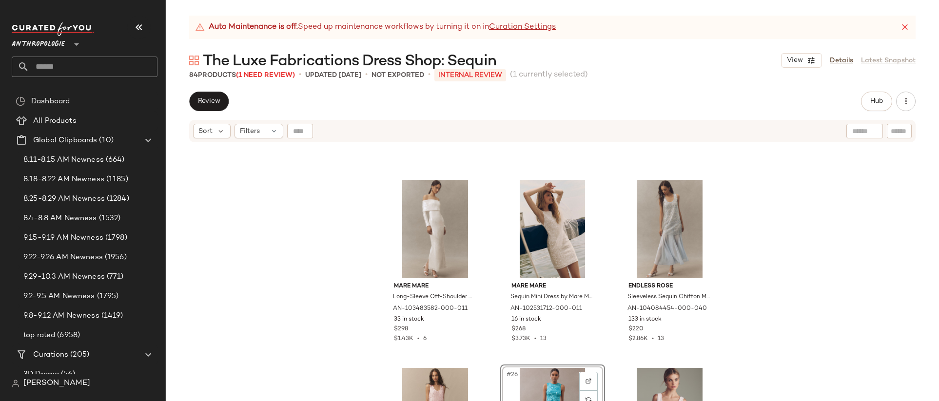
scroll to position [1212, 0]
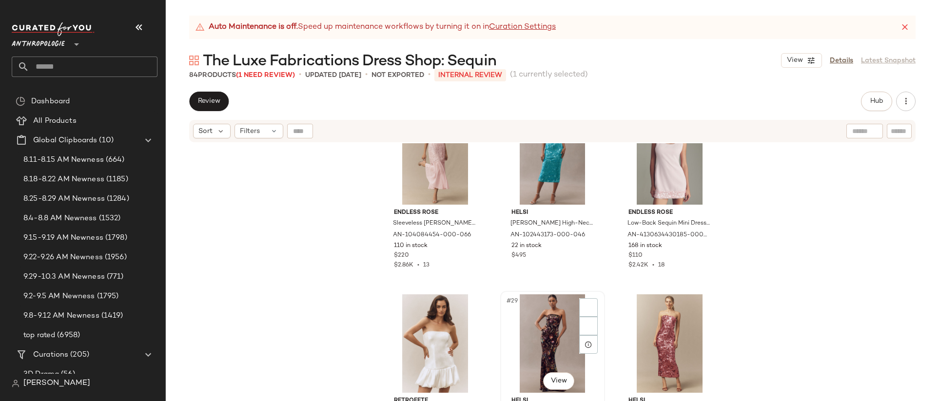
scroll to position [1572, 0]
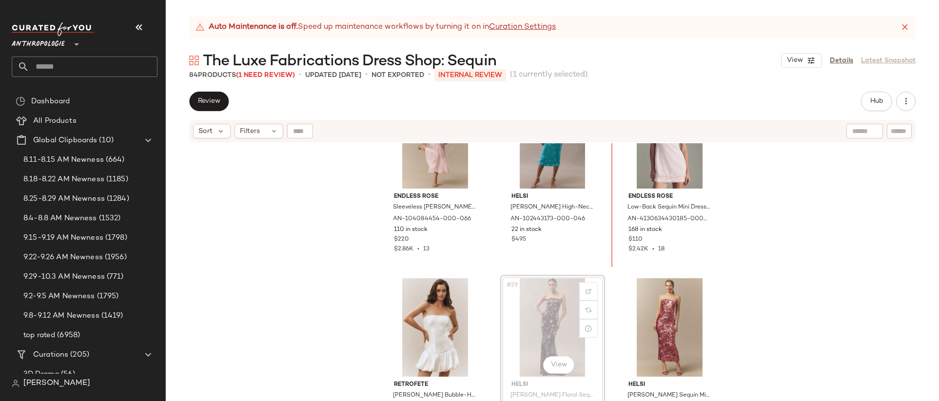
scroll to position [1559, 0]
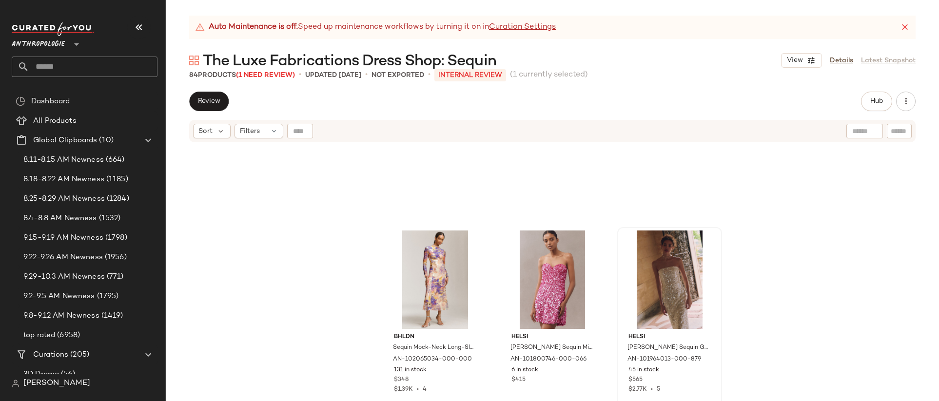
scroll to position [1917, 0]
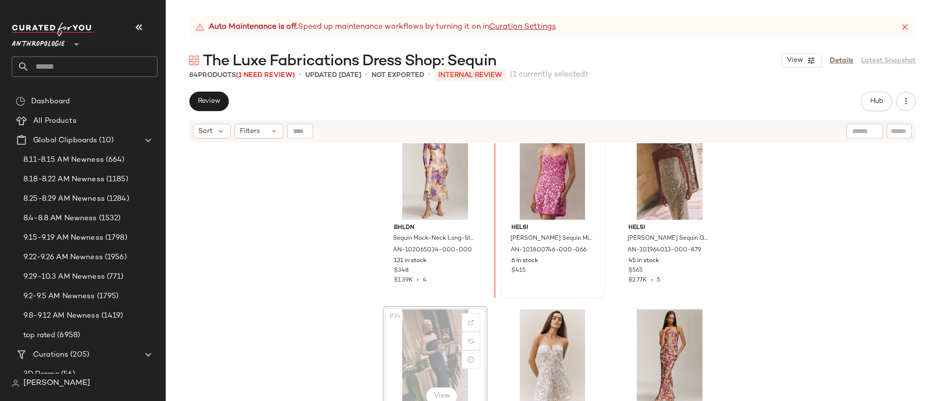
scroll to position [1912, 0]
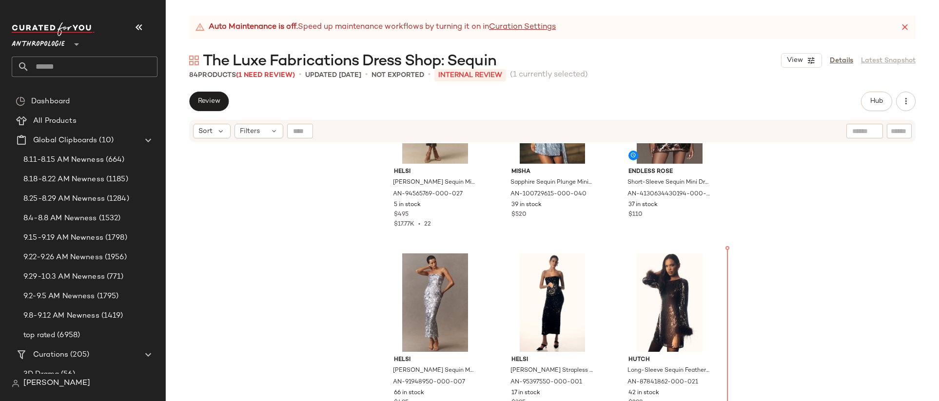
scroll to position [472, 0]
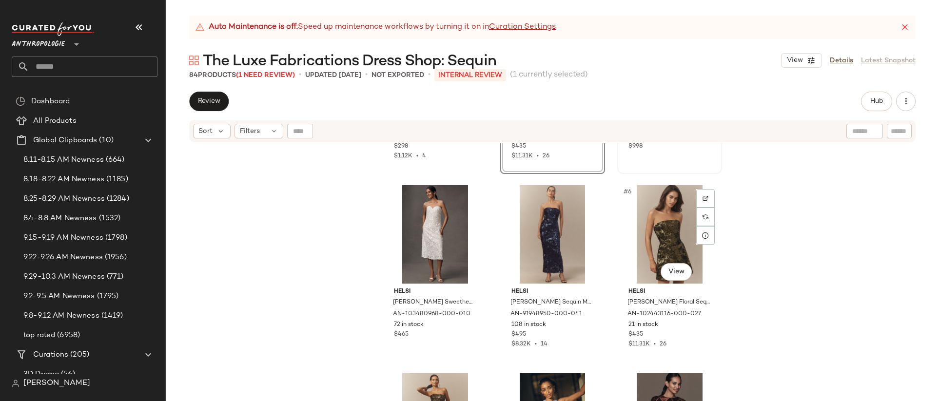
scroll to position [177, 0]
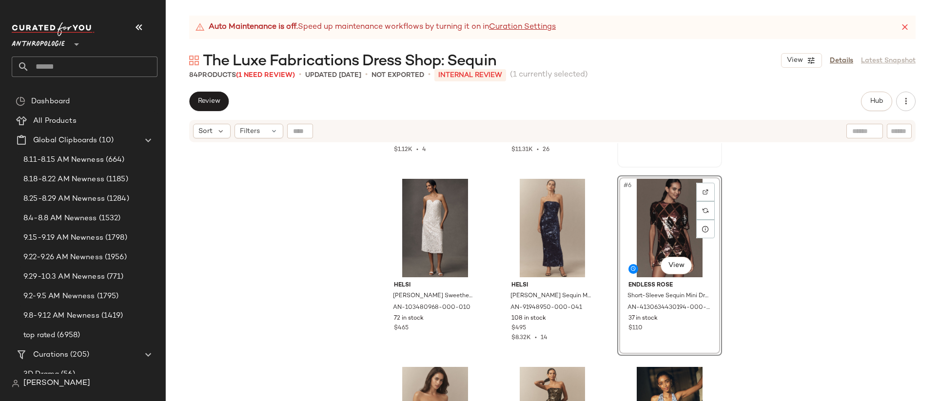
scroll to position [17, 0]
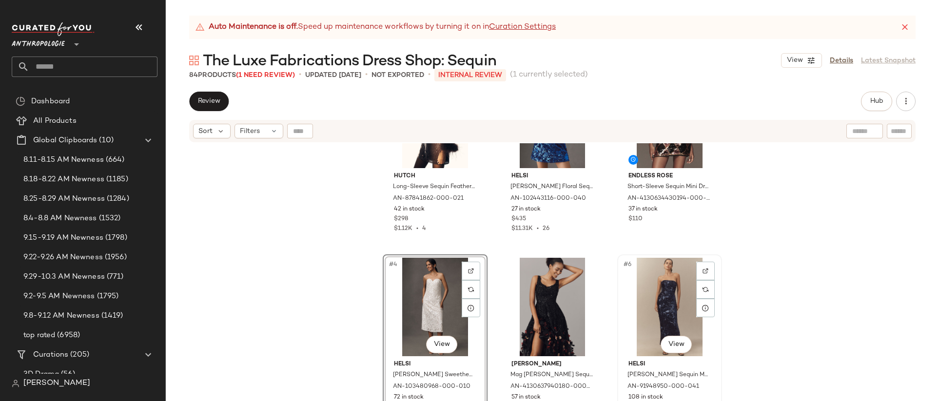
scroll to position [185, 0]
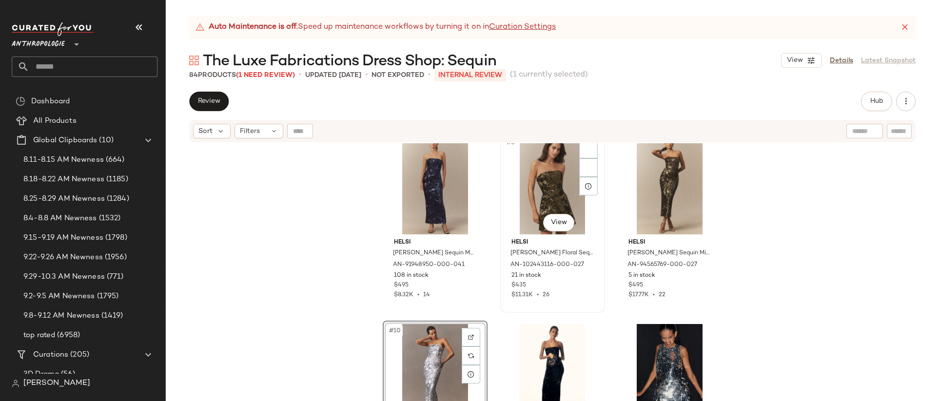
scroll to position [396, 0]
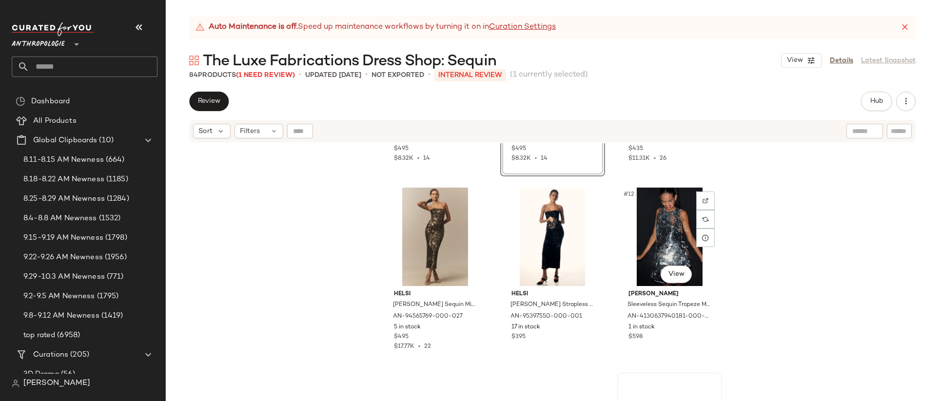
scroll to position [577, 0]
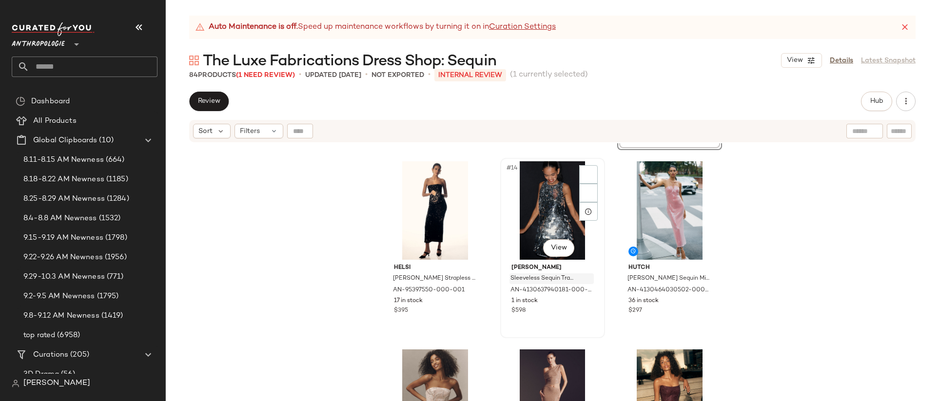
scroll to position [720, 0]
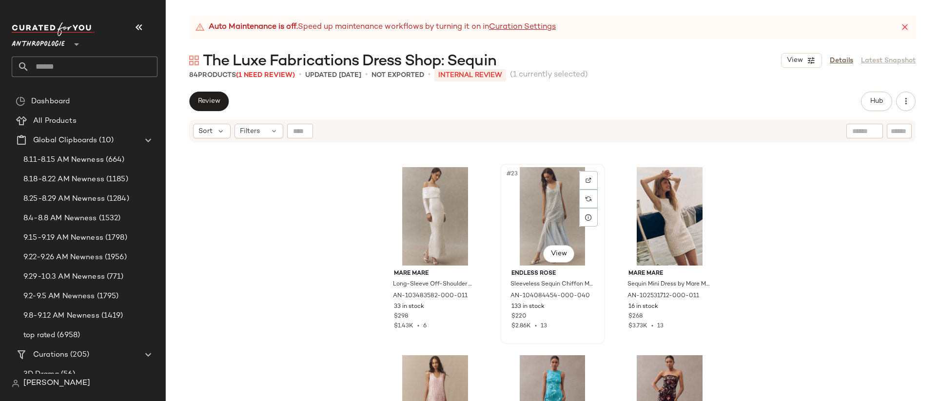
scroll to position [1341, 0]
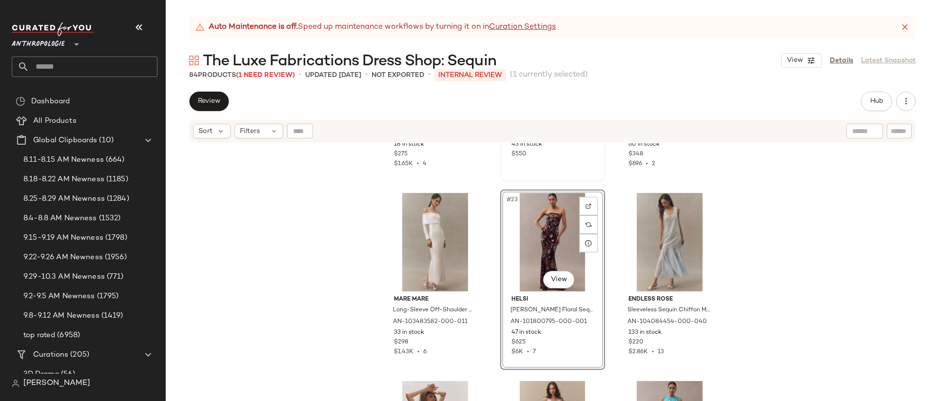
scroll to position [1191, 0]
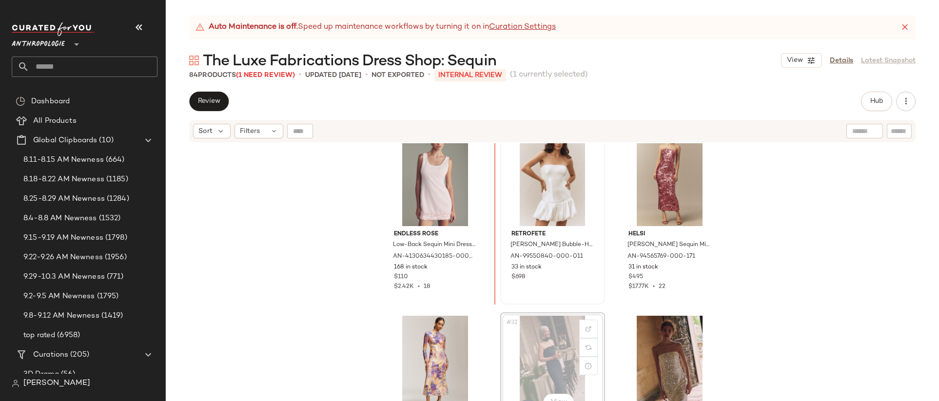
scroll to position [1716, 0]
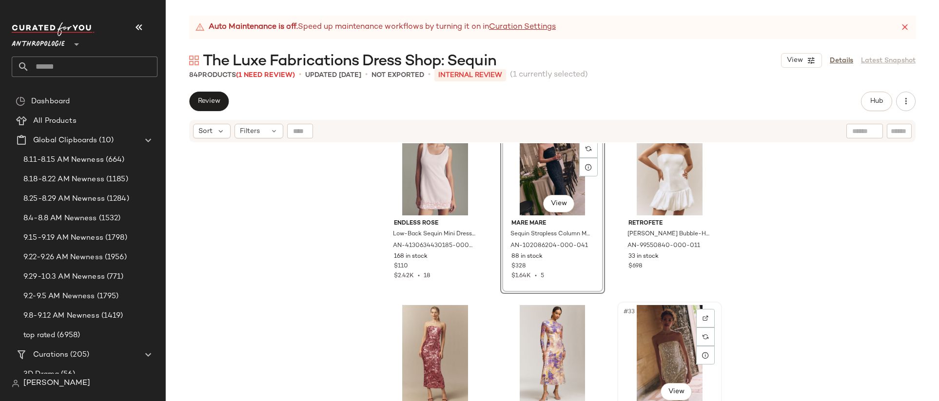
scroll to position [1789, 0]
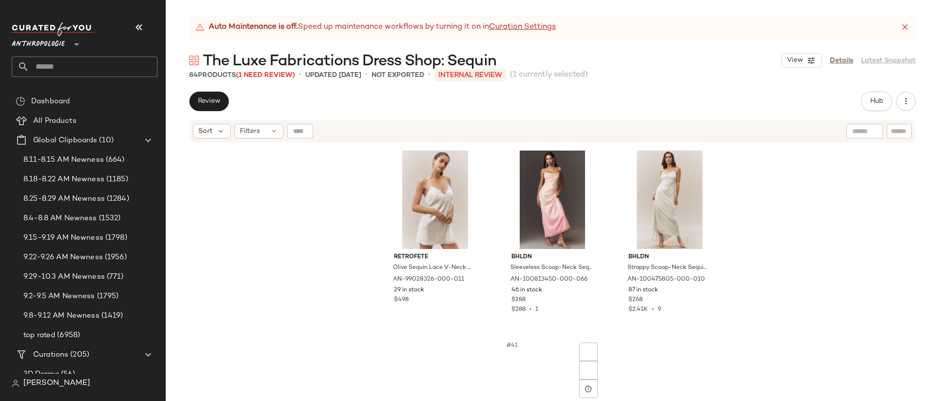
scroll to position [2273, 0]
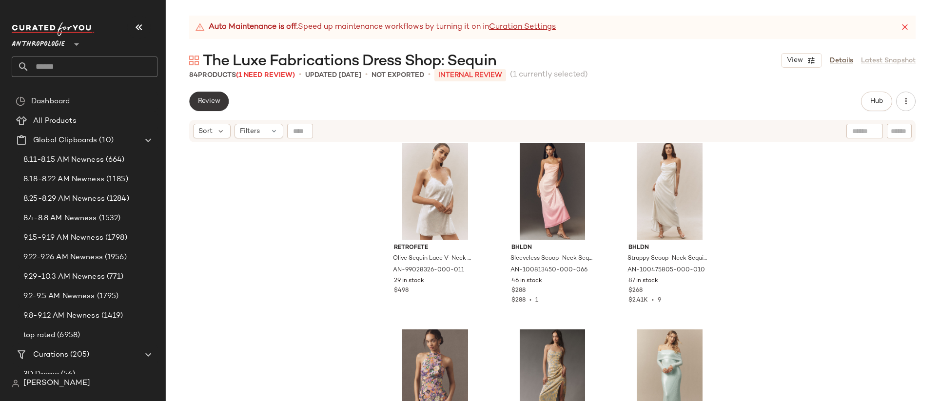
click at [205, 99] on span "Review" at bounding box center [208, 101] width 23 height 8
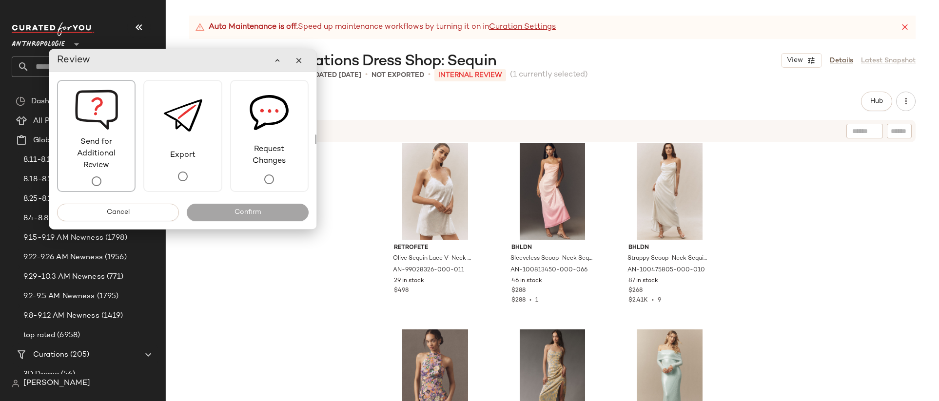
click at [112, 165] on span "Send for Additional Review" at bounding box center [96, 153] width 77 height 35
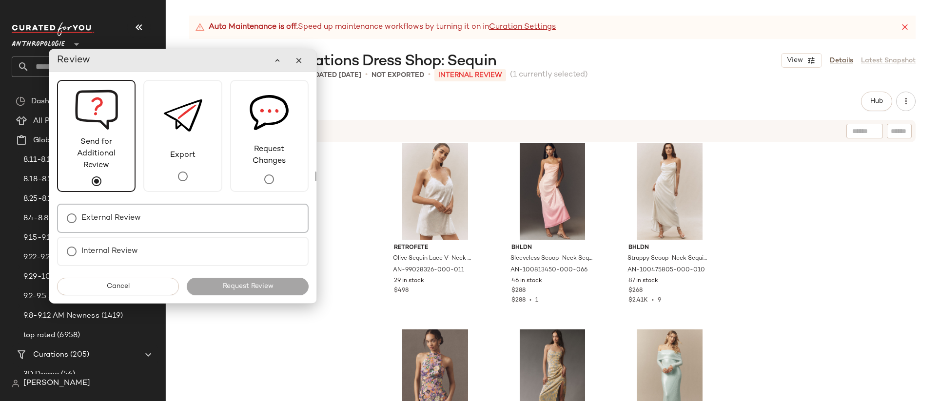
click at [151, 227] on div "External Review" at bounding box center [183, 218] width 252 height 29
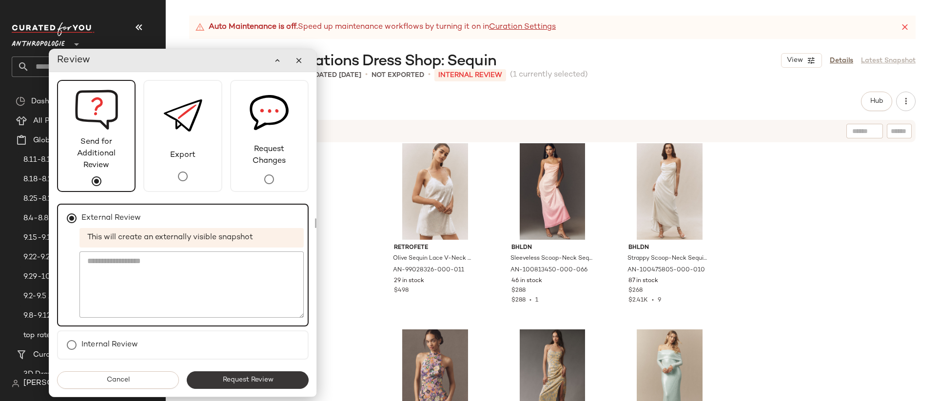
click at [263, 380] on span "Request Review" at bounding box center [247, 380] width 51 height 8
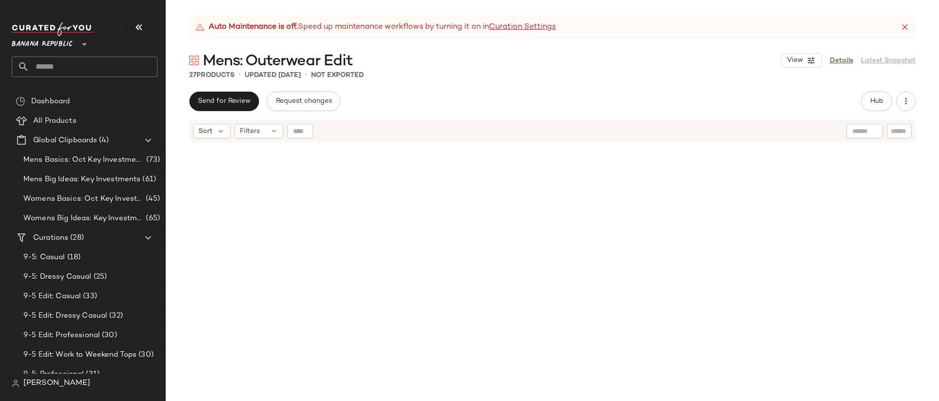
scroll to position [1412, 0]
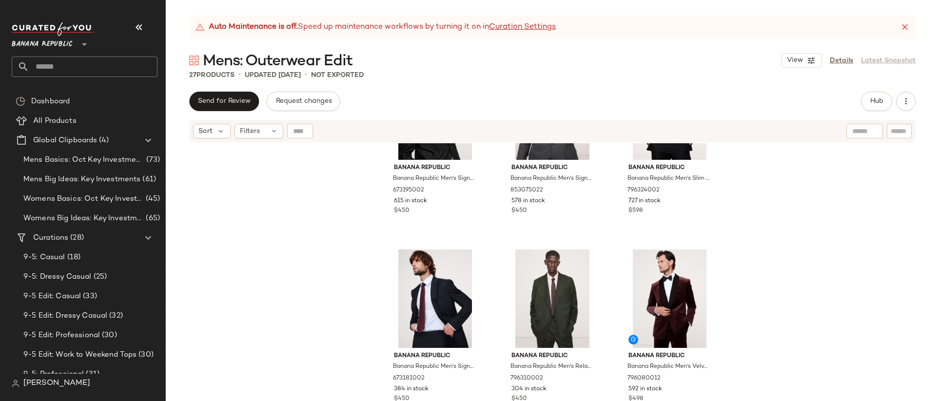
click at [60, 70] on input "text" at bounding box center [93, 67] width 128 height 20
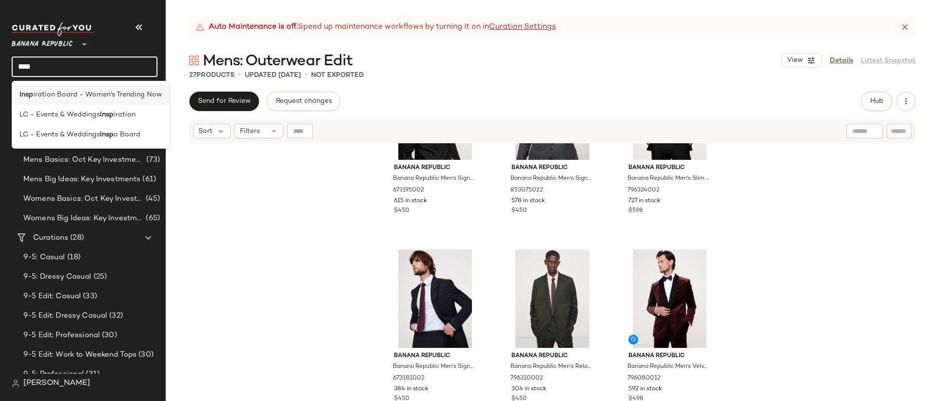
type input "****"
click at [74, 95] on span "iration Board - Women's Trending Now" at bounding box center [97, 95] width 129 height 10
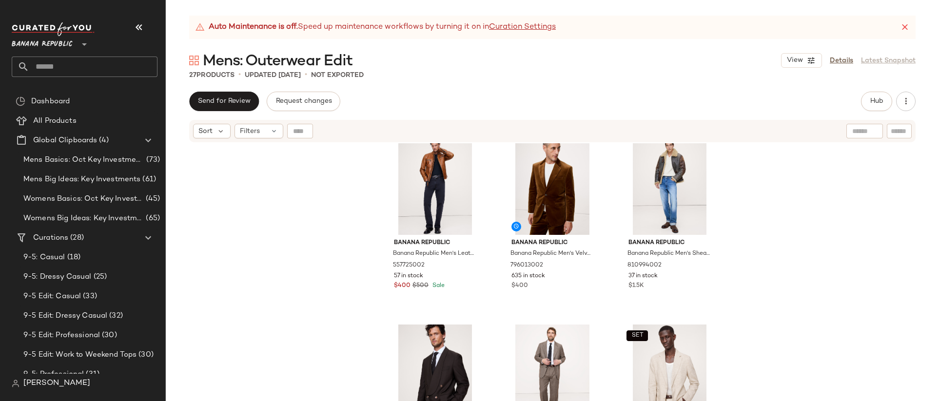
scroll to position [389, 0]
